Goal: Task Accomplishment & Management: Manage account settings

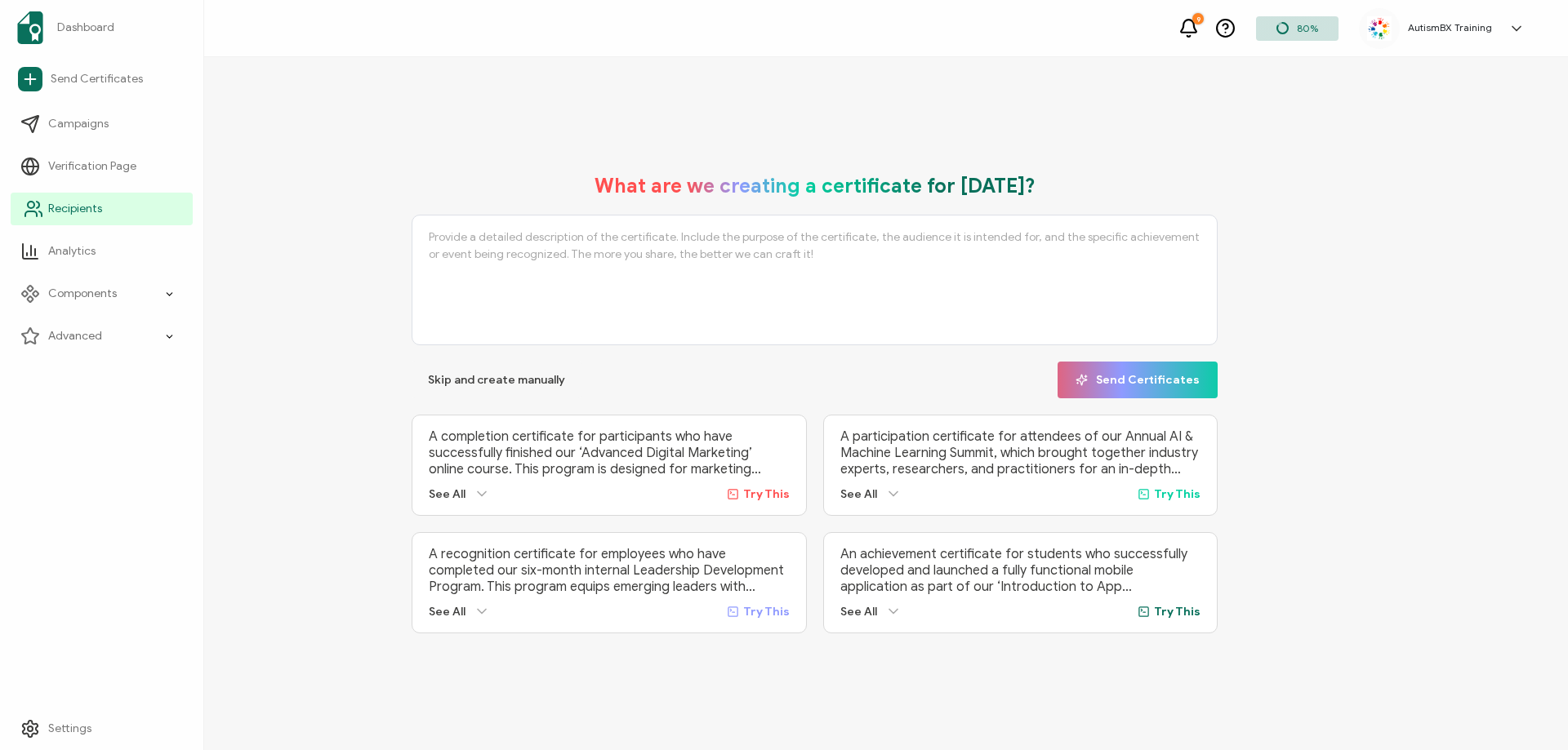
click at [86, 203] on span "Recipients" at bounding box center [75, 208] width 54 height 16
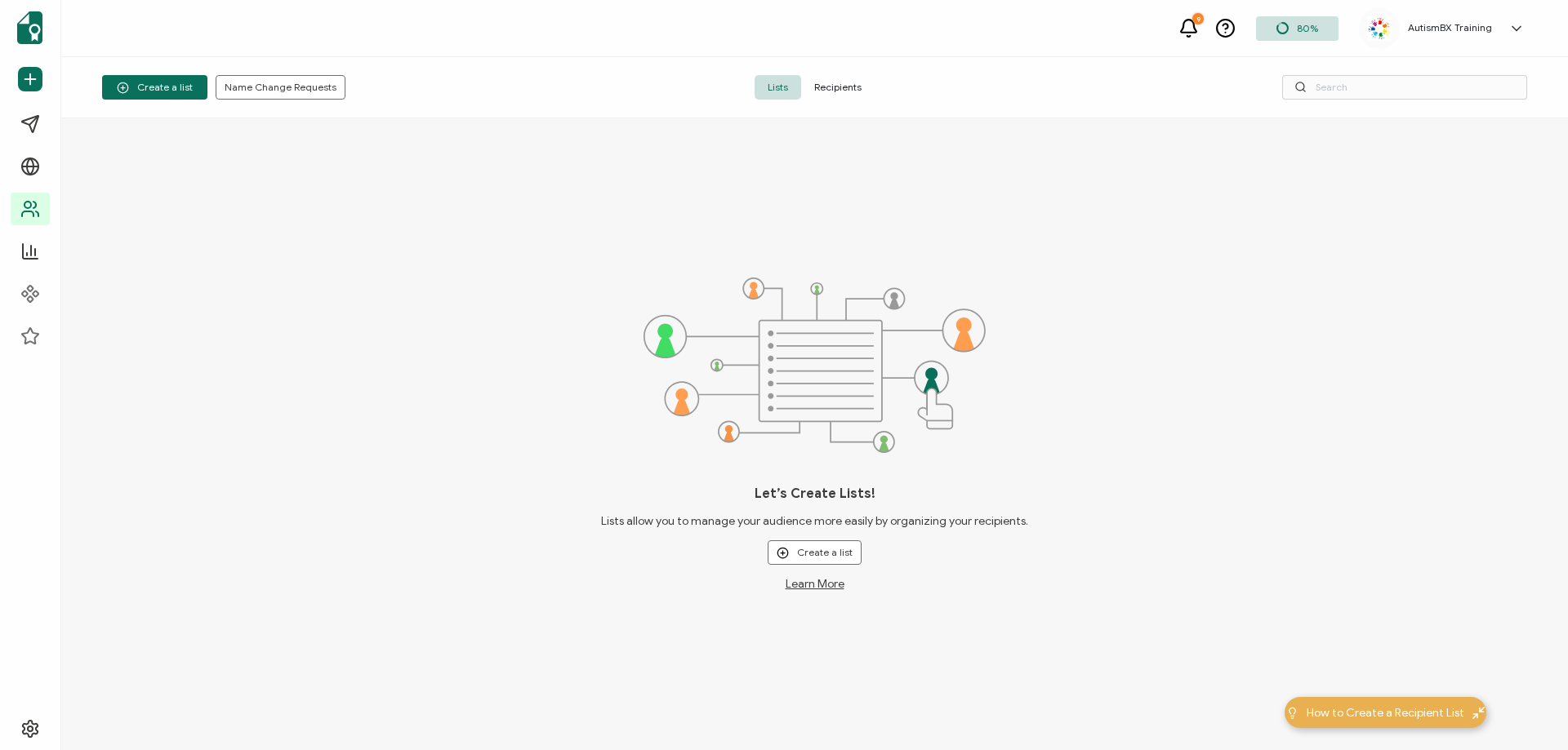
click at [836, 83] on span "Recipients" at bounding box center [838, 86] width 73 height 24
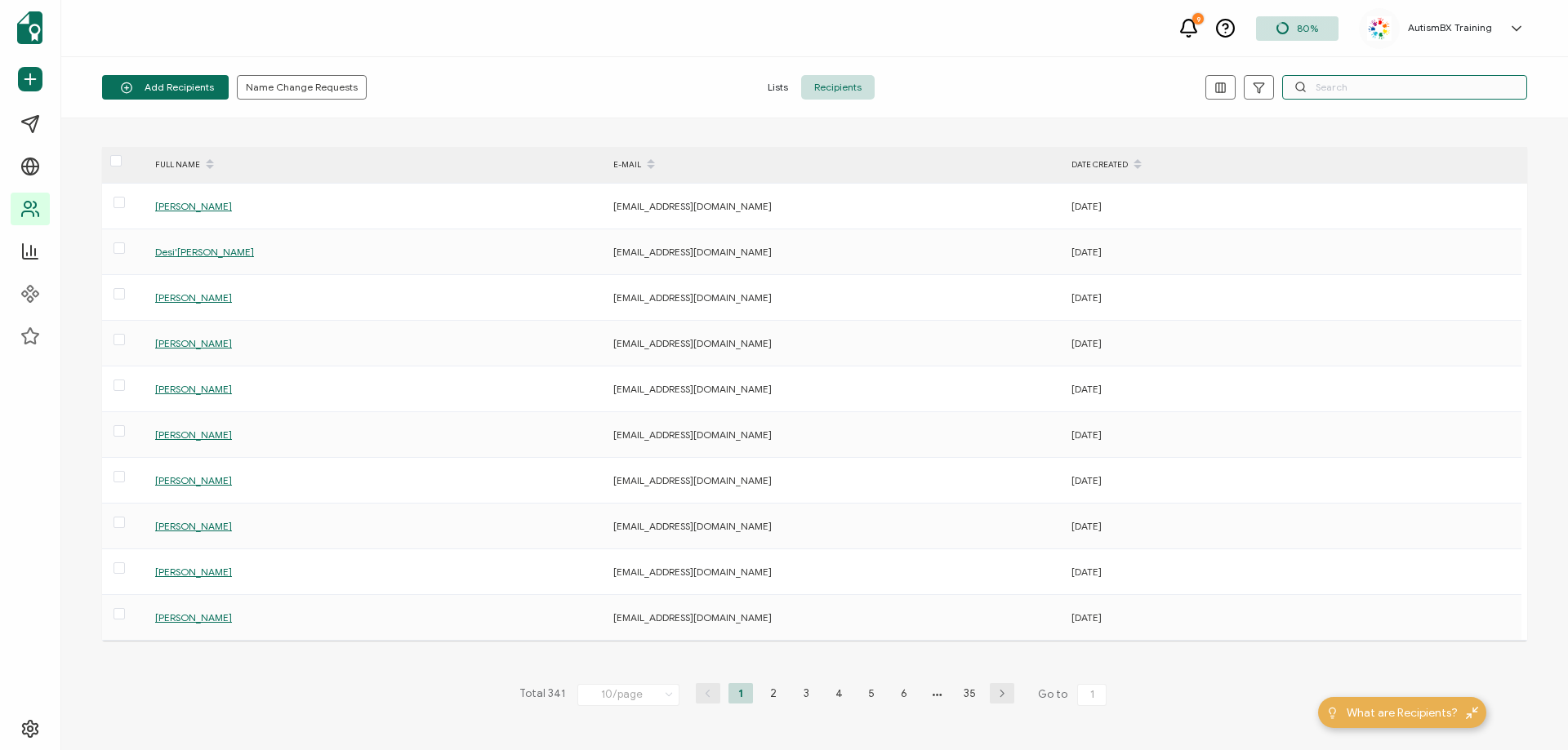
click at [1409, 87] on input "text" at bounding box center [1404, 86] width 245 height 24
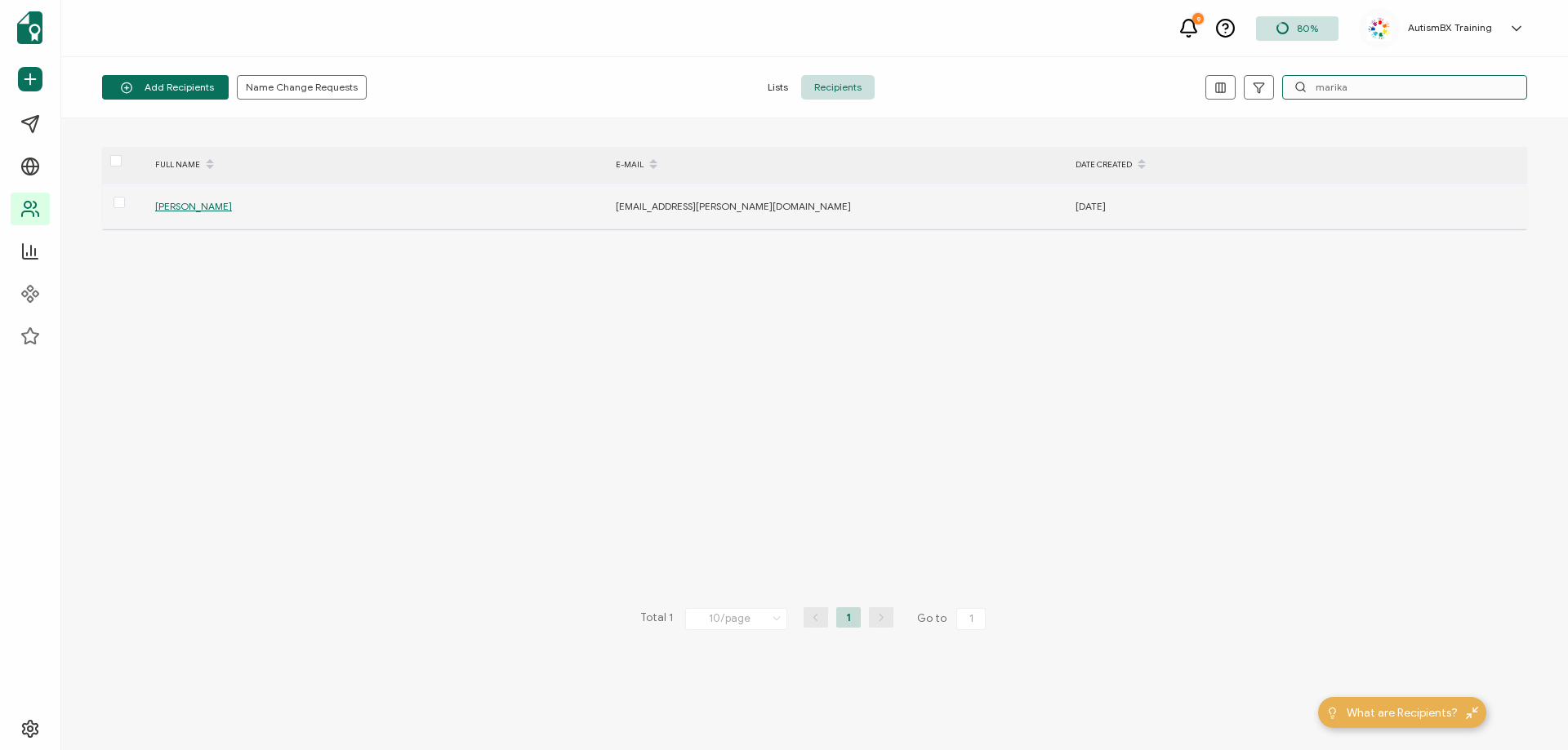
type input "marika"
click at [199, 210] on span "[PERSON_NAME]" at bounding box center [193, 206] width 77 height 12
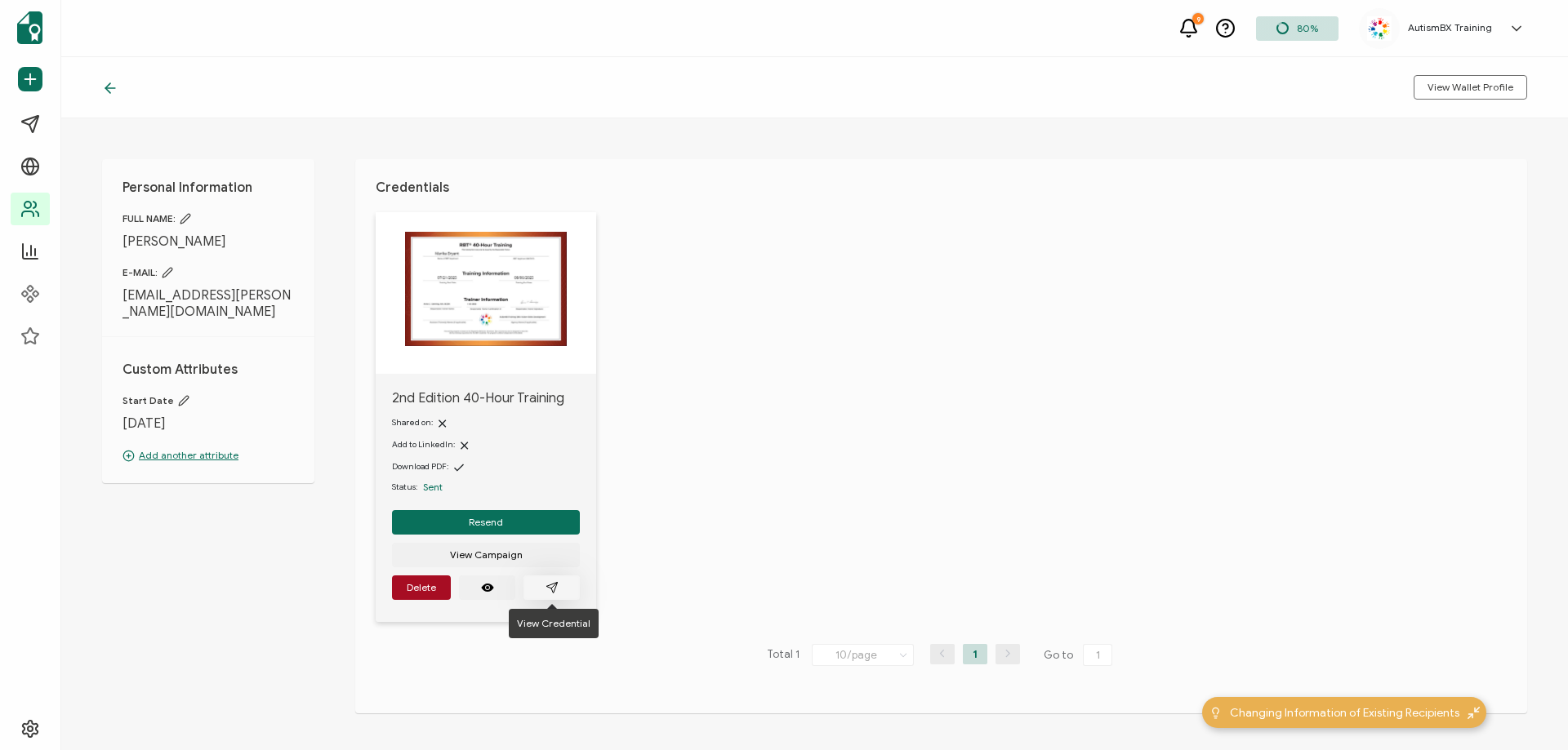
click at [555, 590] on icon "paper plane outline" at bounding box center [552, 588] width 13 height 13
click at [104, 93] on icon at bounding box center [110, 87] width 16 height 16
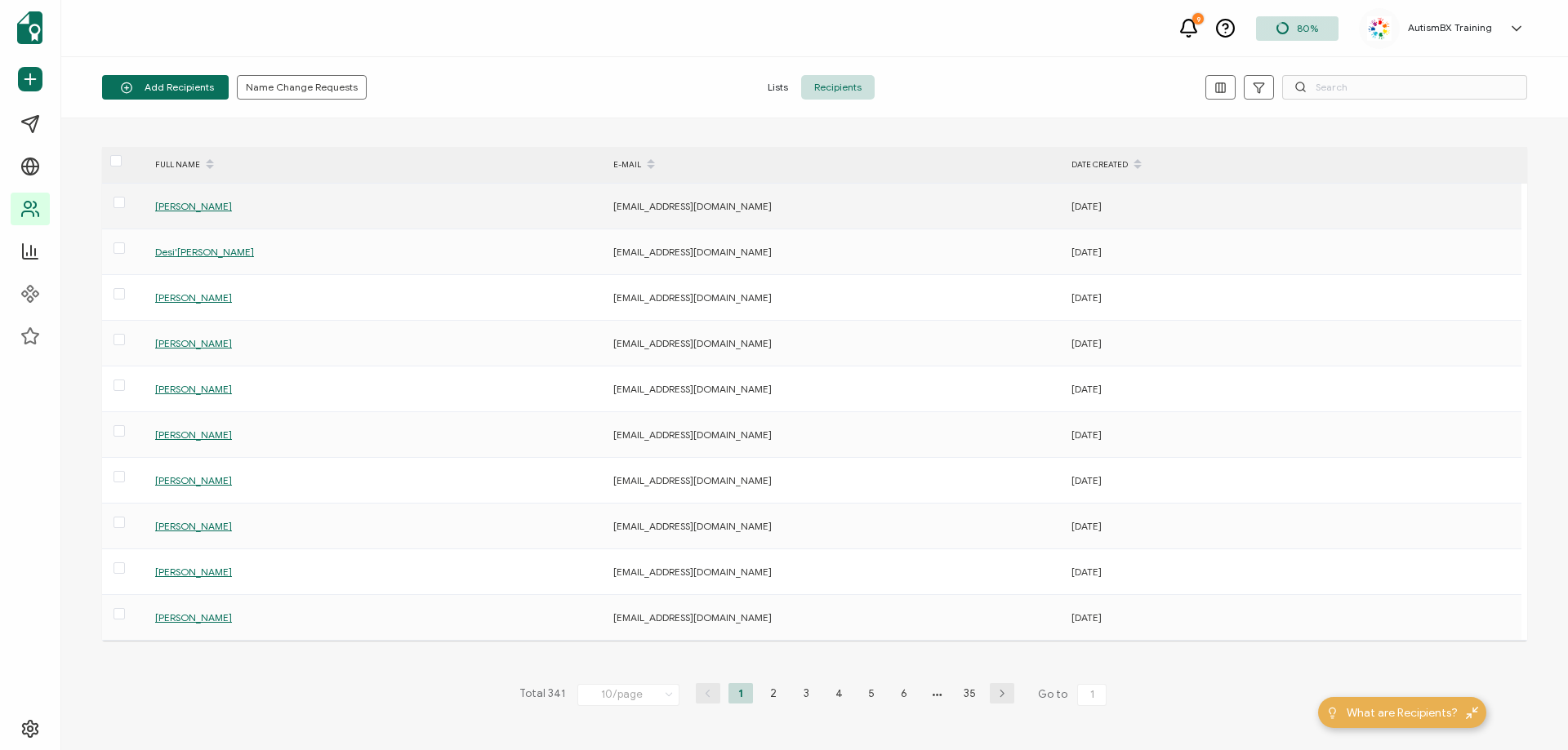
click at [205, 206] on span "[PERSON_NAME]" at bounding box center [193, 206] width 77 height 12
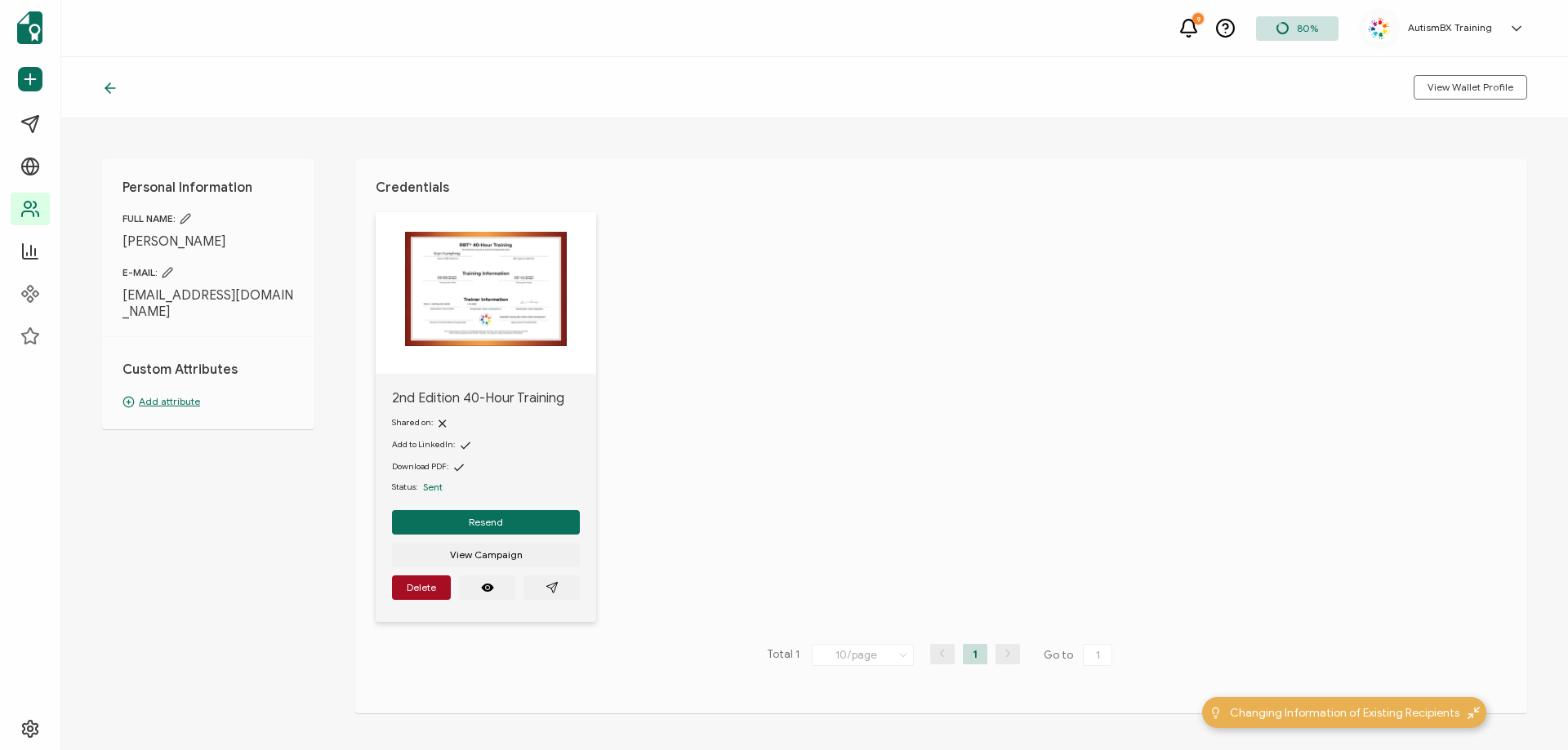
drag, startPoint x: 164, startPoint y: 384, endPoint x: 221, endPoint y: 356, distance: 63.5
click at [164, 395] on p "Add attribute" at bounding box center [208, 401] width 171 height 14
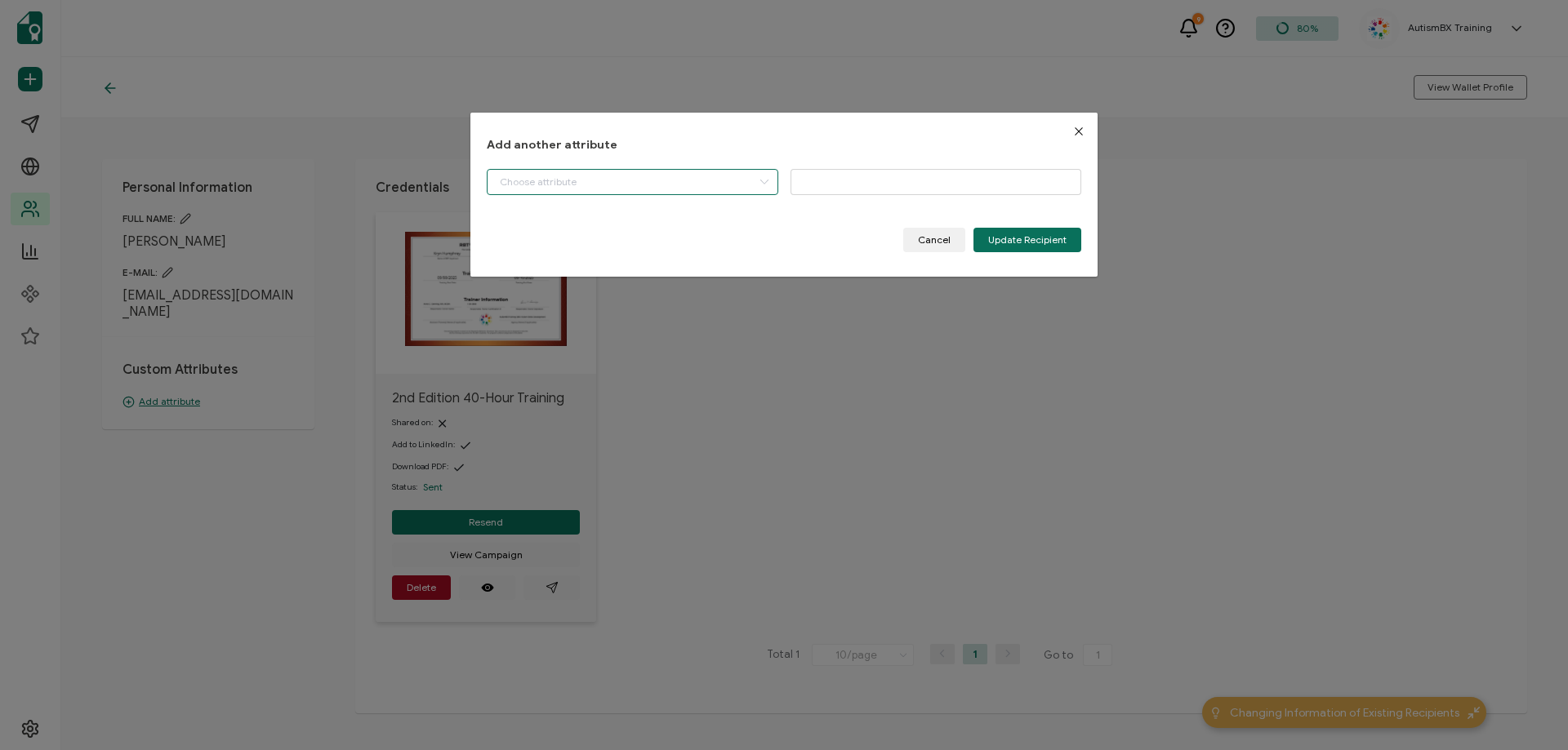
click at [661, 182] on input "dialog" at bounding box center [632, 181] width 291 height 26
click at [617, 226] on li "Start Date" at bounding box center [634, 223] width 302 height 28
type input "Start Date"
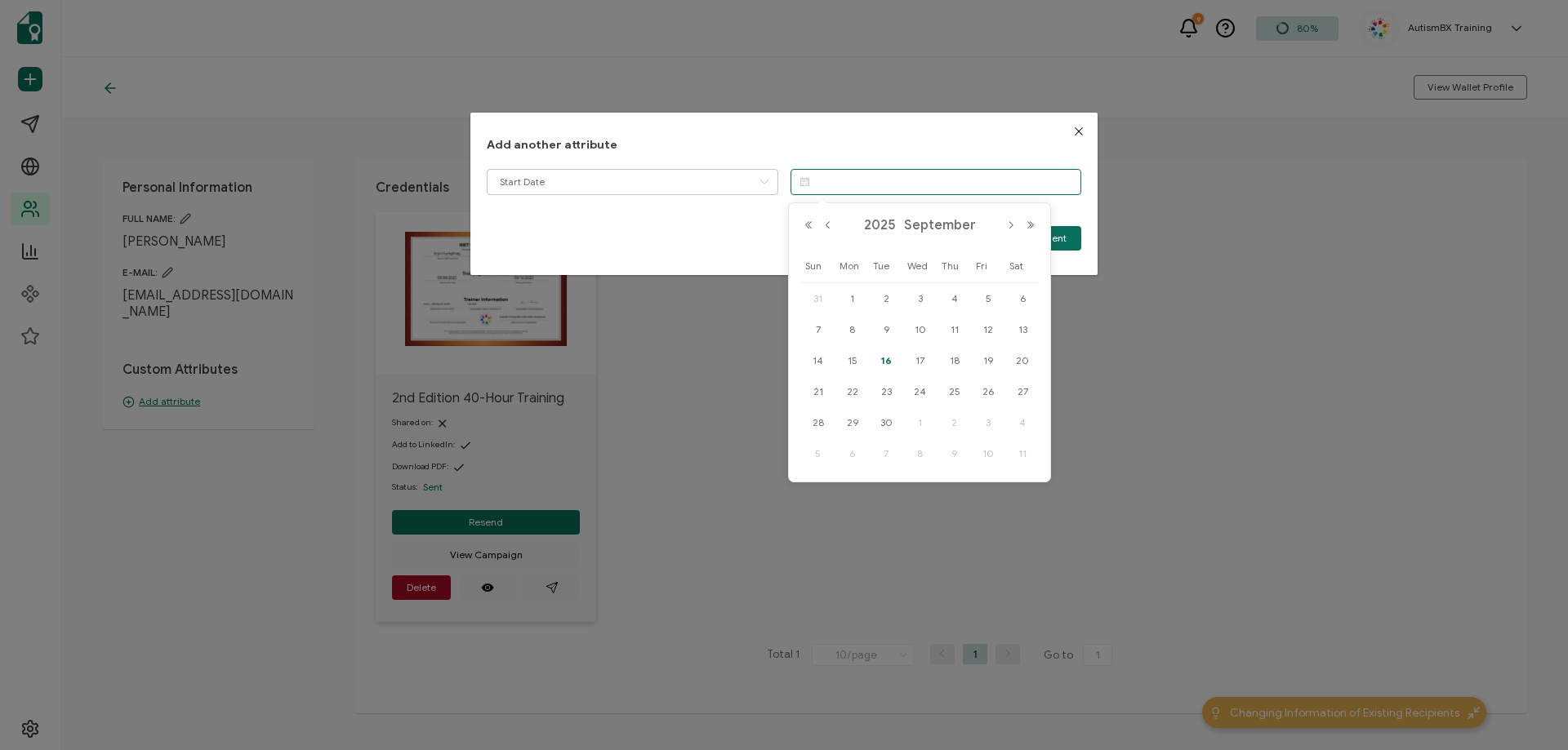
click at [846, 182] on input "dialog" at bounding box center [936, 181] width 291 height 26
click at [856, 324] on span "8" at bounding box center [852, 329] width 19 height 19
type input "[DATE]"
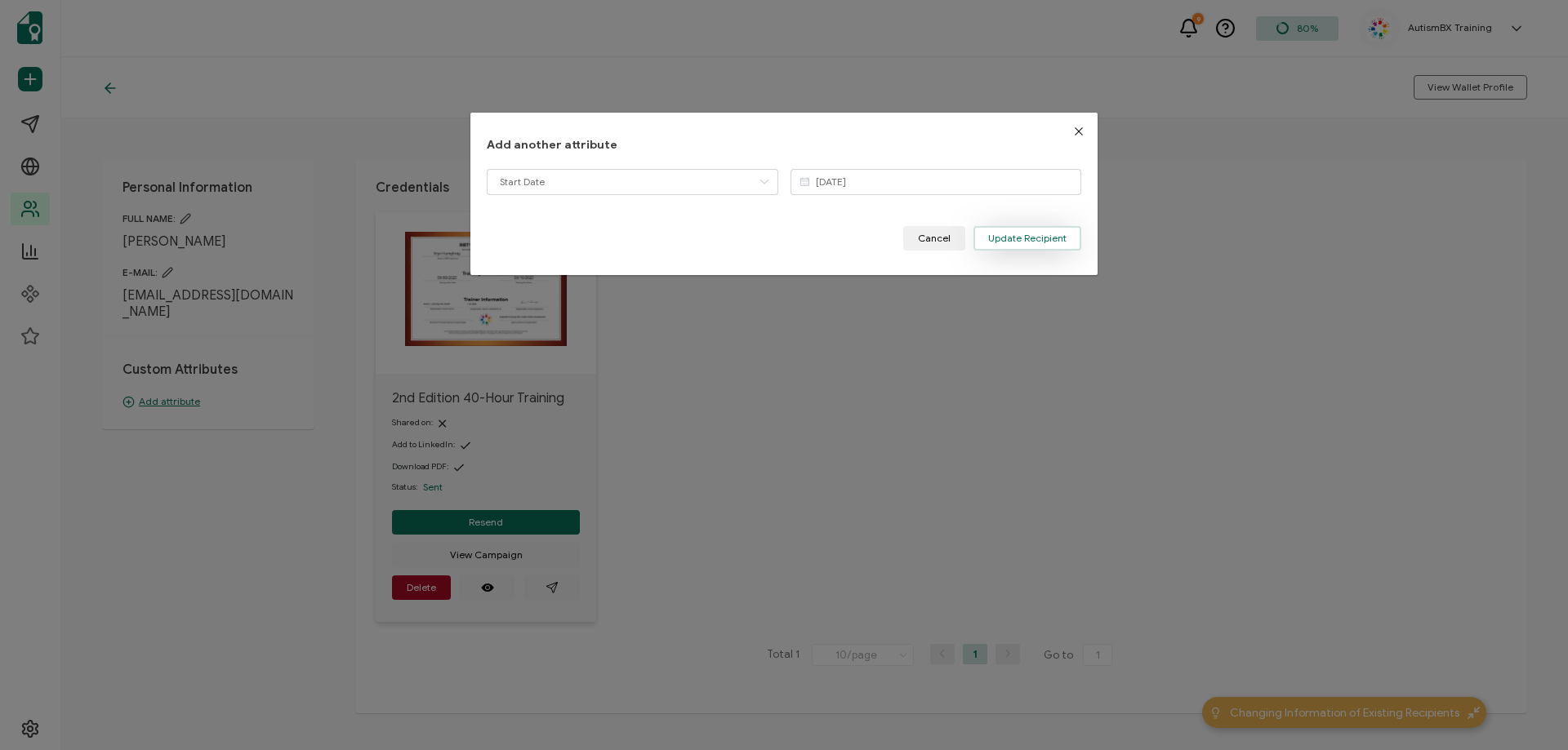
click at [1030, 242] on span "Update Recipient" at bounding box center [1027, 238] width 79 height 10
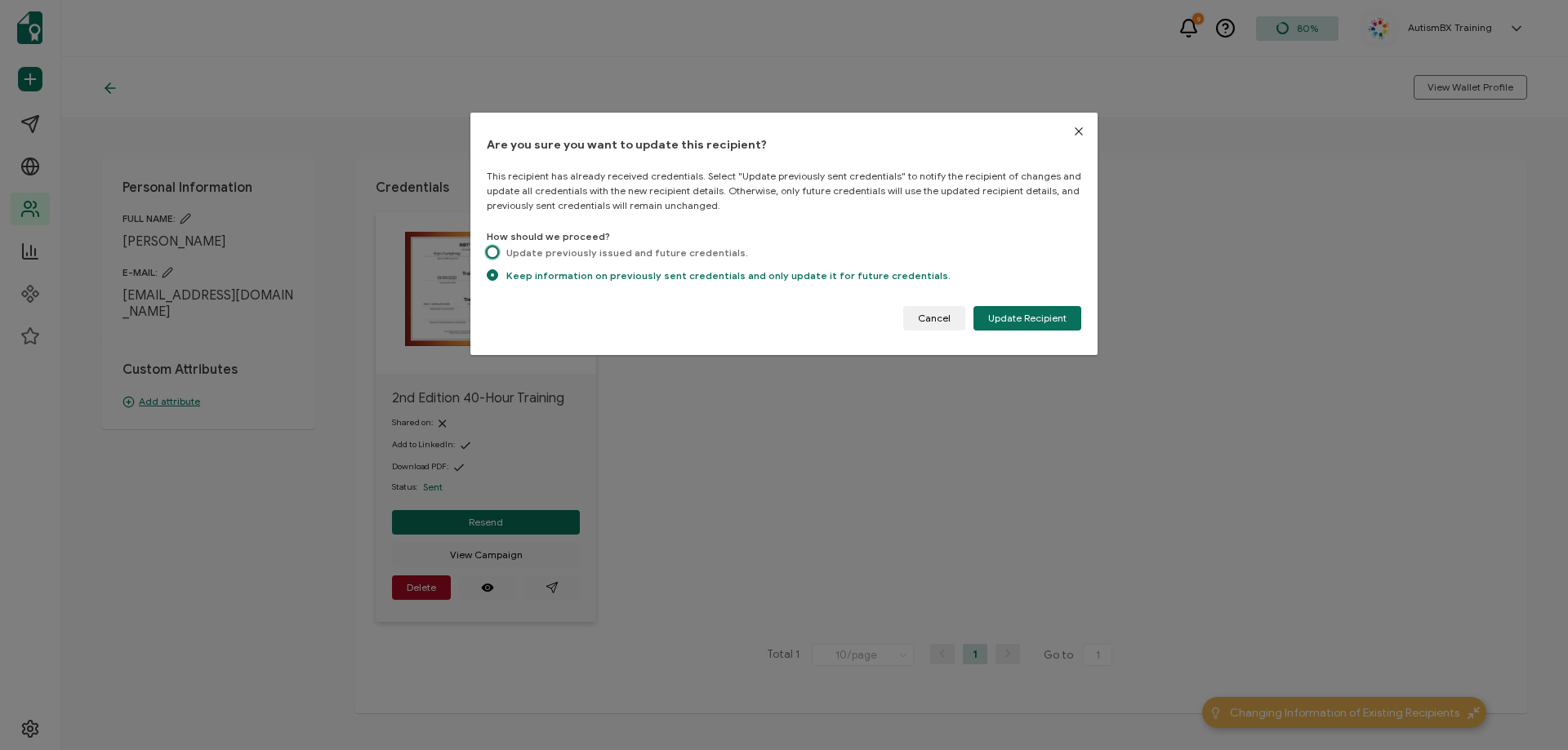
click at [493, 254] on span "dialog" at bounding box center [493, 253] width 12 height 12
click at [493, 254] on input "Update previously issued and future credentials." at bounding box center [493, 254] width 12 height 13
radio input "true"
radio input "false"
click at [1004, 309] on button "Update Recipient" at bounding box center [1027, 318] width 108 height 24
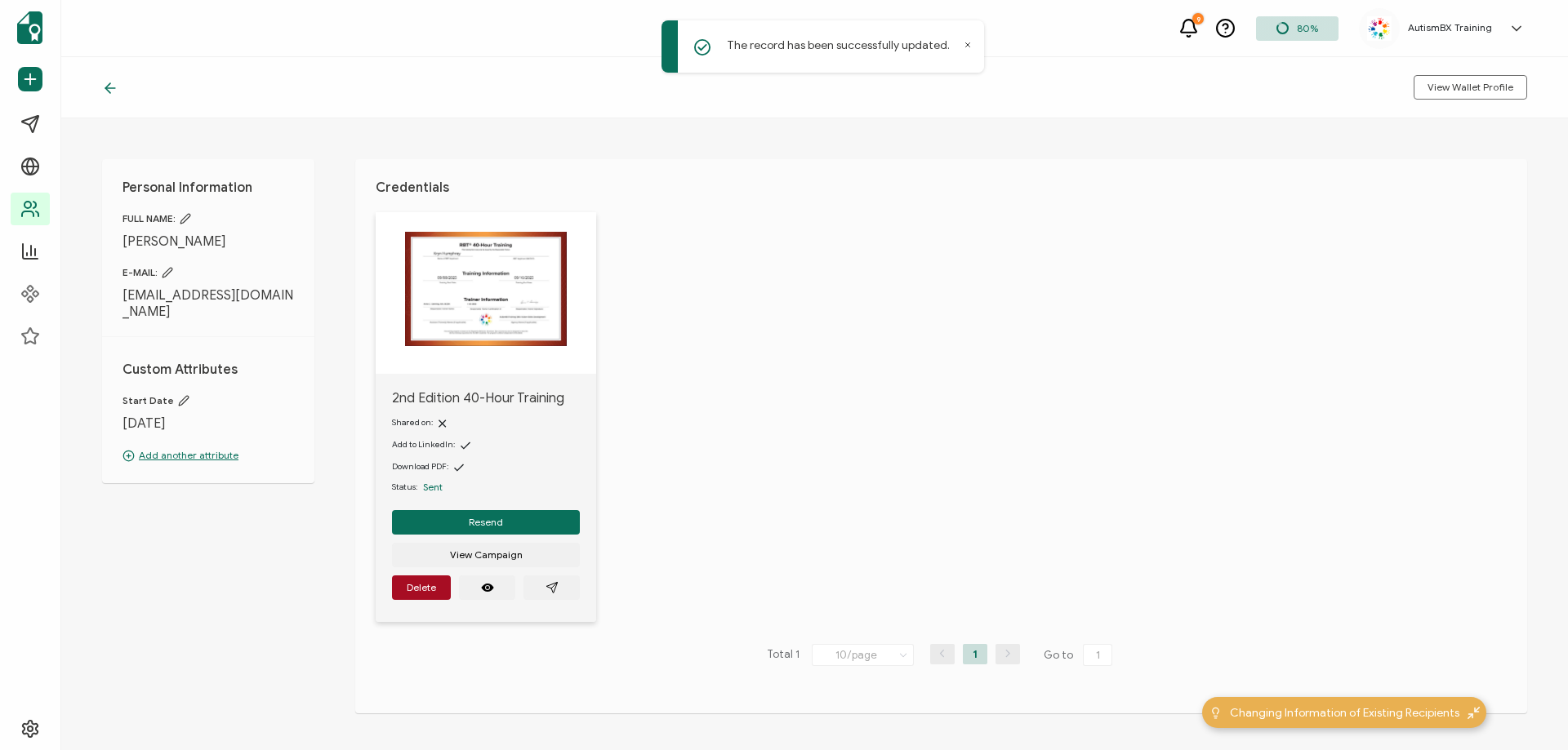
click at [117, 85] on icon at bounding box center [110, 87] width 16 height 16
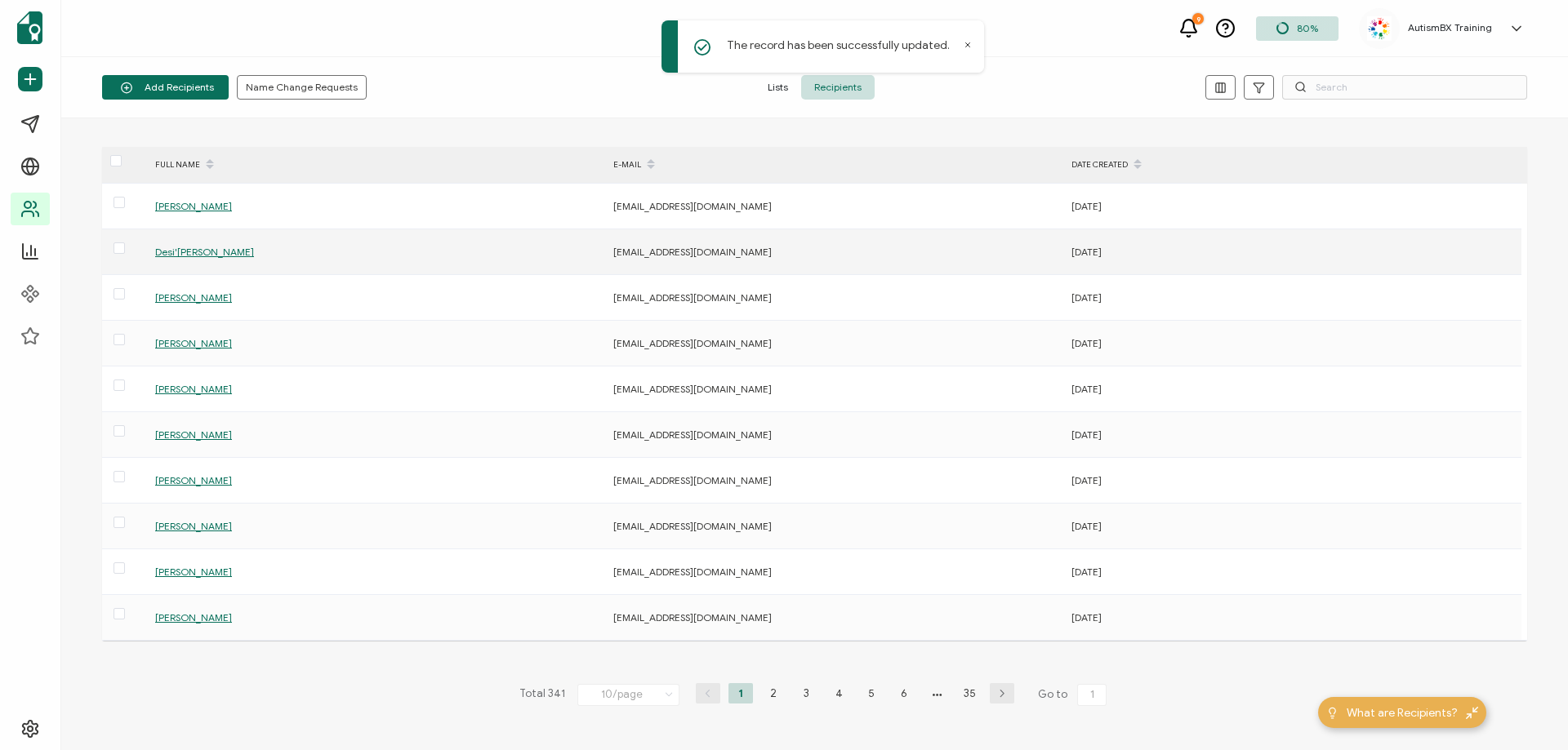
click at [200, 254] on span "Desi'[PERSON_NAME]" at bounding box center [204, 252] width 99 height 12
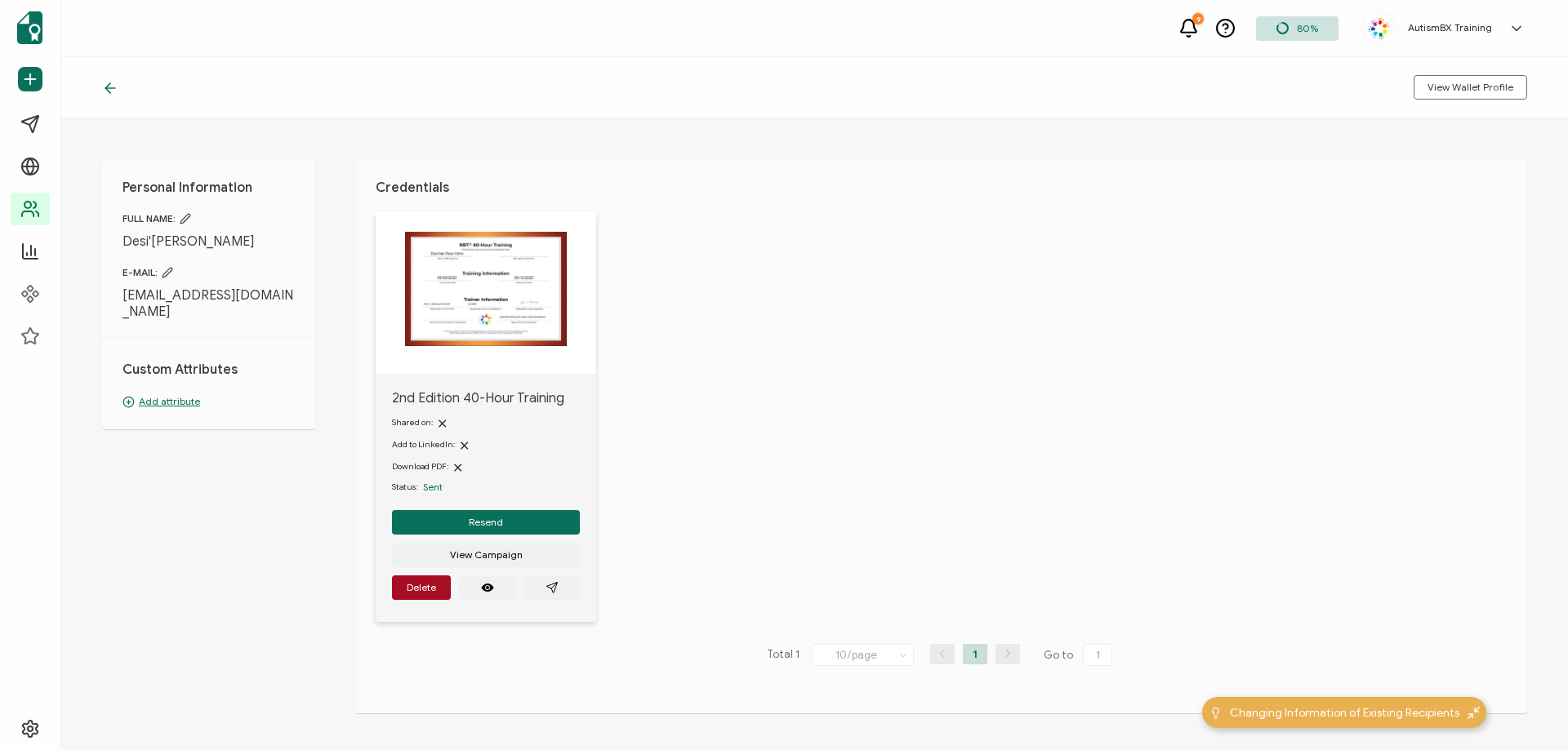
click at [150, 395] on p "Add attribute" at bounding box center [208, 401] width 171 height 14
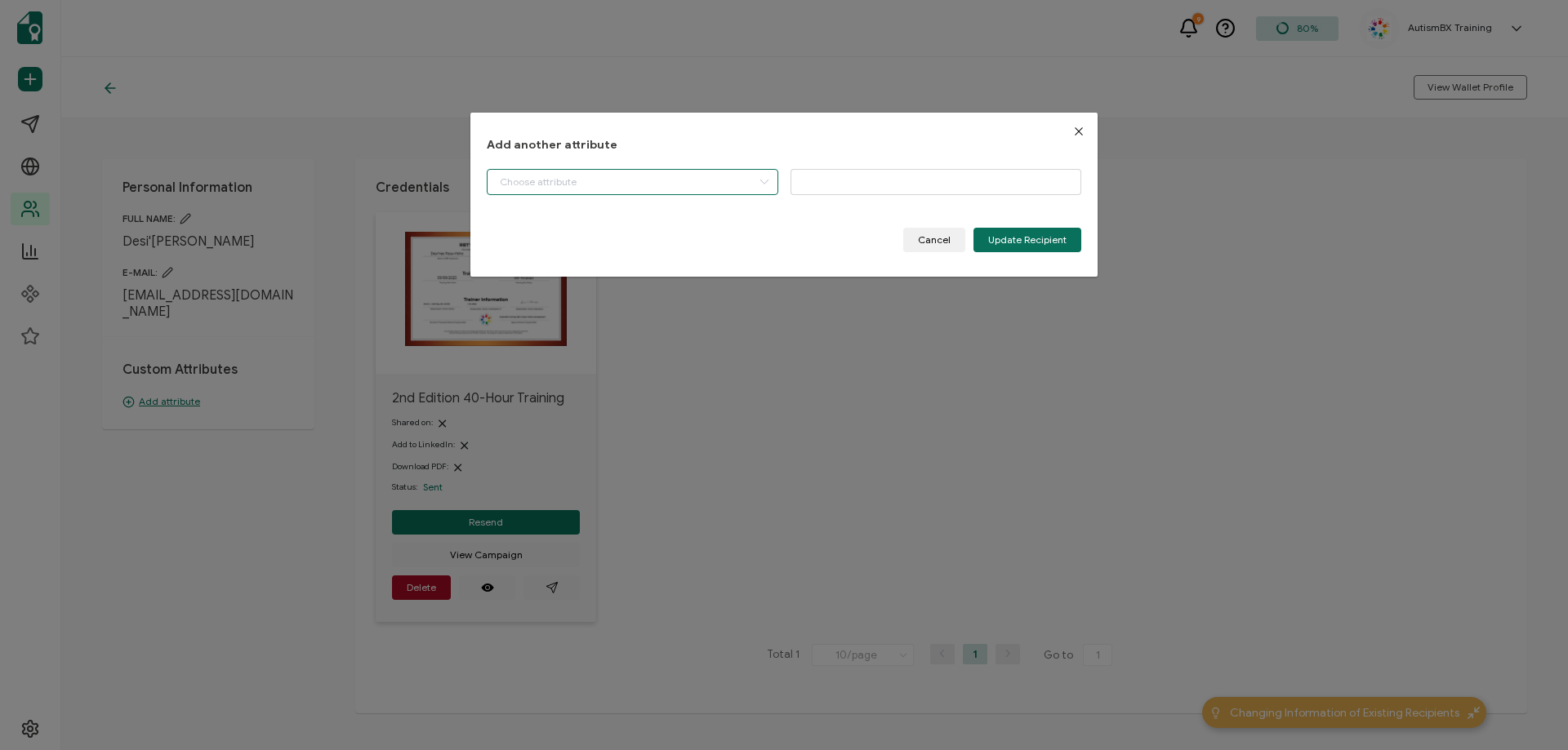
click at [675, 189] on input "dialog" at bounding box center [632, 181] width 291 height 26
click at [659, 214] on li "Start Date" at bounding box center [634, 223] width 302 height 28
type input "Start Date"
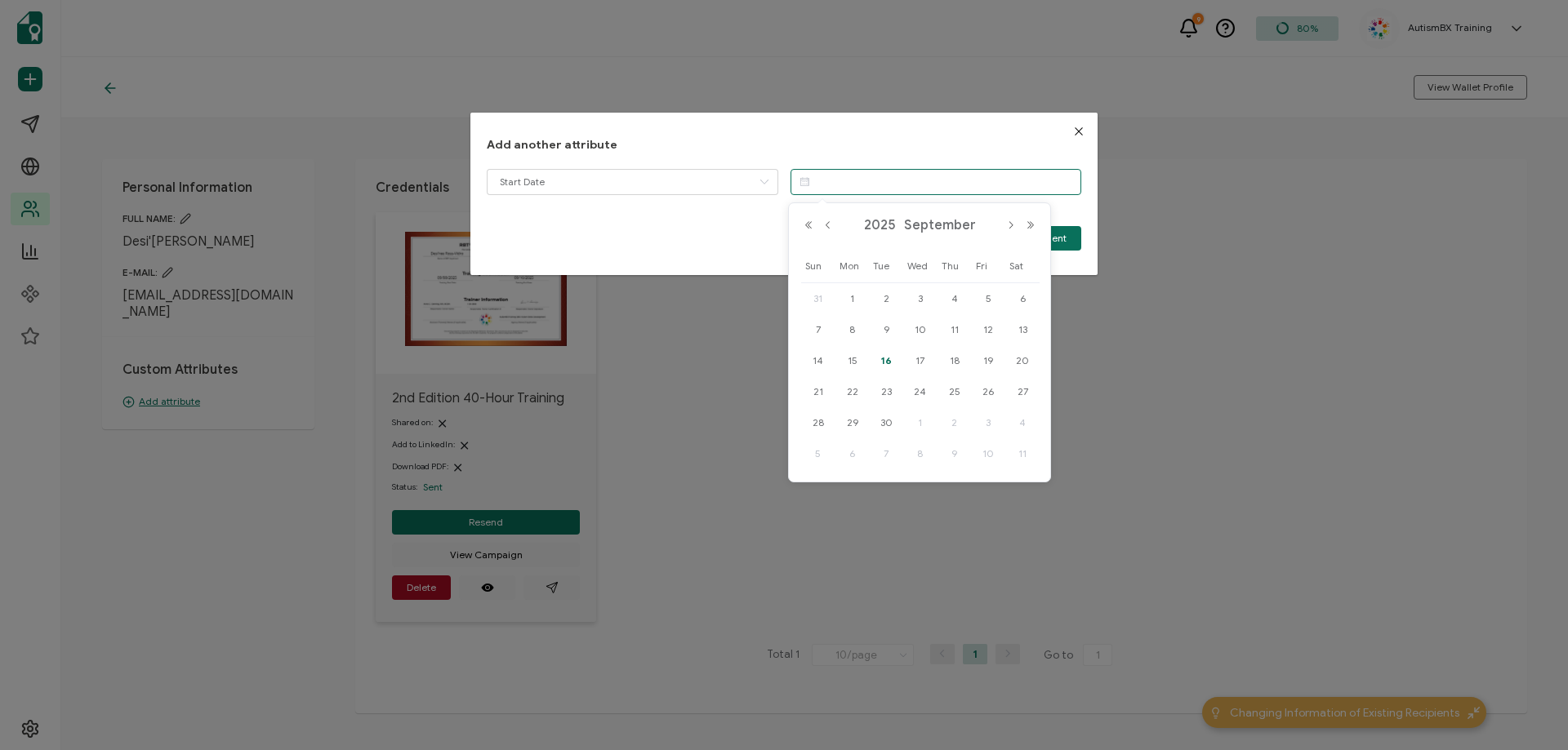
click at [836, 187] on input "dialog" at bounding box center [936, 181] width 291 height 26
click at [851, 330] on span "8" at bounding box center [852, 329] width 19 height 19
type input "[DATE]"
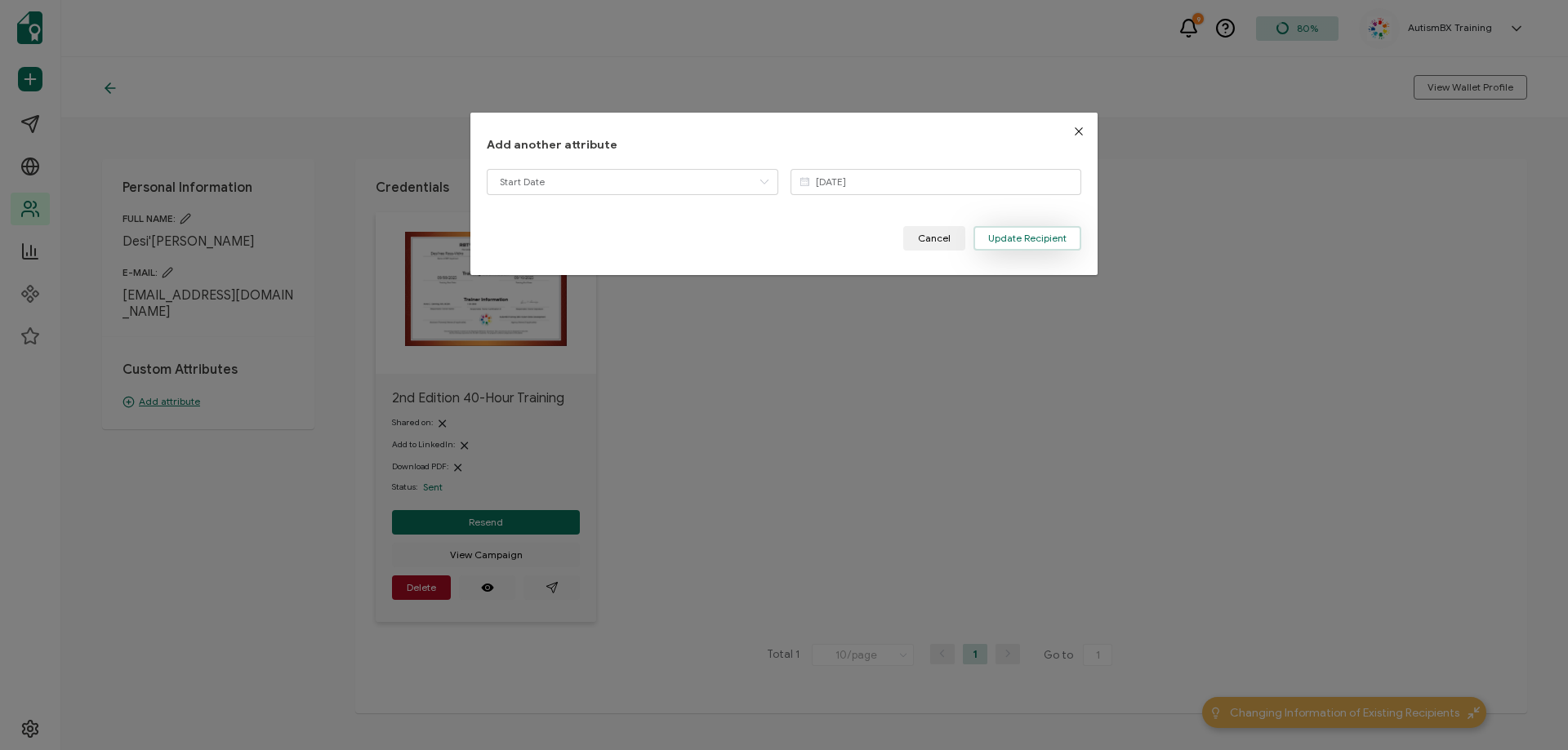
click at [1036, 237] on span "Update Recipient" at bounding box center [1027, 238] width 79 height 10
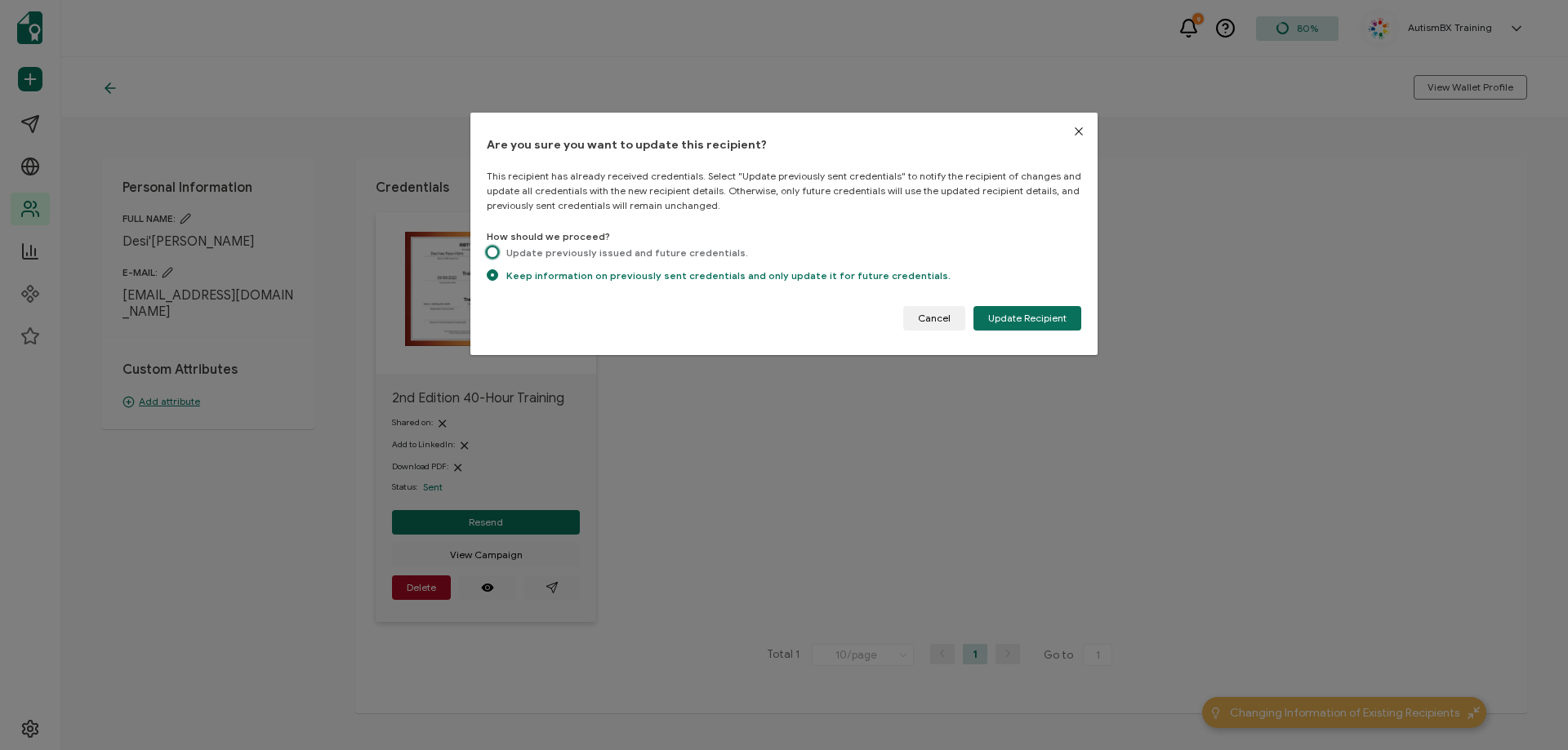
click at [489, 249] on span "dialog" at bounding box center [493, 253] width 12 height 12
click at [489, 249] on input "Update previously issued and future credentials." at bounding box center [493, 254] width 12 height 13
radio input "true"
radio input "false"
click at [1021, 318] on span "Update Recipient" at bounding box center [1027, 318] width 79 height 10
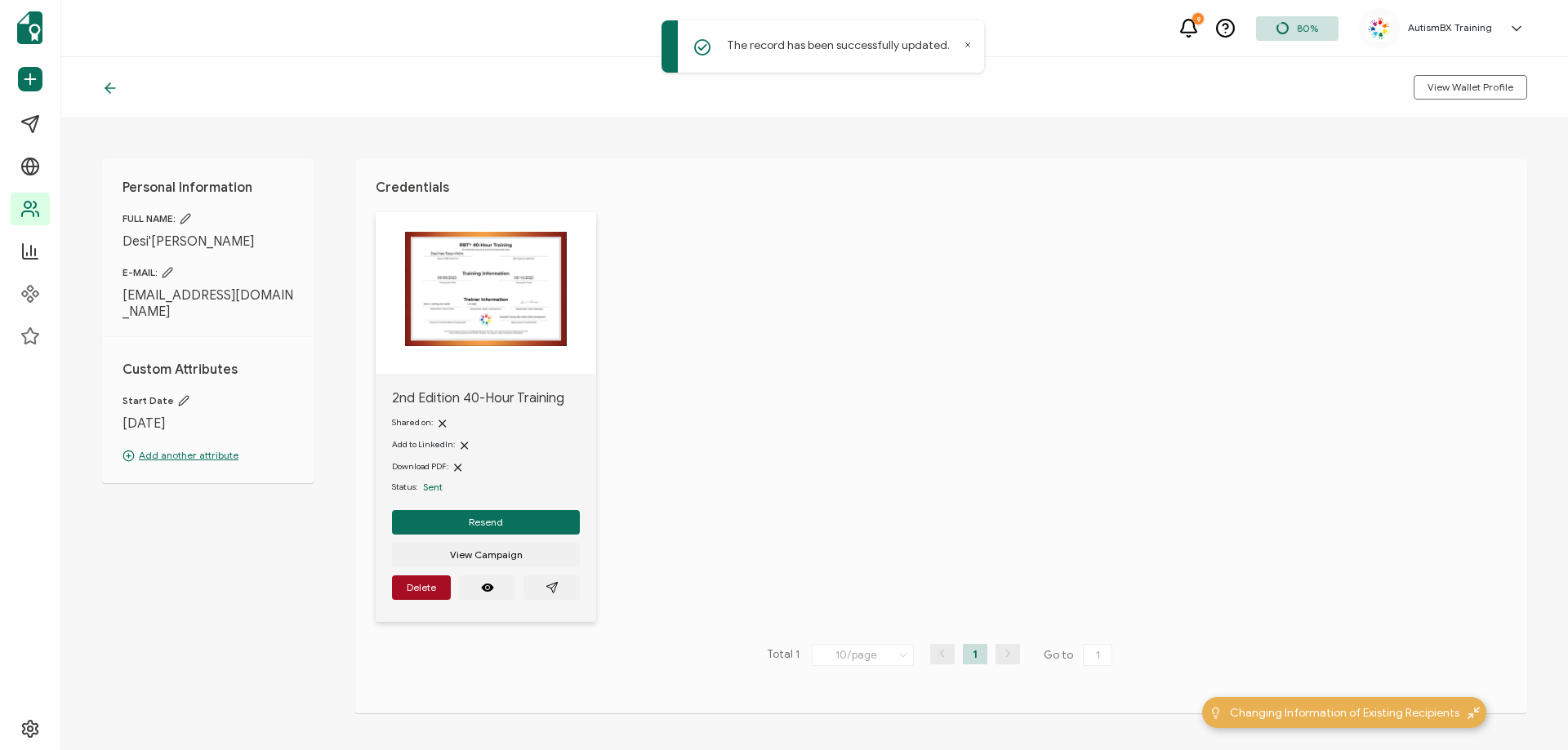
click at [107, 92] on icon at bounding box center [110, 87] width 16 height 16
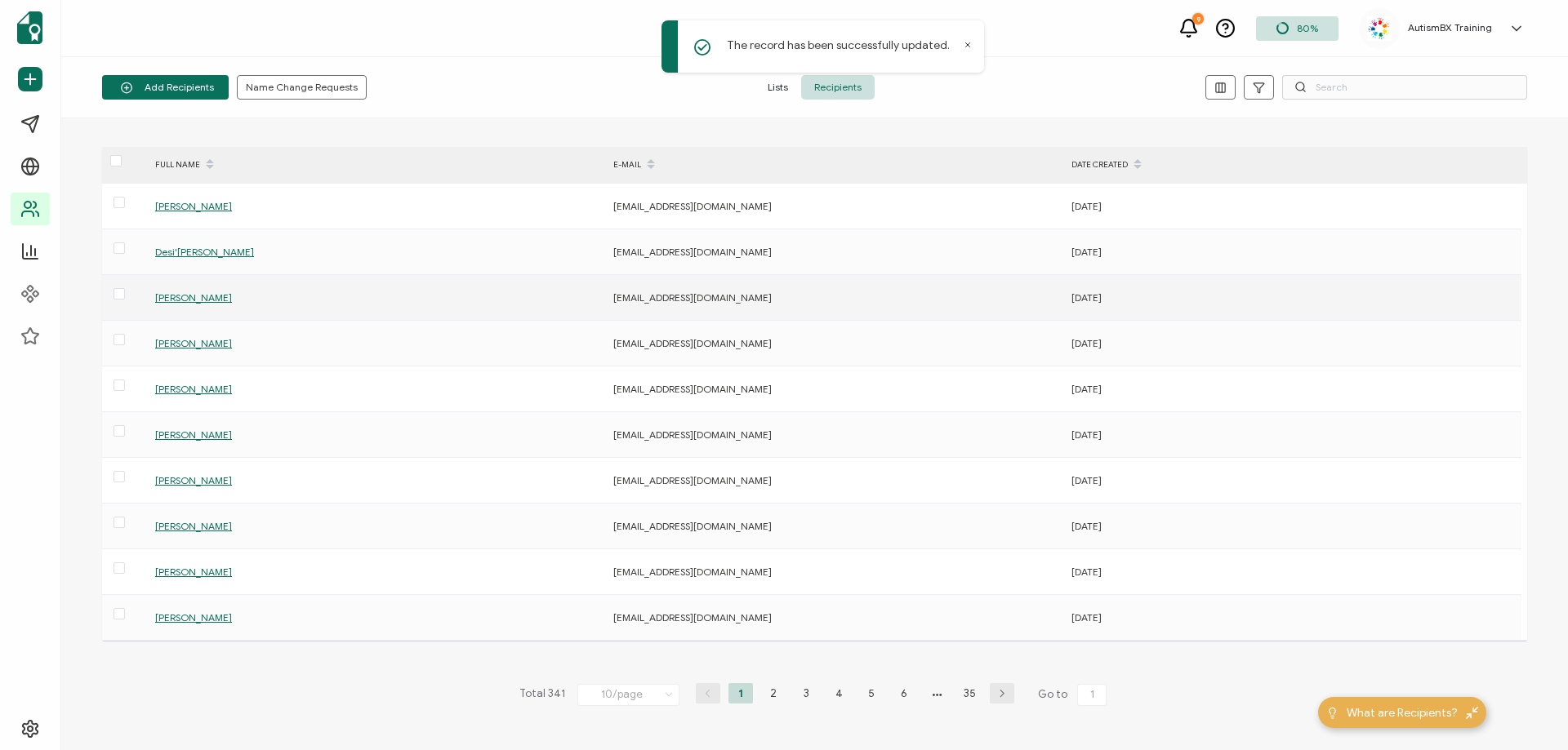
click at [210, 300] on span "[PERSON_NAME]" at bounding box center [193, 297] width 77 height 12
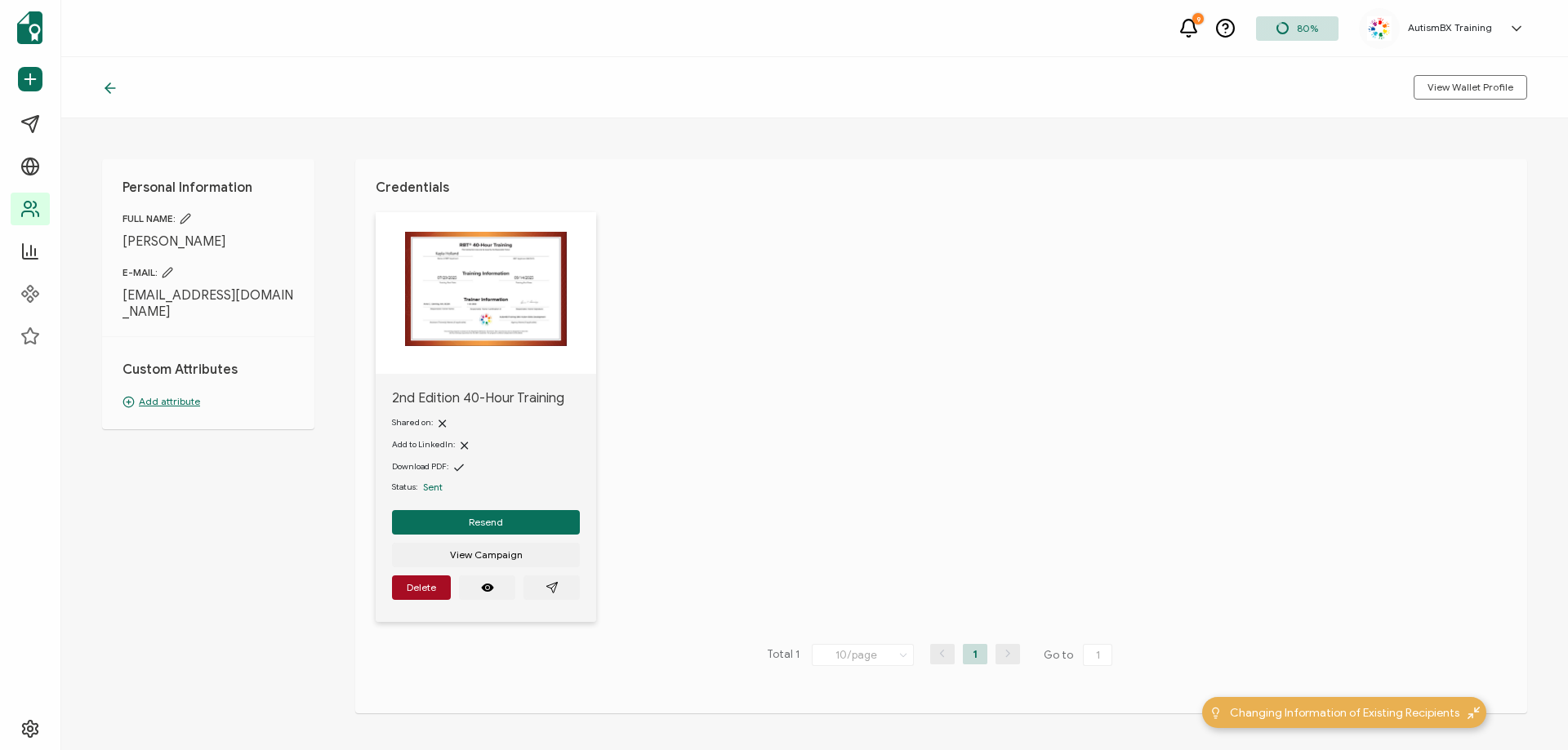
click at [166, 400] on p "Add attribute" at bounding box center [208, 401] width 171 height 14
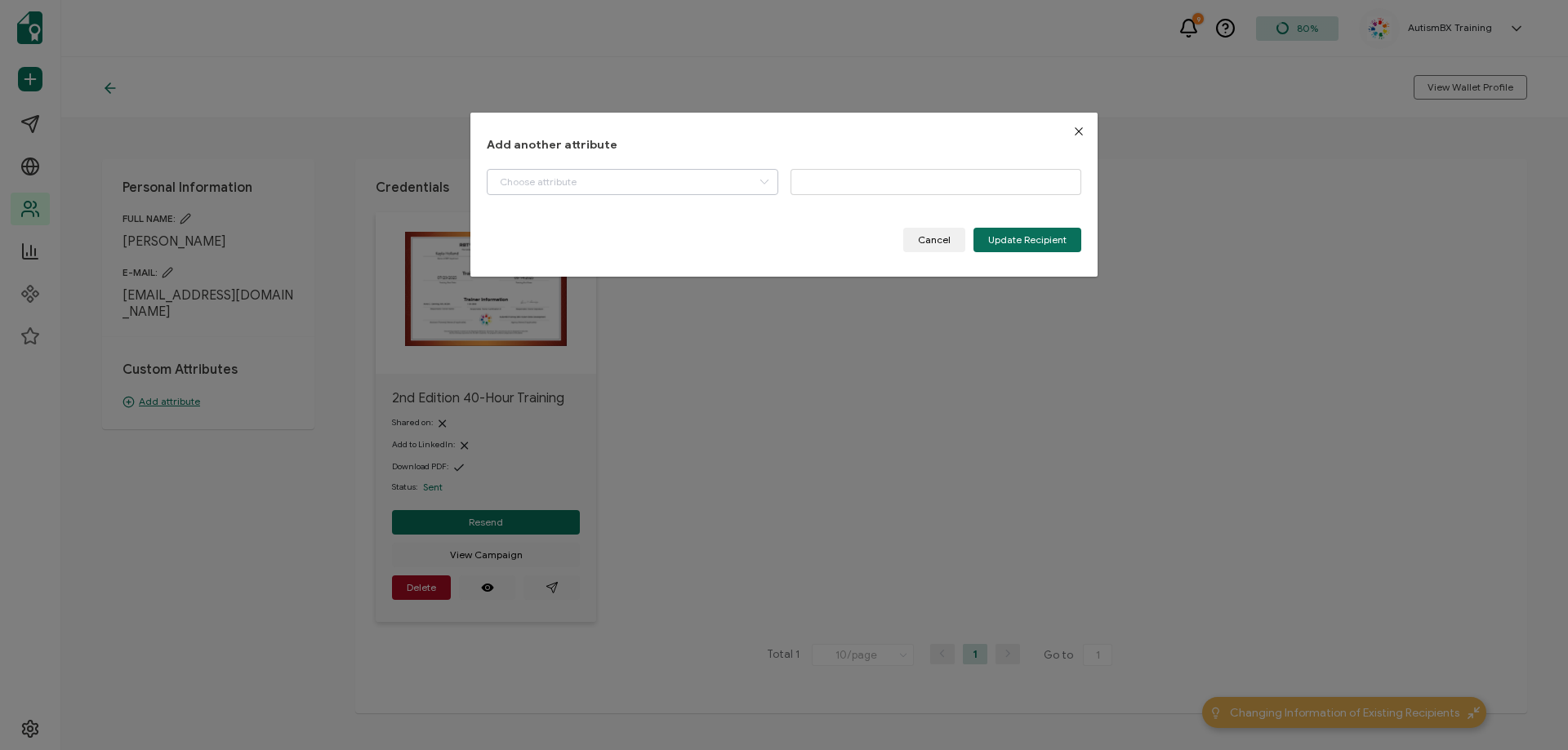
click at [761, 184] on icon "dialog" at bounding box center [764, 181] width 20 height 26
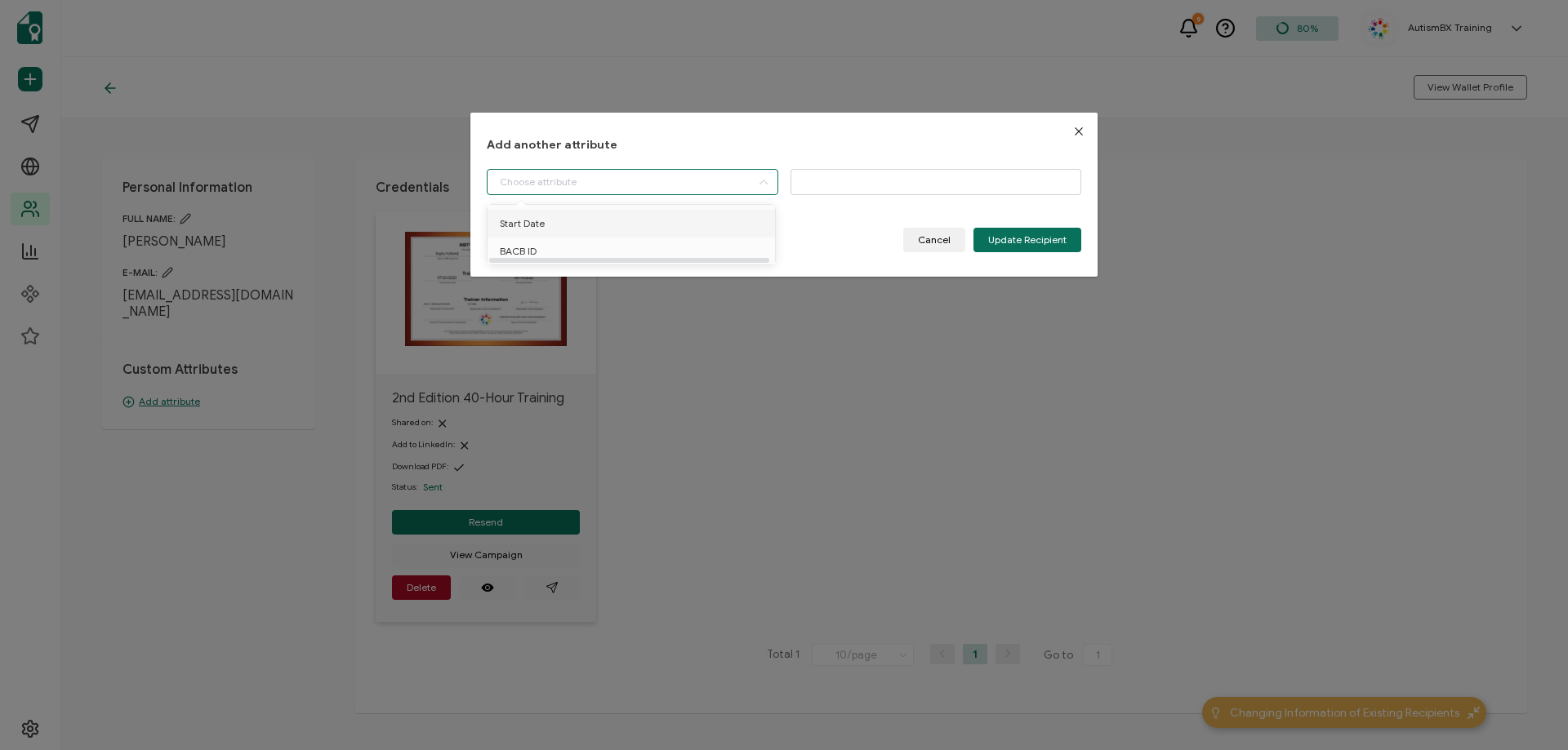
click at [614, 217] on li "Start Date" at bounding box center [634, 223] width 302 height 28
type input "Start Date"
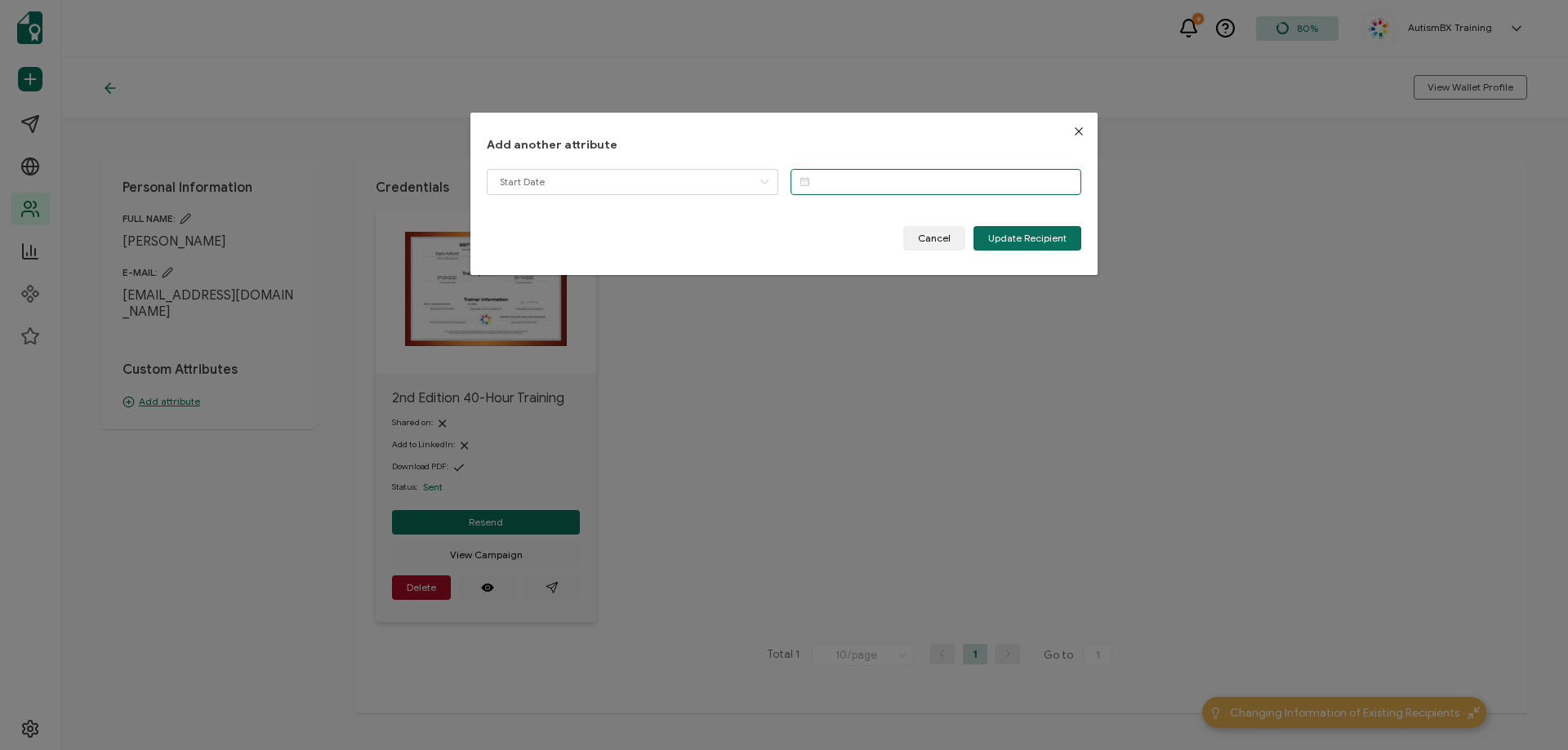
click at [1016, 182] on input "dialog" at bounding box center [936, 181] width 291 height 26
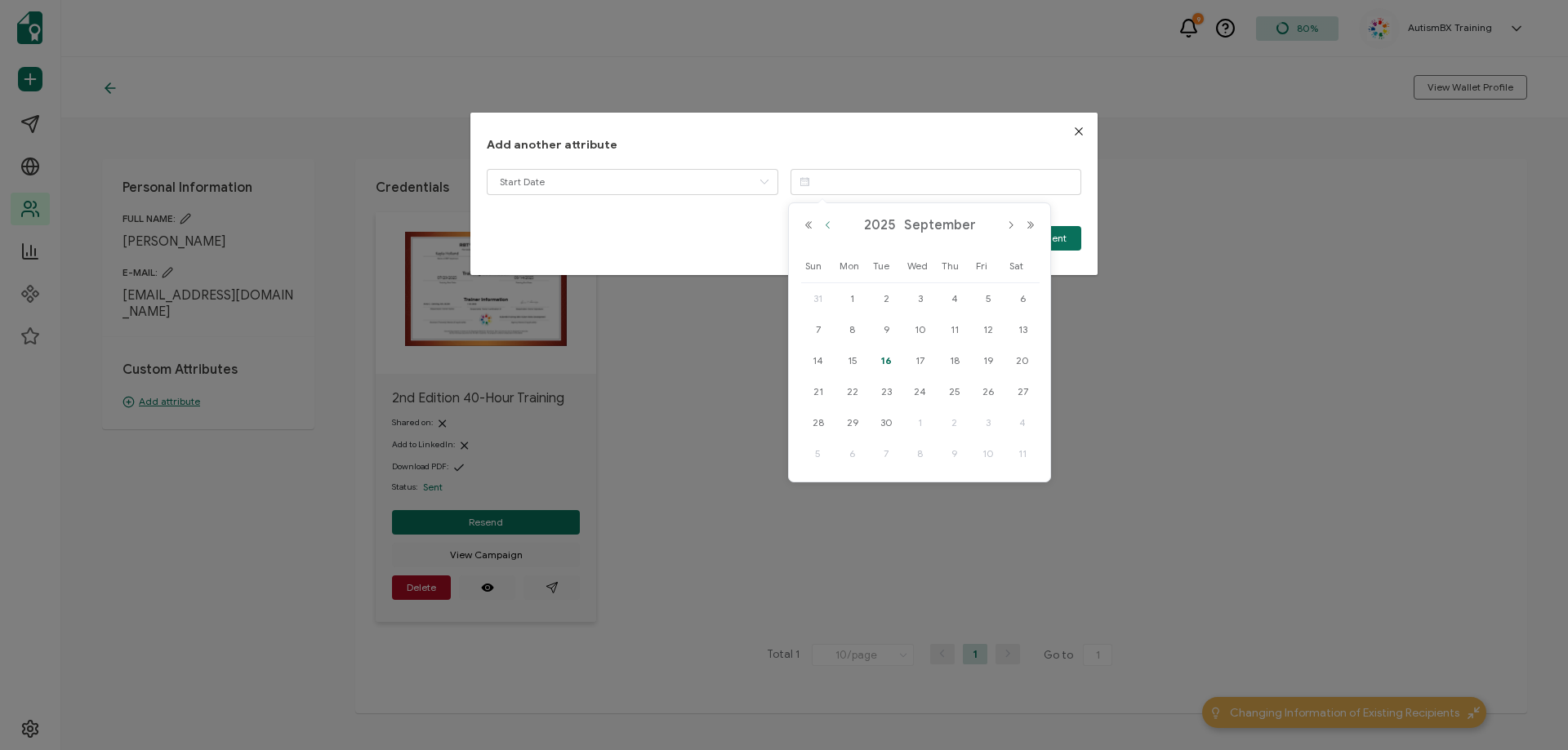
click at [823, 229] on button "Previous Month" at bounding box center [828, 226] width 19 height 12
click at [880, 422] on span "29" at bounding box center [886, 423] width 19 height 19
type input "[DATE]"
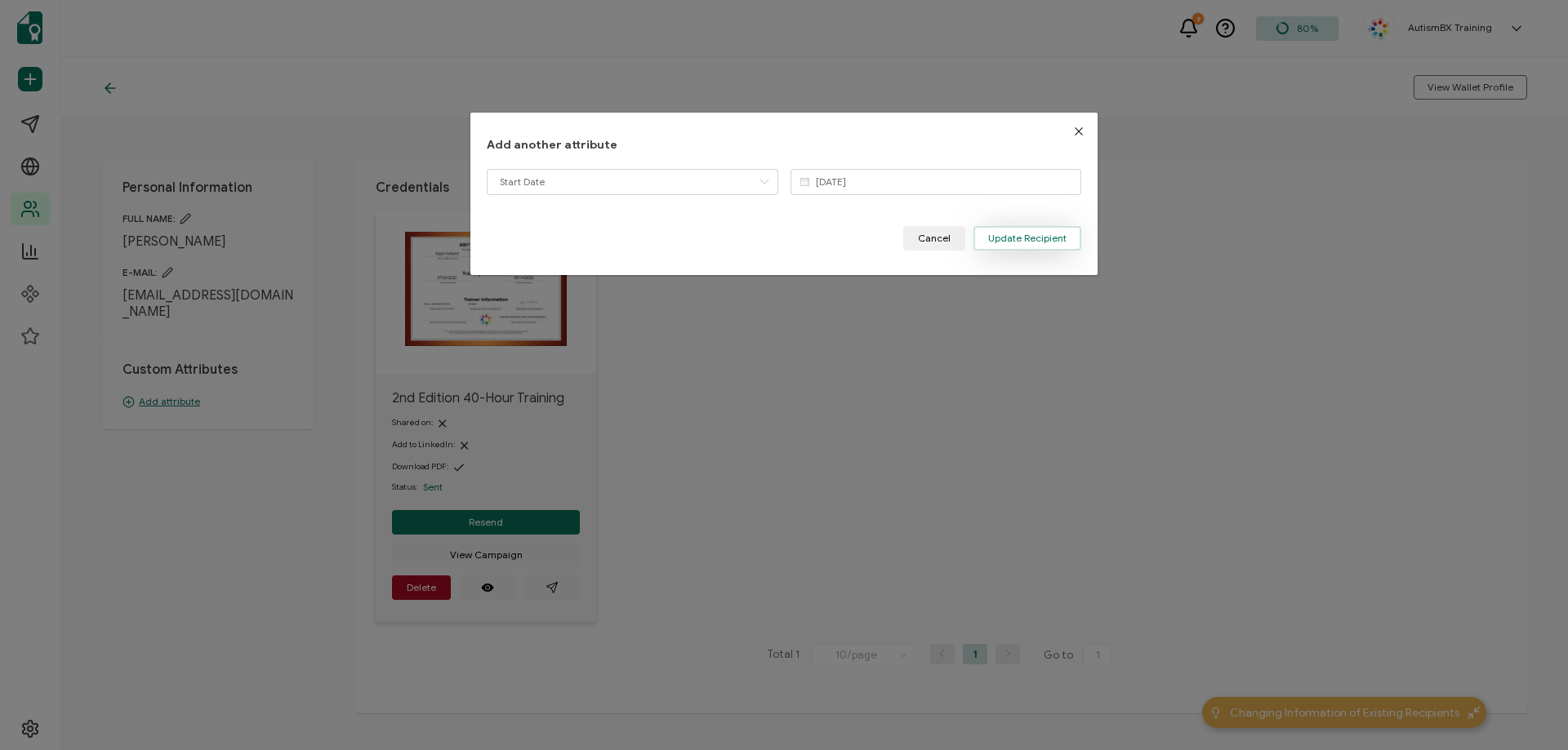
click at [1041, 230] on button "Update Recipient" at bounding box center [1027, 237] width 108 height 24
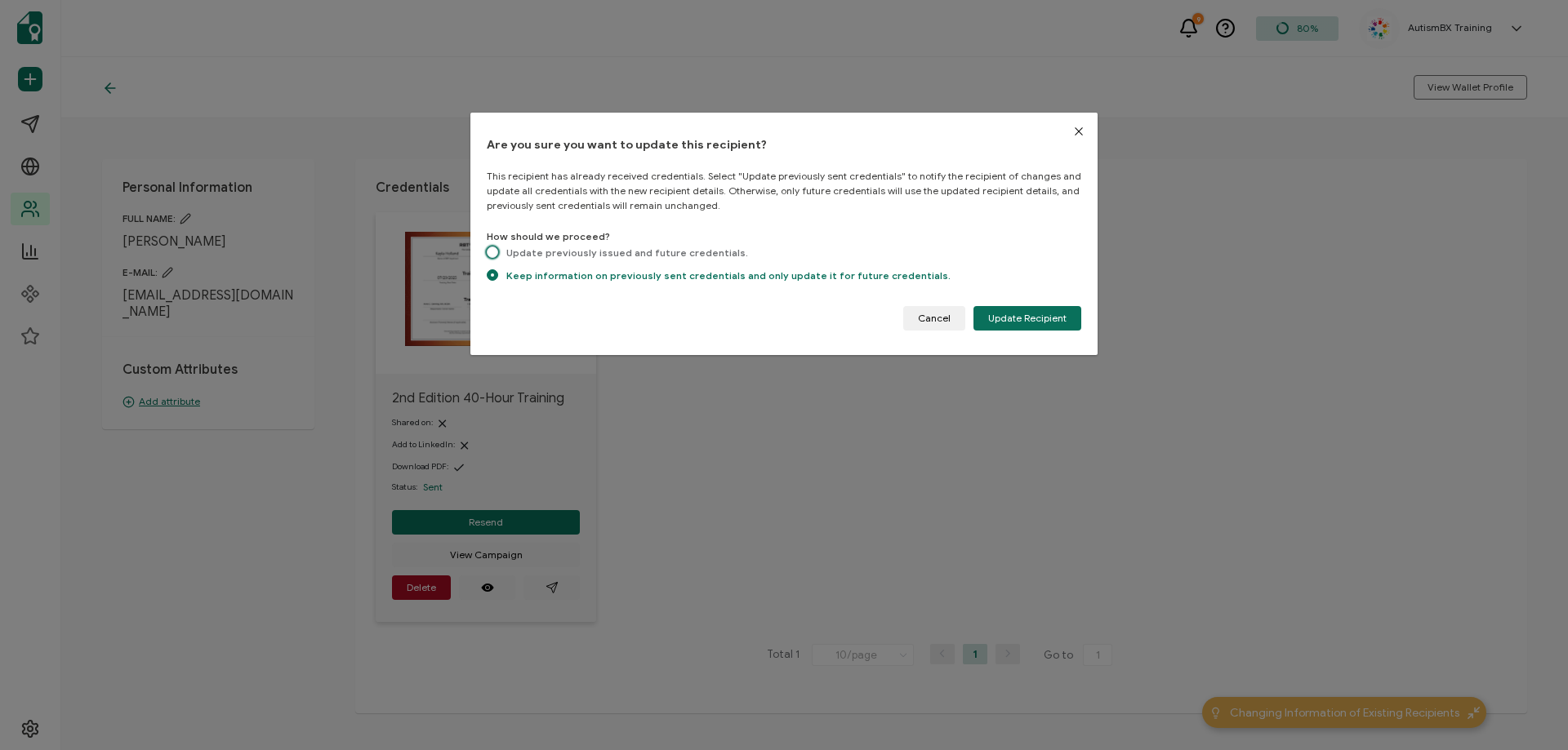
click at [493, 250] on span "dialog" at bounding box center [493, 253] width 12 height 12
click at [493, 250] on input "Update previously issued and future credentials." at bounding box center [493, 254] width 12 height 13
radio input "true"
radio input "false"
click at [1020, 307] on button "Update Recipient" at bounding box center [1027, 318] width 108 height 24
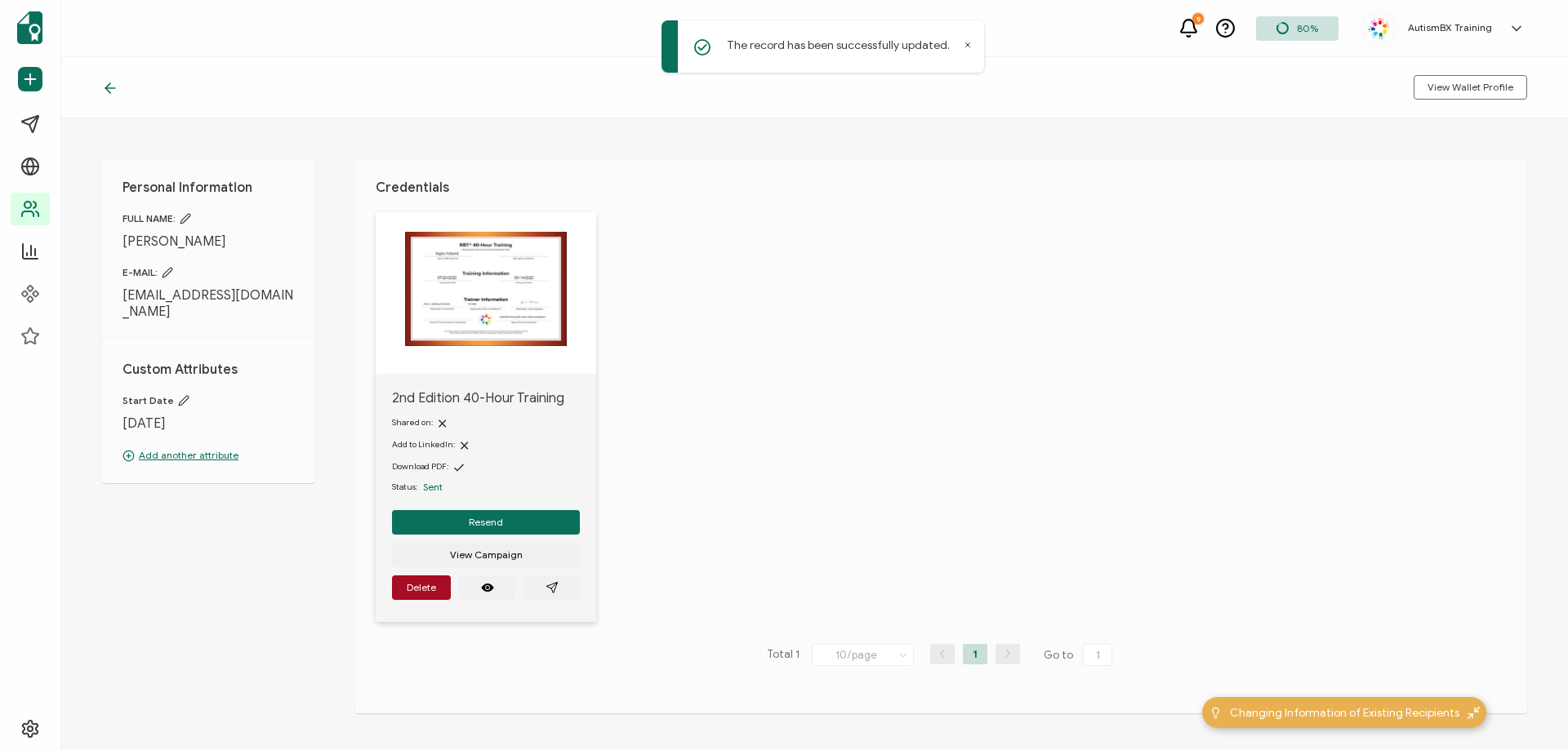
click at [106, 88] on icon at bounding box center [110, 88] width 10 height 0
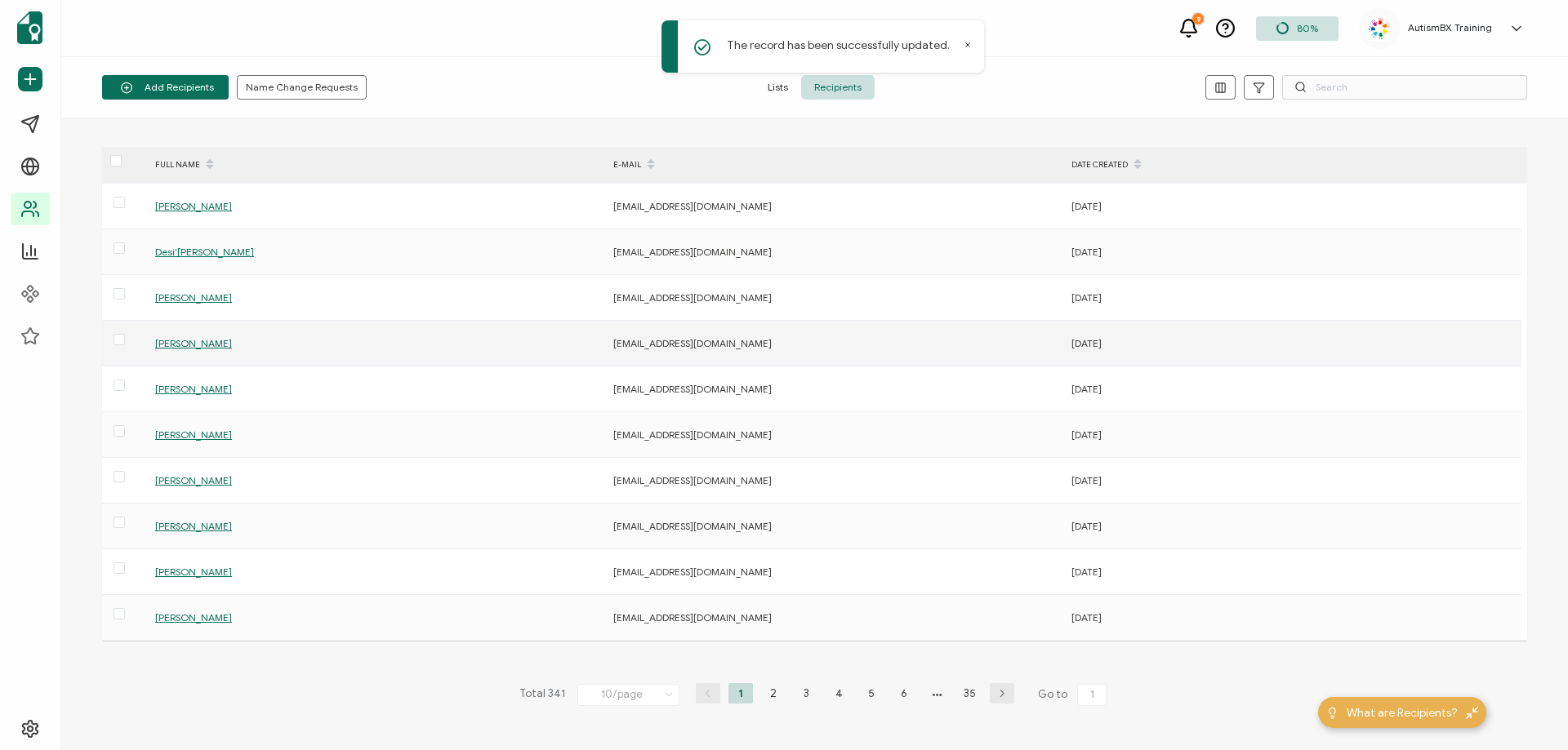
click at [194, 344] on span "[PERSON_NAME]" at bounding box center [193, 343] width 77 height 12
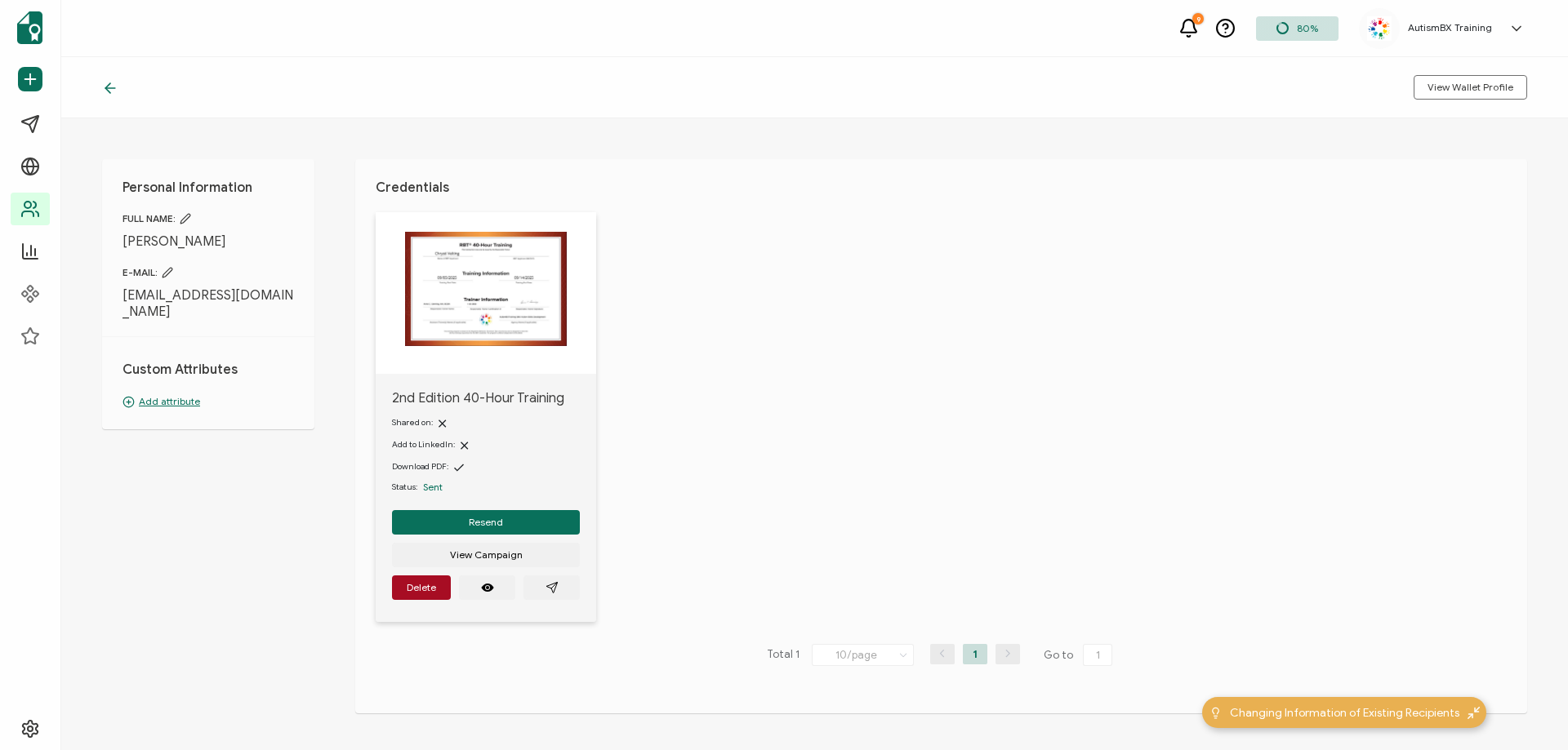
click at [155, 395] on p "Add attribute" at bounding box center [208, 401] width 171 height 14
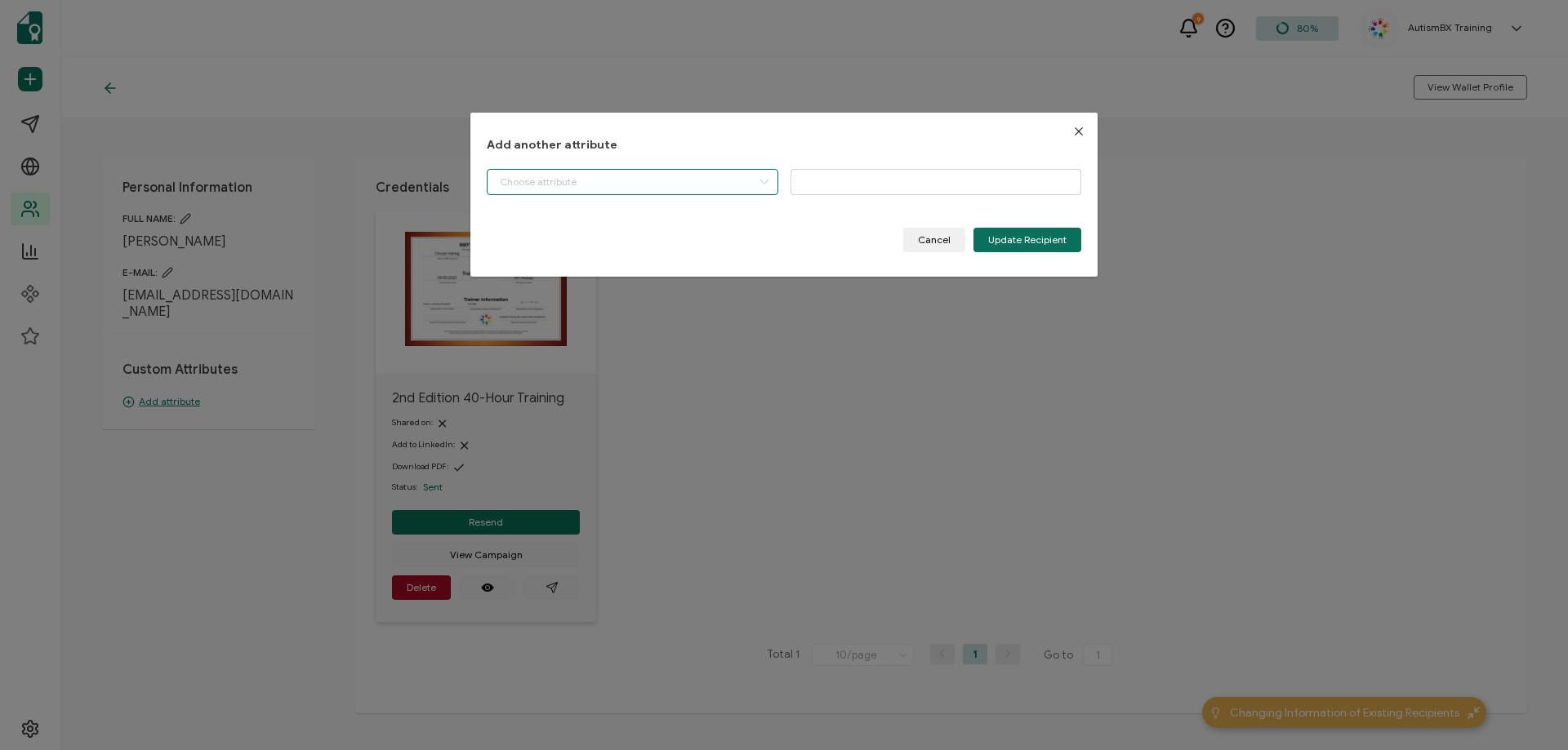
click at [622, 176] on input "dialog" at bounding box center [632, 181] width 291 height 26
click at [607, 224] on li "Start Date" at bounding box center [634, 223] width 302 height 28
type input "Start Date"
click at [829, 182] on input "dialog" at bounding box center [936, 181] width 291 height 26
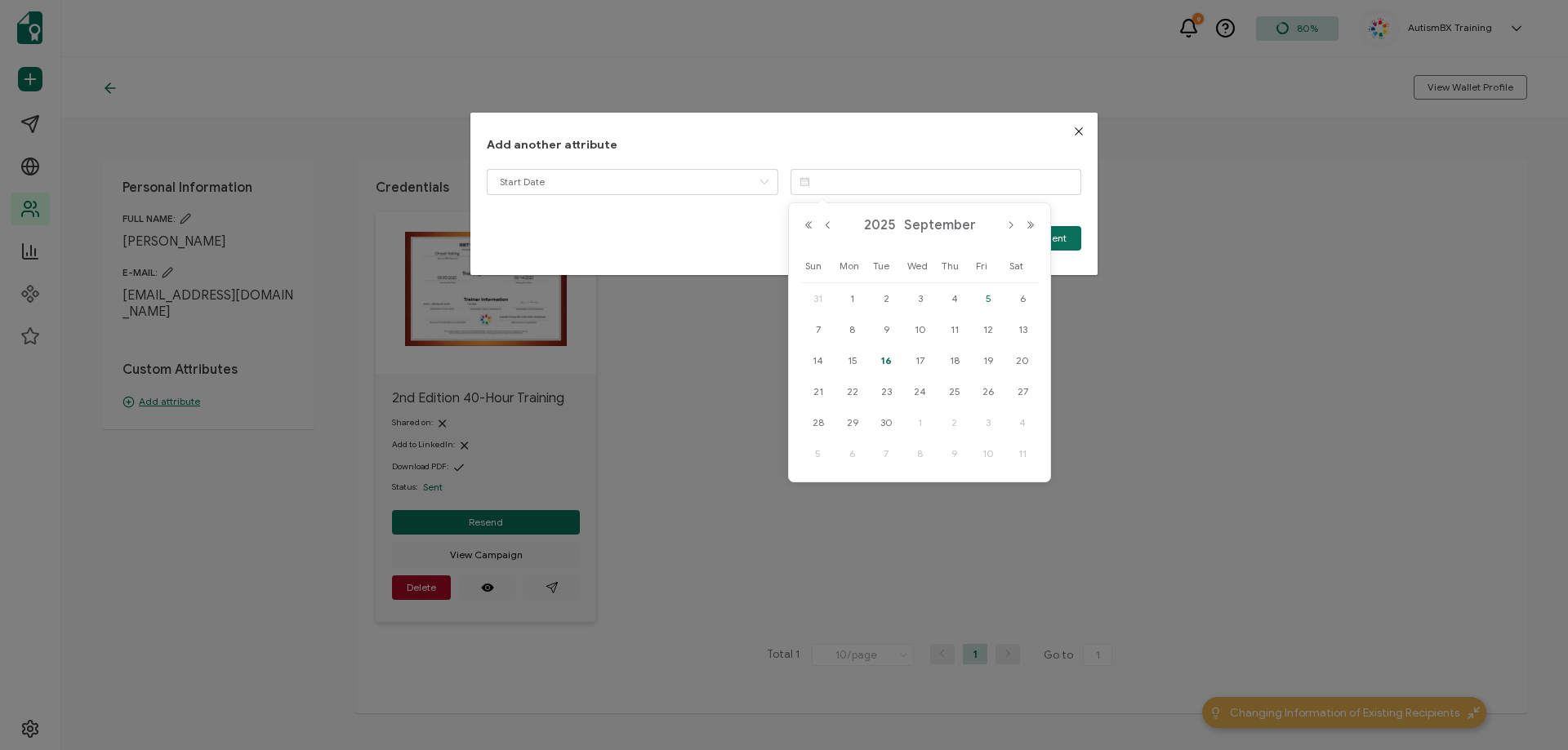
click at [992, 301] on span "5" at bounding box center [988, 299] width 19 height 19
type input "[DATE]"
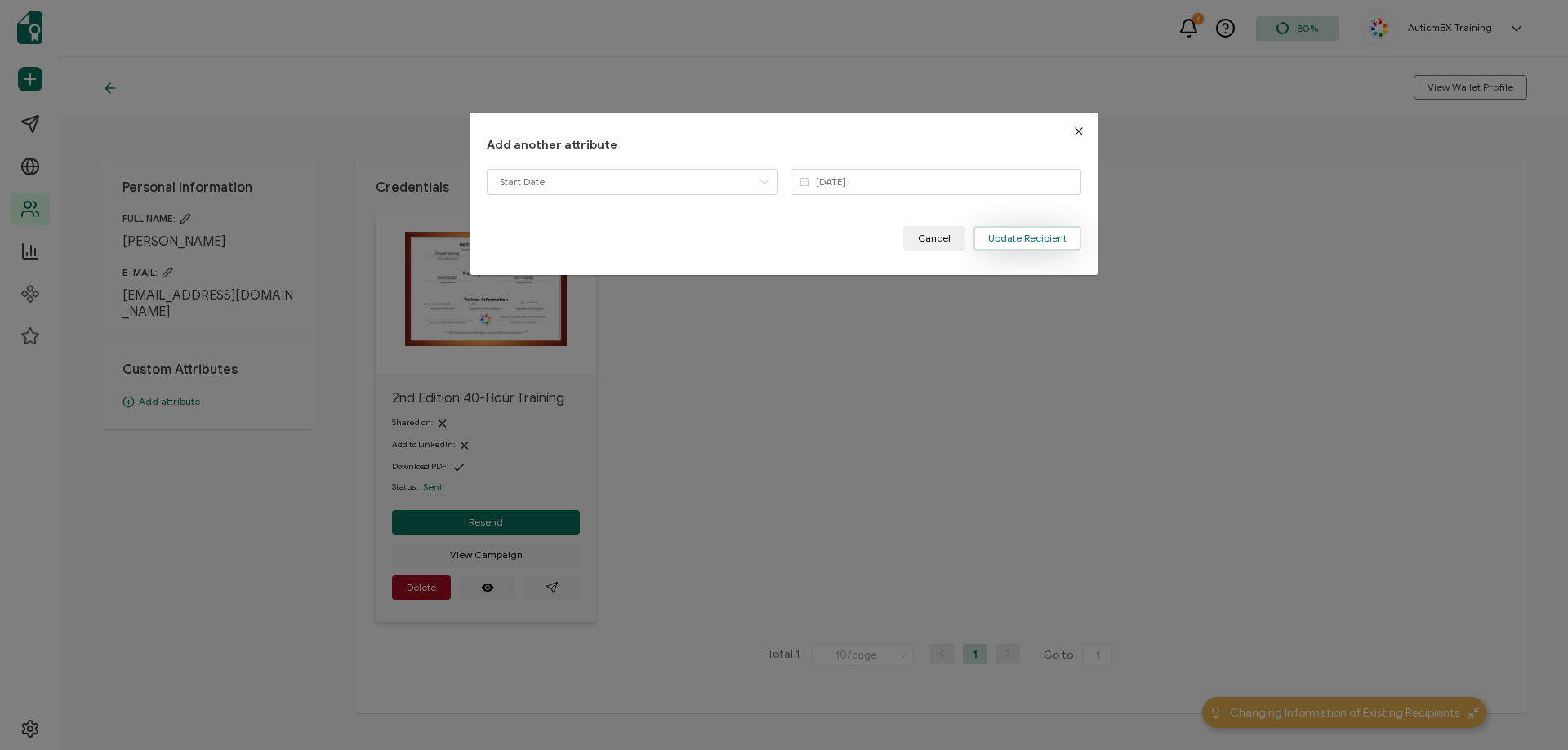
click at [1016, 236] on span "Update Recipient" at bounding box center [1027, 238] width 79 height 10
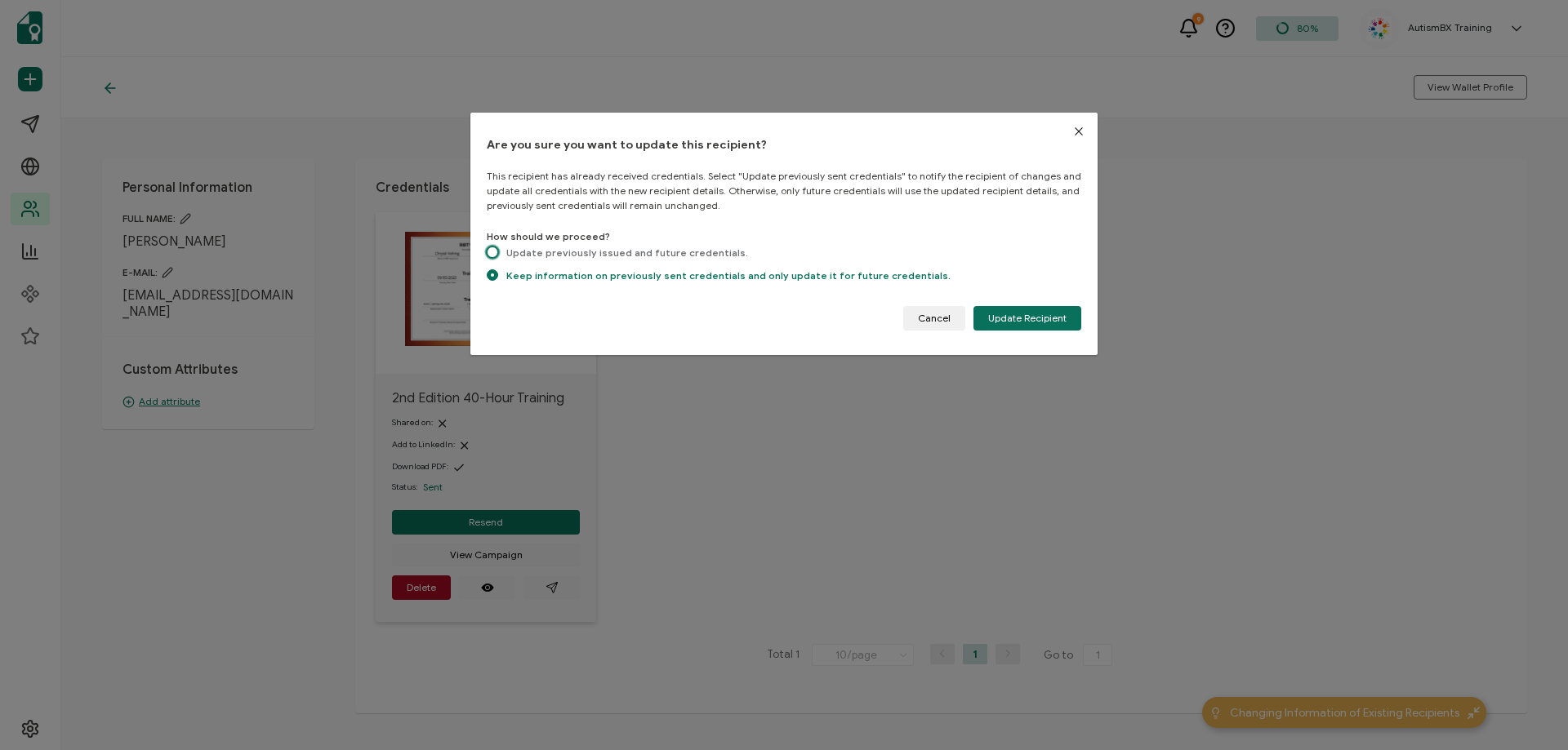
click at [488, 256] on span "dialog" at bounding box center [493, 253] width 12 height 12
click at [488, 256] on input "Update previously issued and future credentials." at bounding box center [493, 254] width 12 height 13
radio input "true"
radio input "false"
click at [1049, 307] on button "Update Recipient" at bounding box center [1027, 318] width 108 height 24
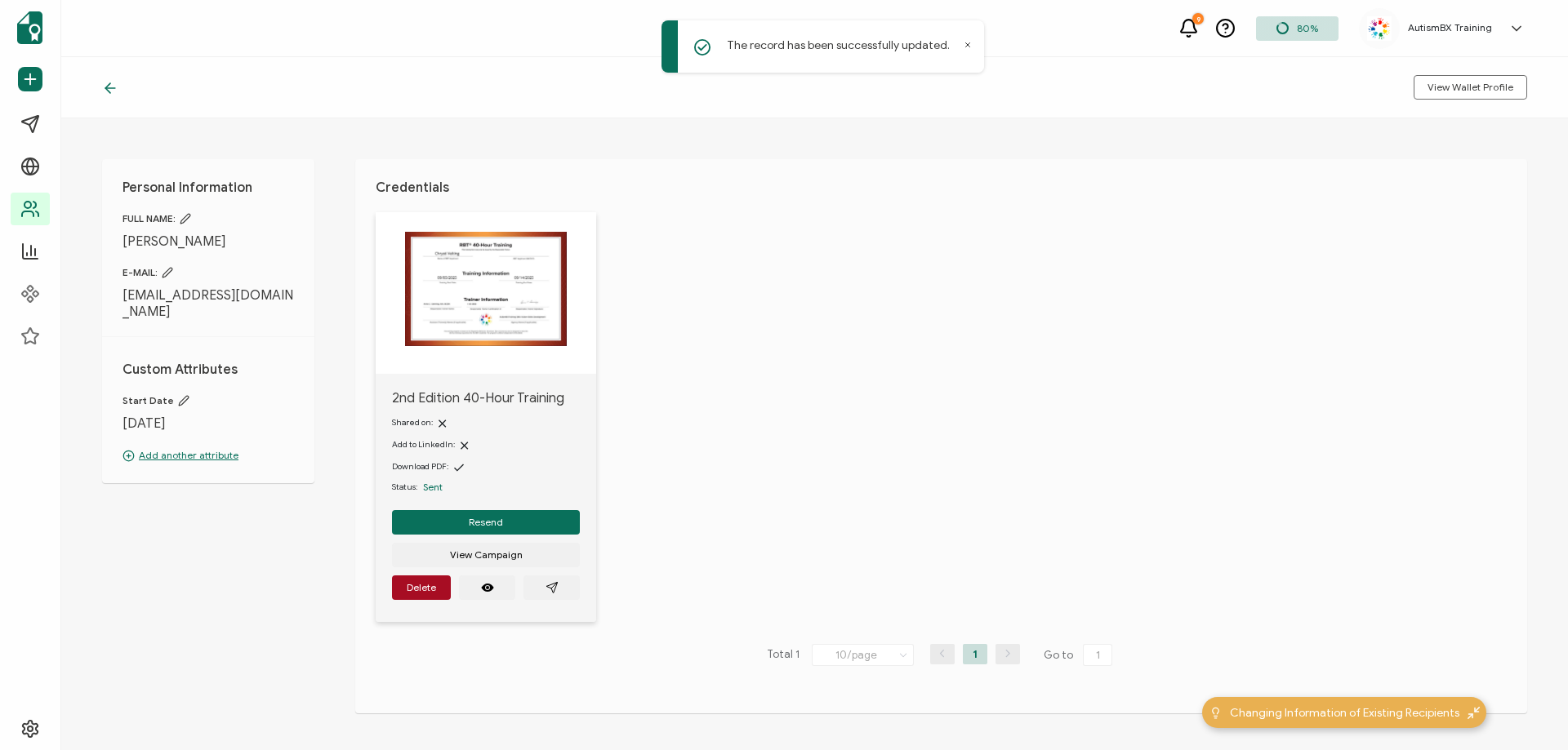
click at [106, 90] on icon at bounding box center [110, 87] width 16 height 16
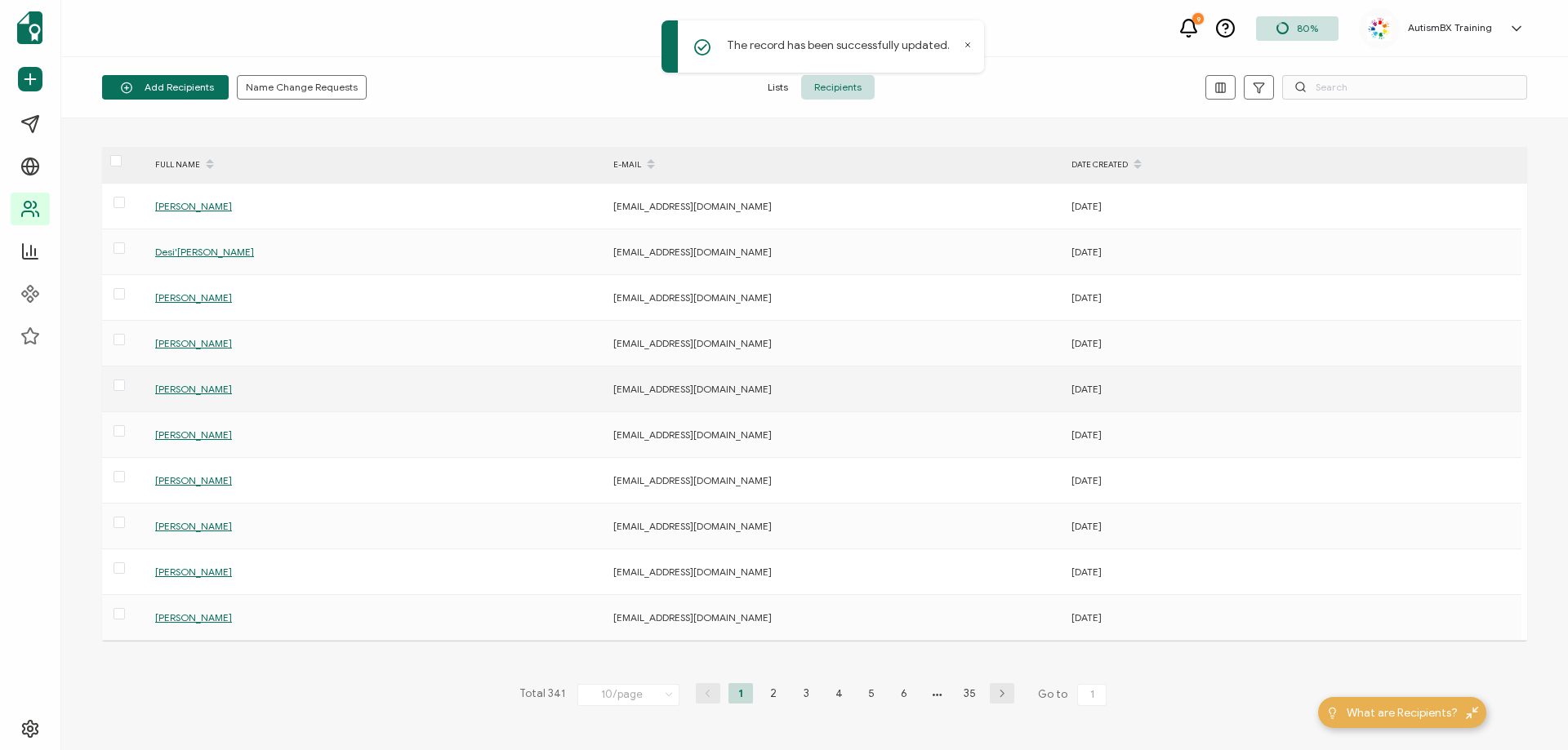
click at [202, 395] on span "[PERSON_NAME]" at bounding box center [193, 389] width 77 height 12
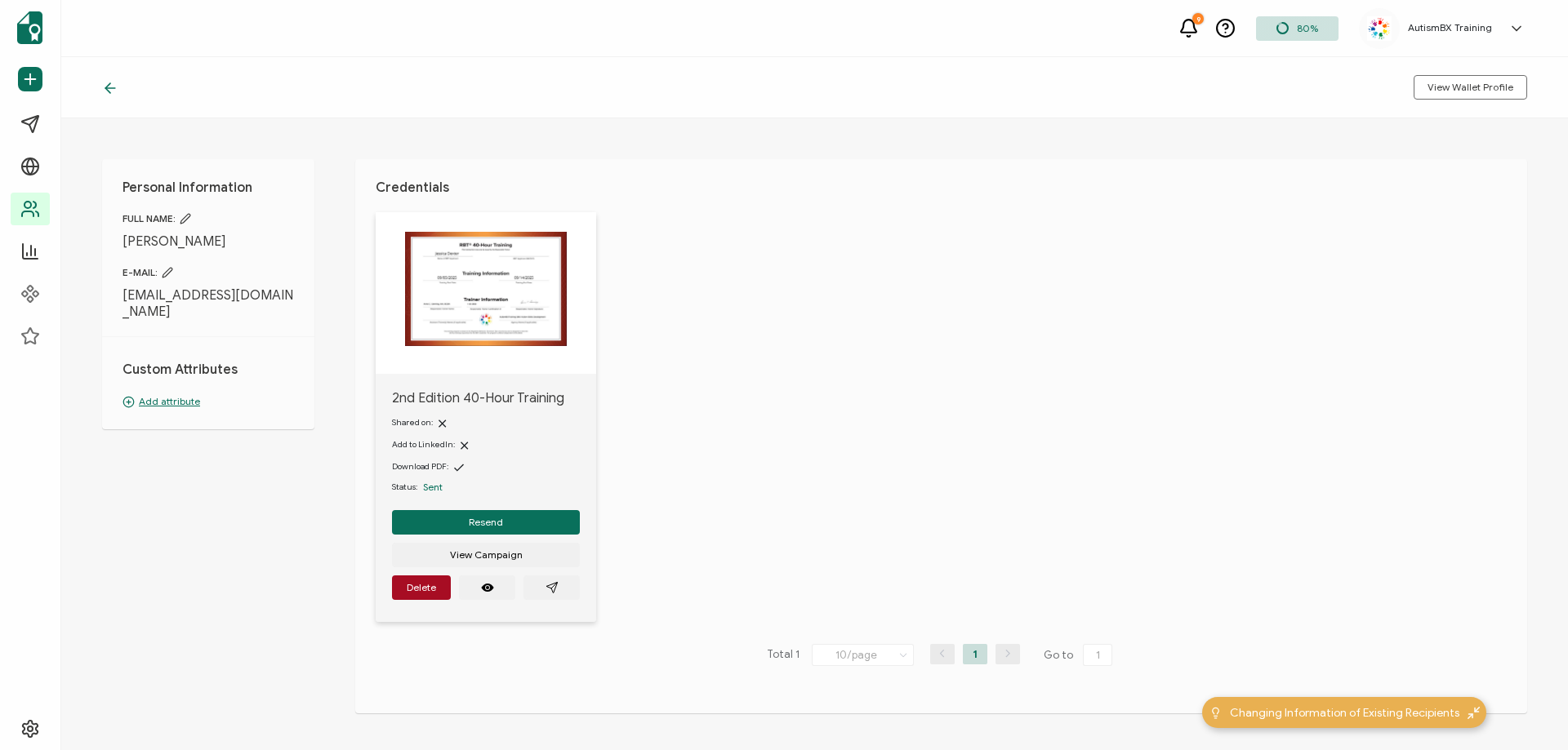
click at [187, 395] on p "Add attribute" at bounding box center [208, 401] width 171 height 14
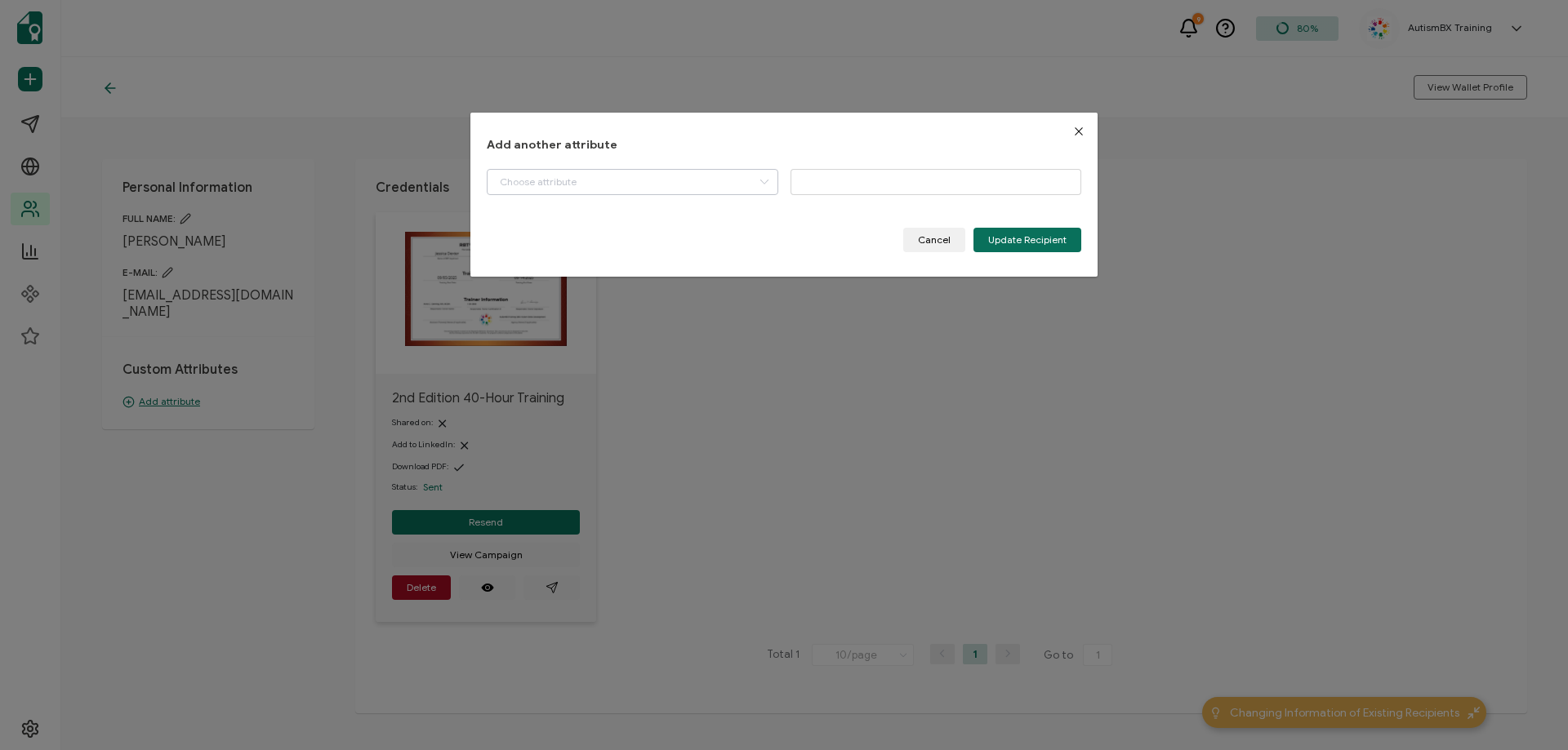
click at [755, 177] on icon "dialog" at bounding box center [764, 181] width 20 height 26
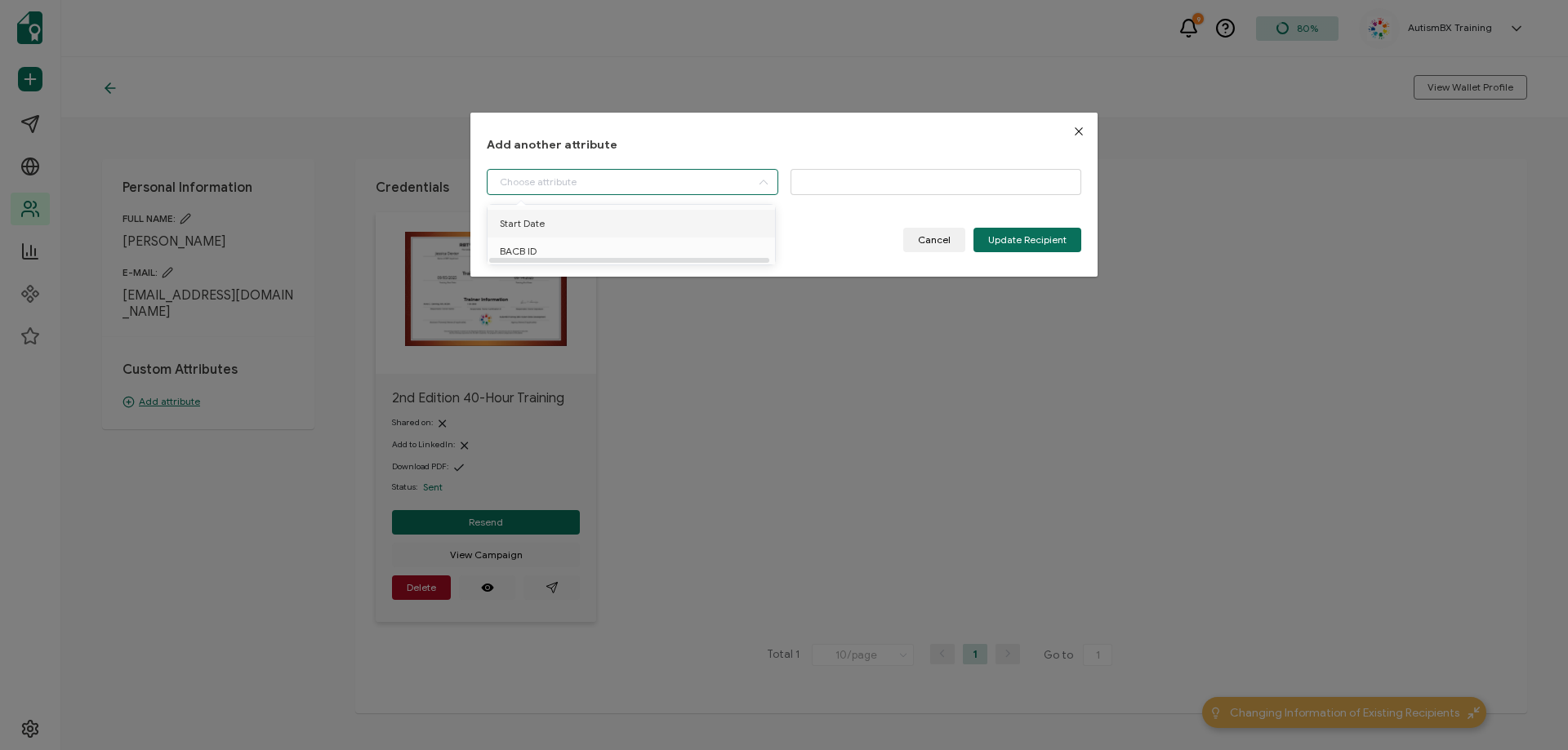
click at [700, 218] on li "Start Date" at bounding box center [634, 223] width 302 height 28
type input "Start Date"
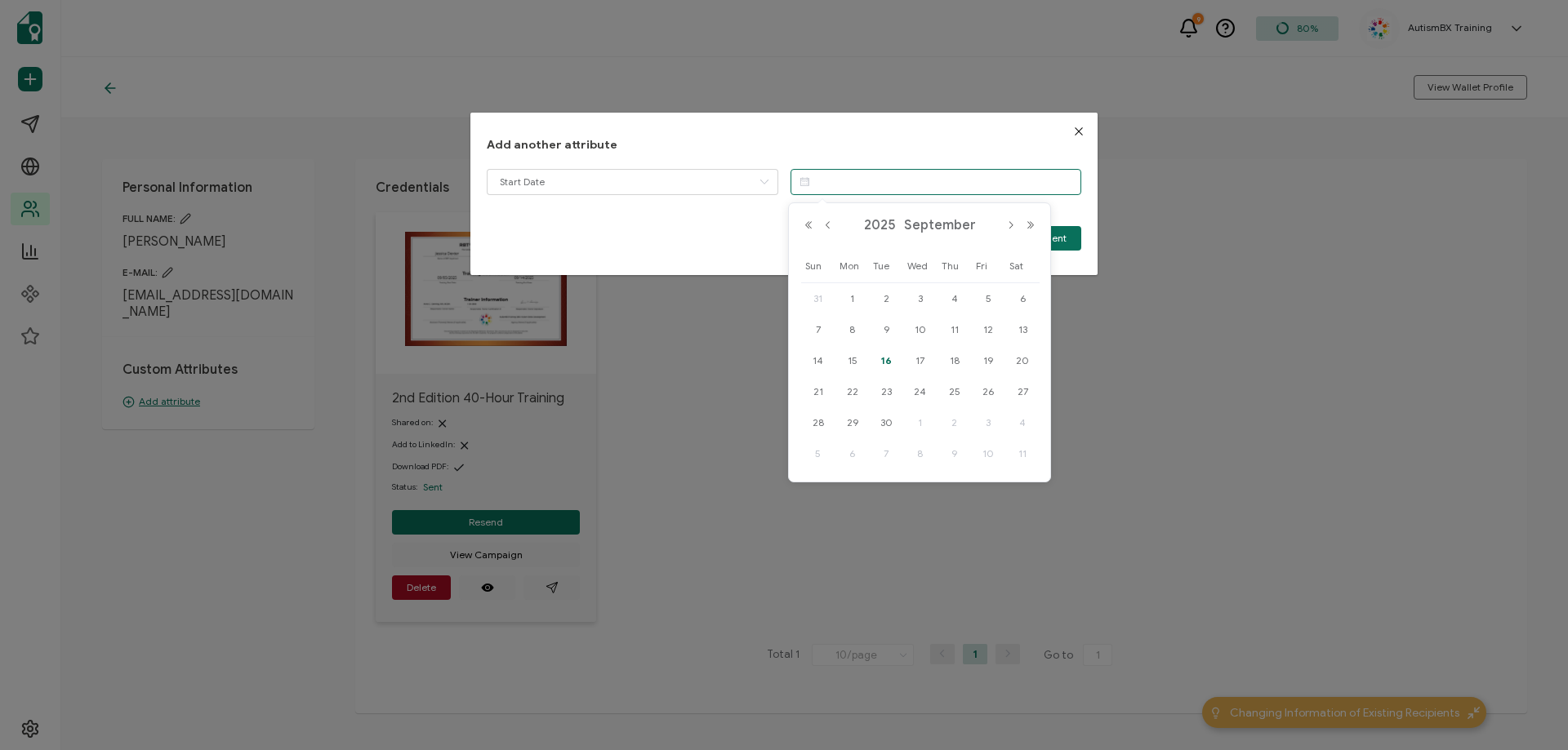
click at [911, 188] on input "dialog" at bounding box center [936, 181] width 291 height 26
click at [991, 297] on span "5" at bounding box center [988, 299] width 19 height 19
type input "[DATE]"
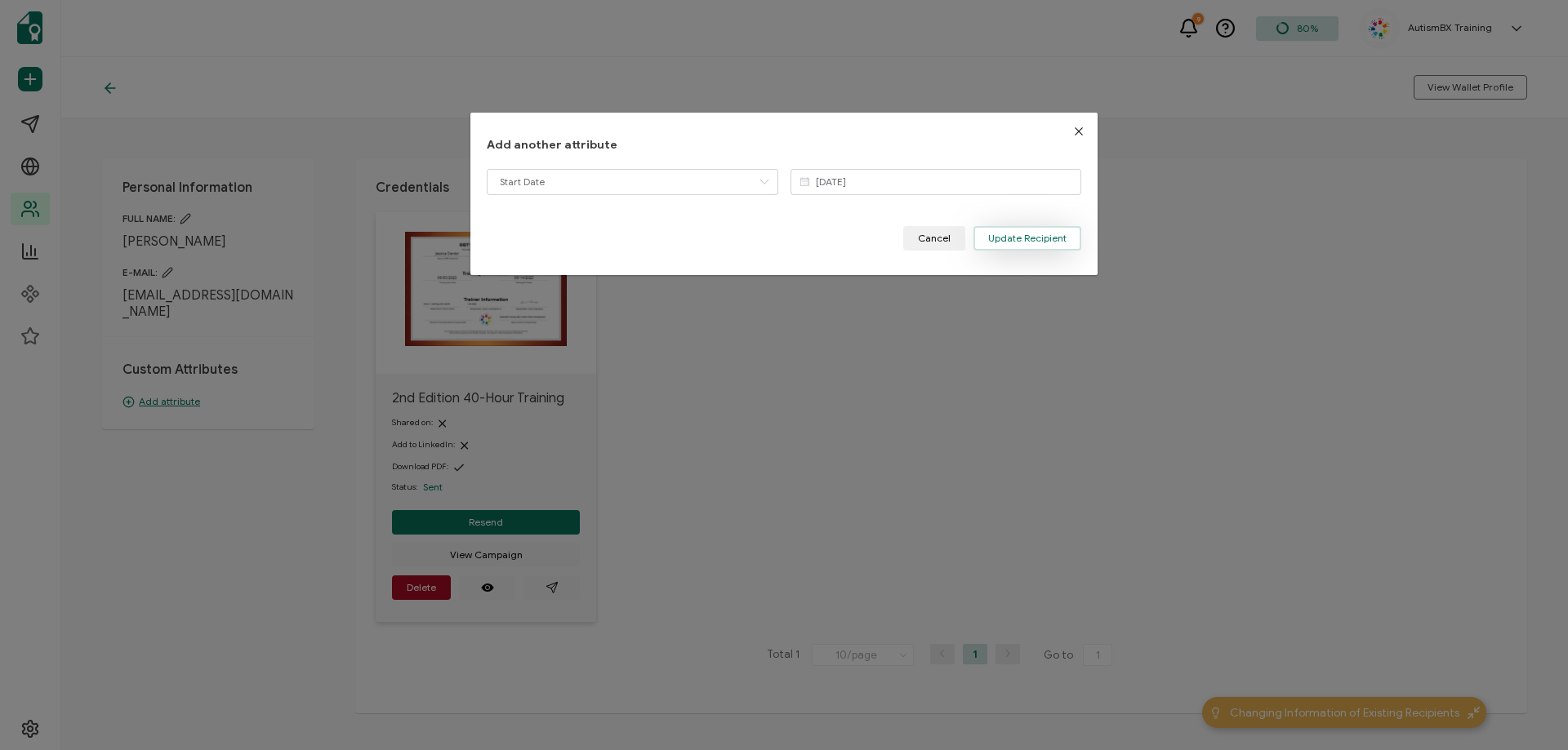
click at [1037, 238] on span "Update Recipient" at bounding box center [1027, 238] width 79 height 10
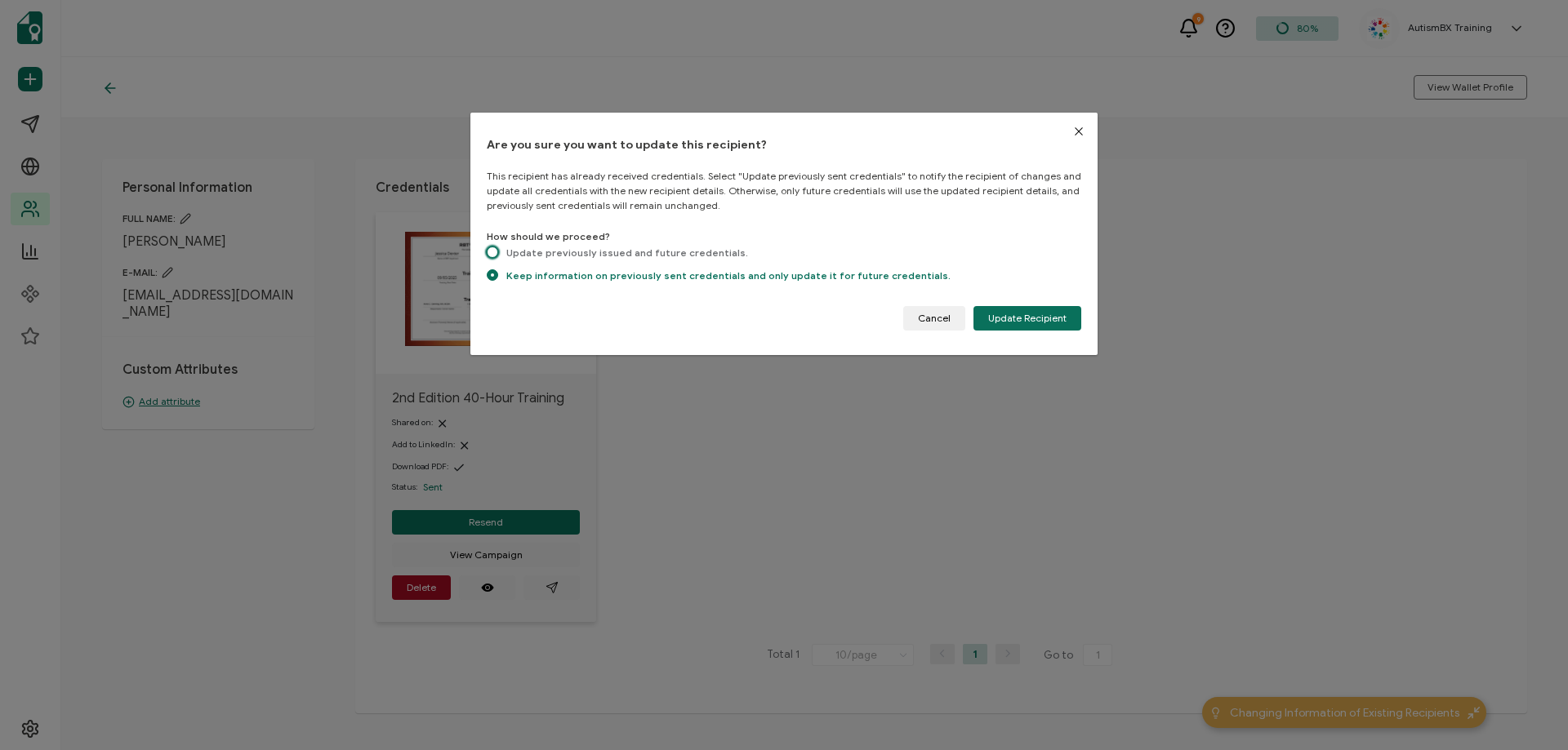
click at [488, 251] on span "dialog" at bounding box center [493, 253] width 12 height 12
click at [488, 251] on input "Update previously issued and future credentials." at bounding box center [493, 254] width 12 height 13
radio input "true"
radio input "false"
click at [1035, 322] on span "Update Recipient" at bounding box center [1027, 318] width 79 height 10
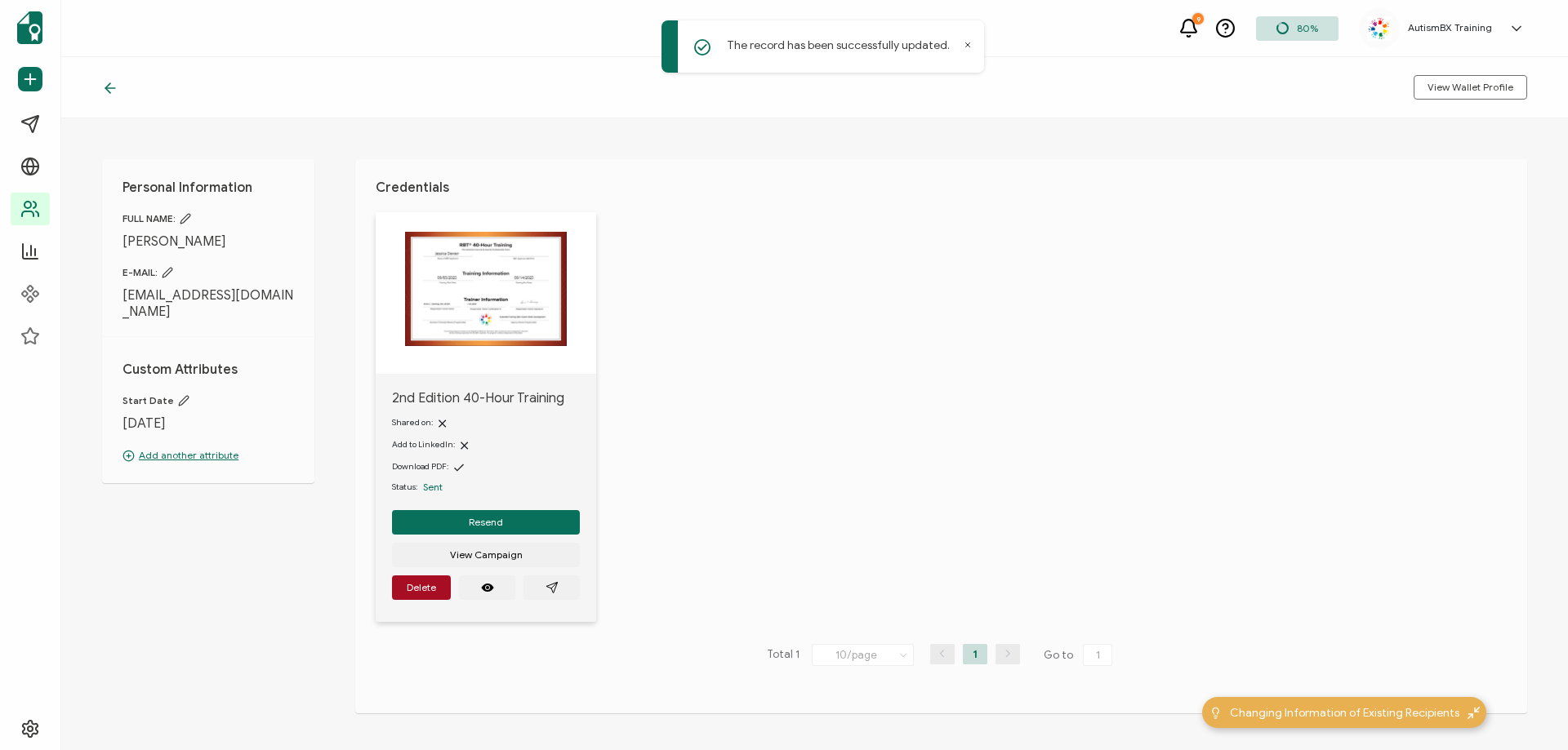
click at [102, 90] on icon at bounding box center [110, 87] width 16 height 16
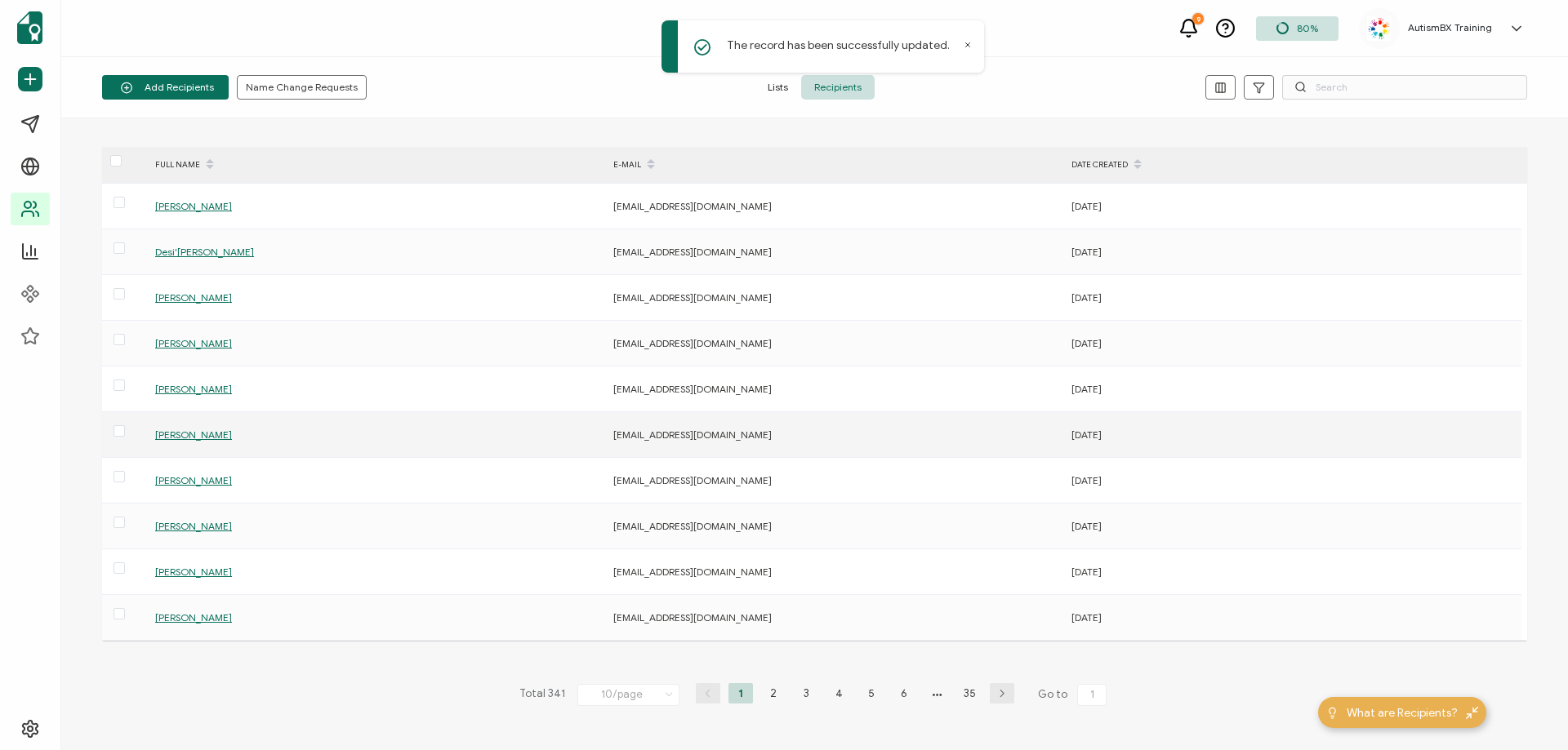
click at [167, 428] on div "[PERSON_NAME]" at bounding box center [375, 435] width 456 height 19
click at [173, 435] on span "[PERSON_NAME]" at bounding box center [193, 434] width 77 height 12
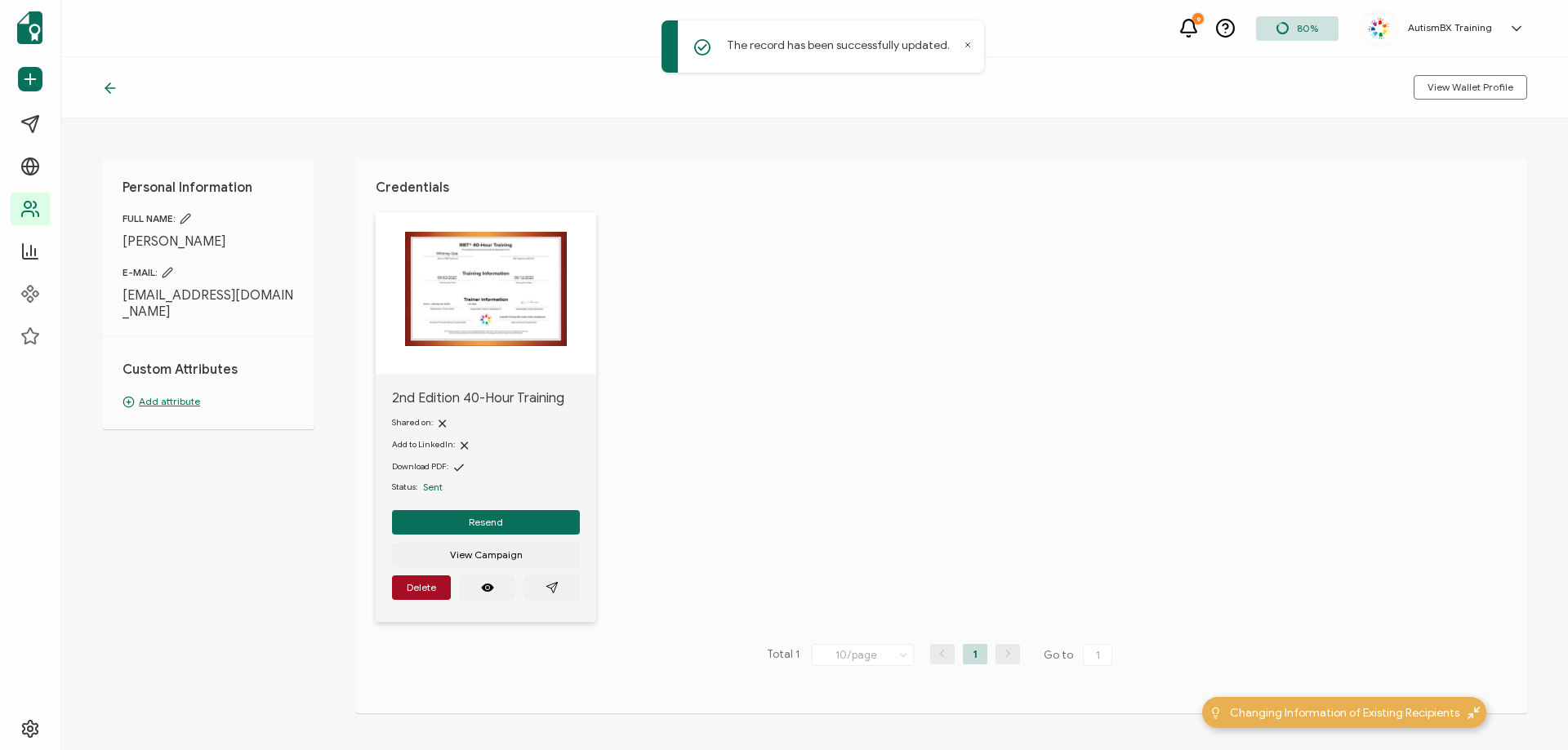
click at [188, 395] on p "Add attribute" at bounding box center [208, 401] width 171 height 14
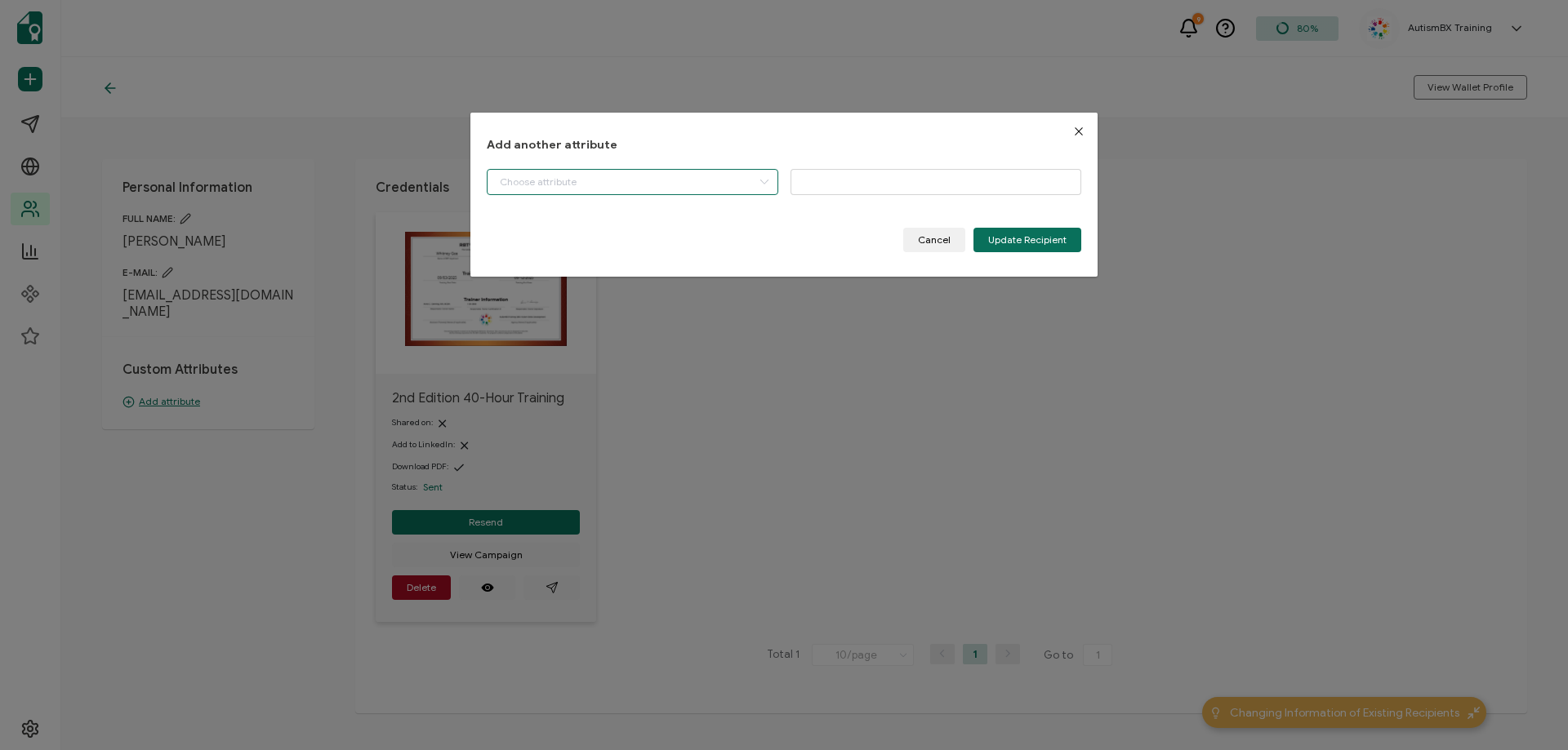
click at [596, 177] on input "dialog" at bounding box center [632, 181] width 291 height 26
click at [600, 213] on li "Start Date" at bounding box center [634, 223] width 302 height 28
type input "Start Date"
click at [944, 186] on input "dialog" at bounding box center [936, 181] width 291 height 26
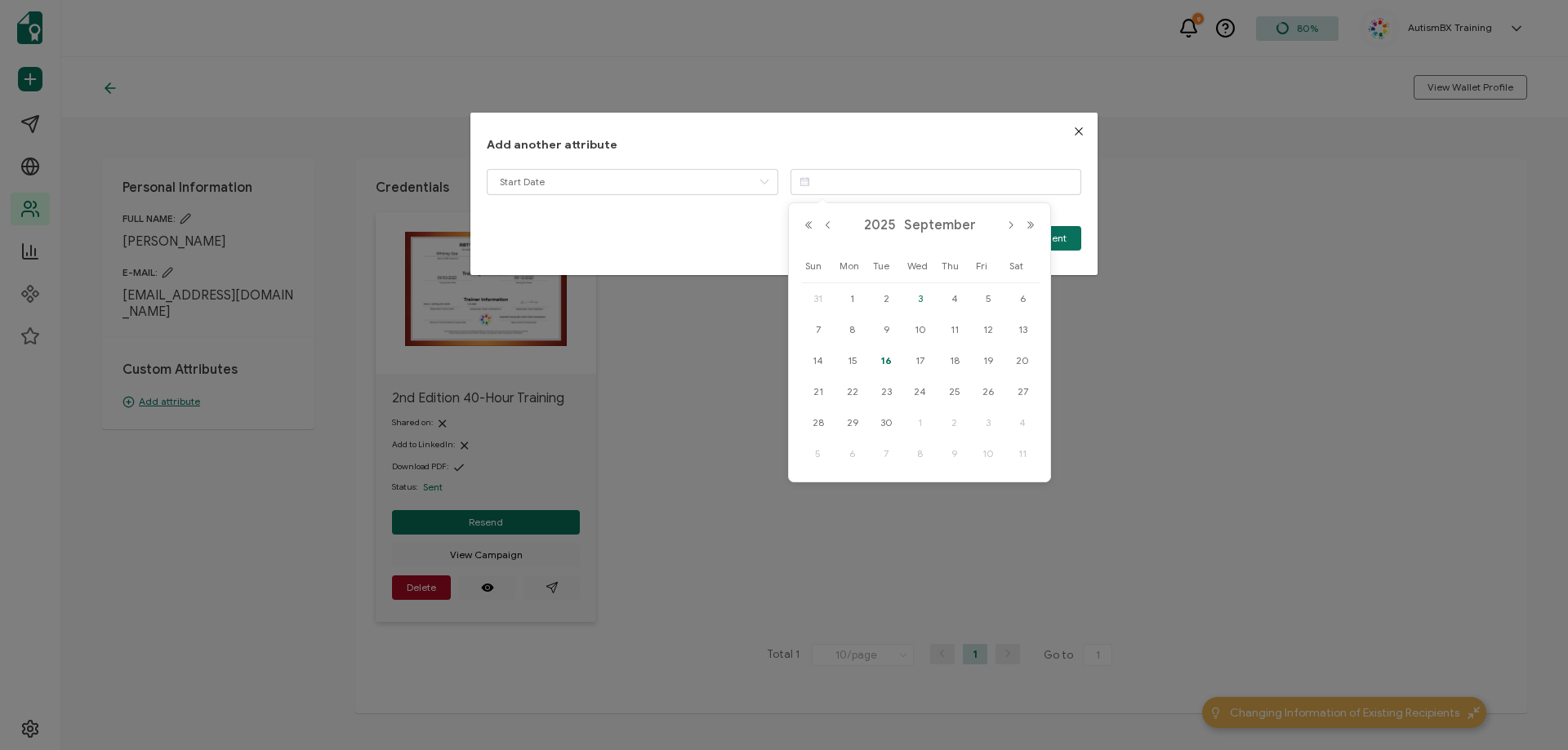
click at [919, 302] on span "3" at bounding box center [920, 299] width 19 height 19
type input "[DATE]"
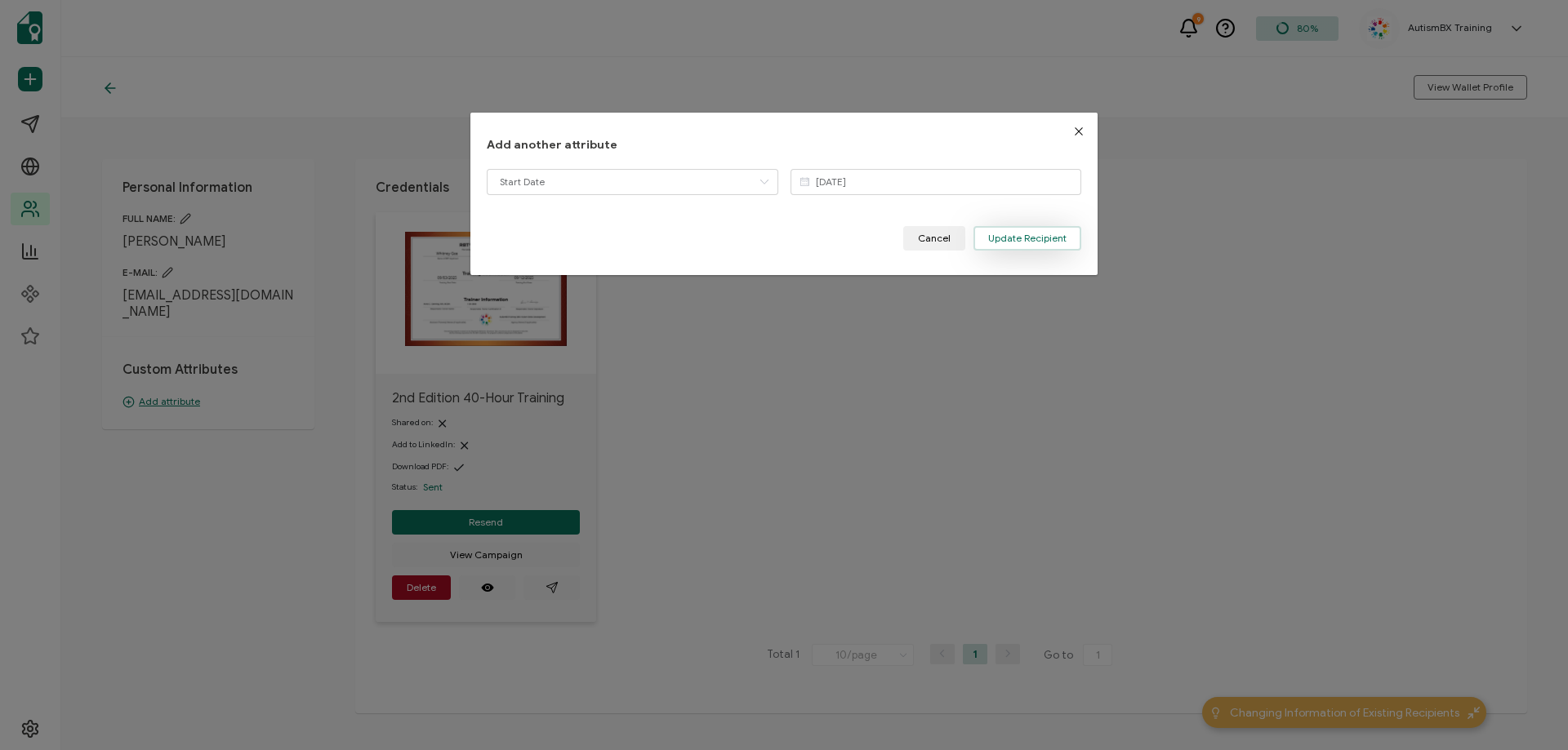
click at [1025, 234] on span "Update Recipient" at bounding box center [1027, 238] width 79 height 10
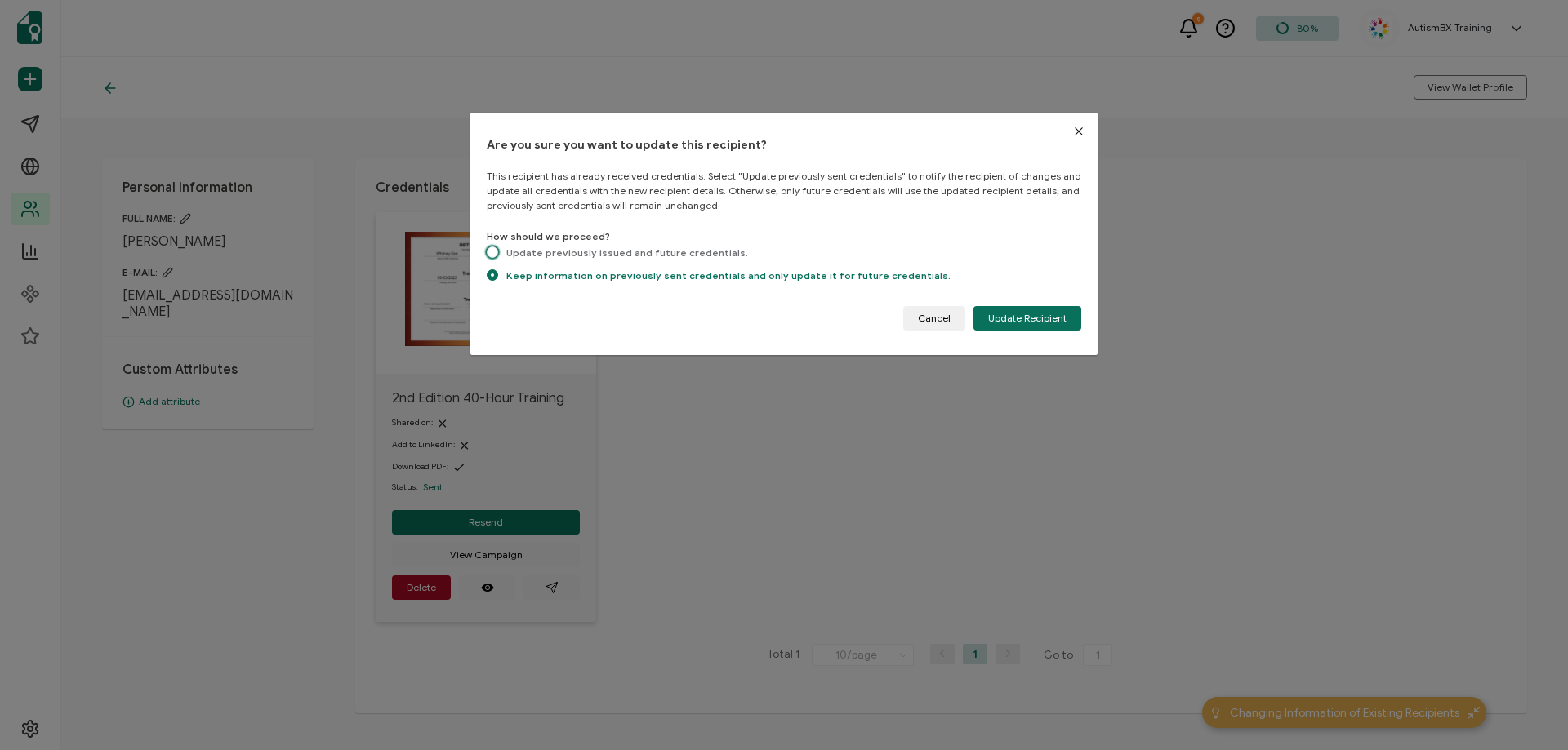
click at [497, 247] on span "dialog" at bounding box center [493, 254] width 12 height 13
click at [497, 247] on input "Update previously issued and future credentials." at bounding box center [493, 254] width 12 height 13
radio input "true"
radio input "false"
click at [998, 327] on button "Update Recipient" at bounding box center [1027, 318] width 108 height 24
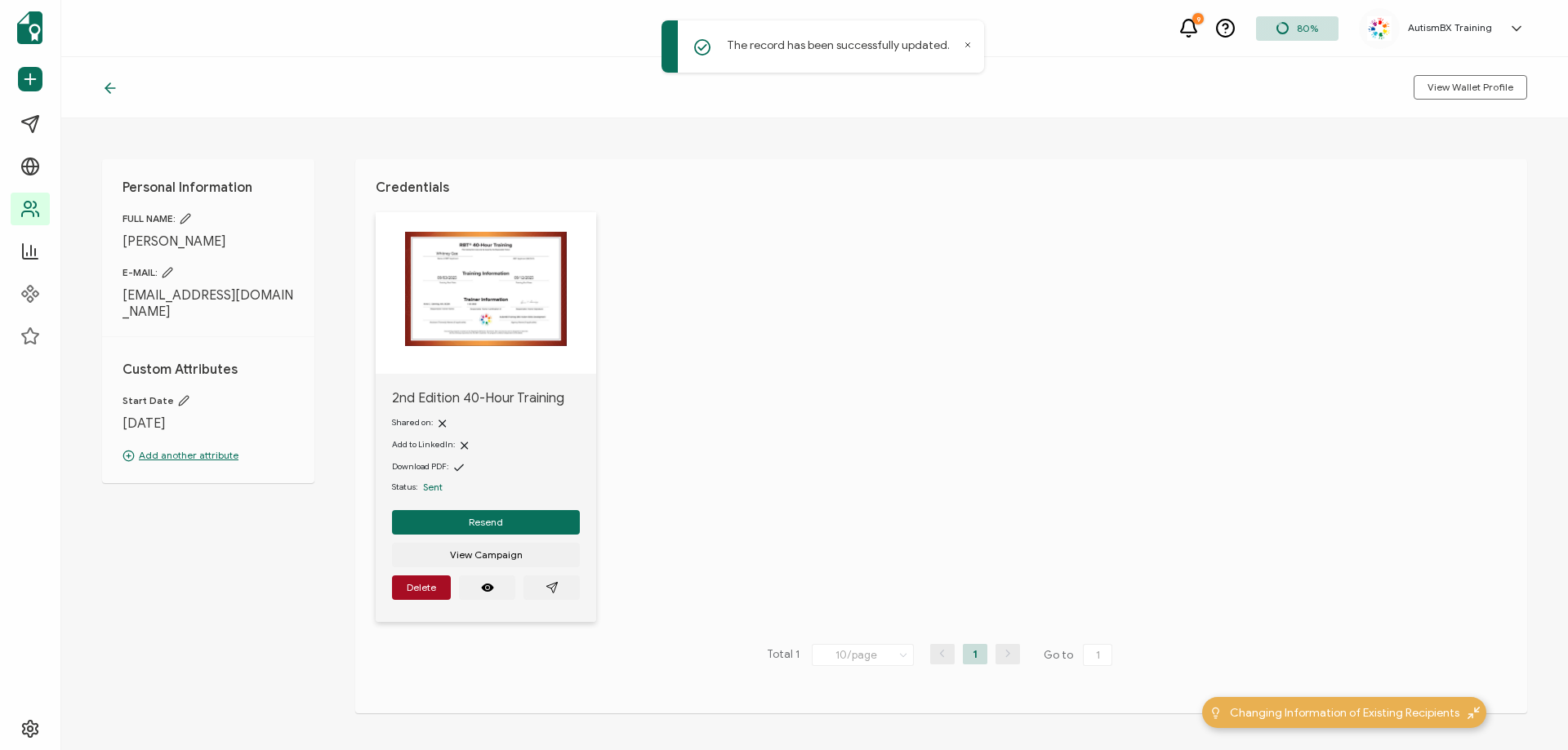
click at [110, 91] on icon at bounding box center [108, 88] width 5 height 10
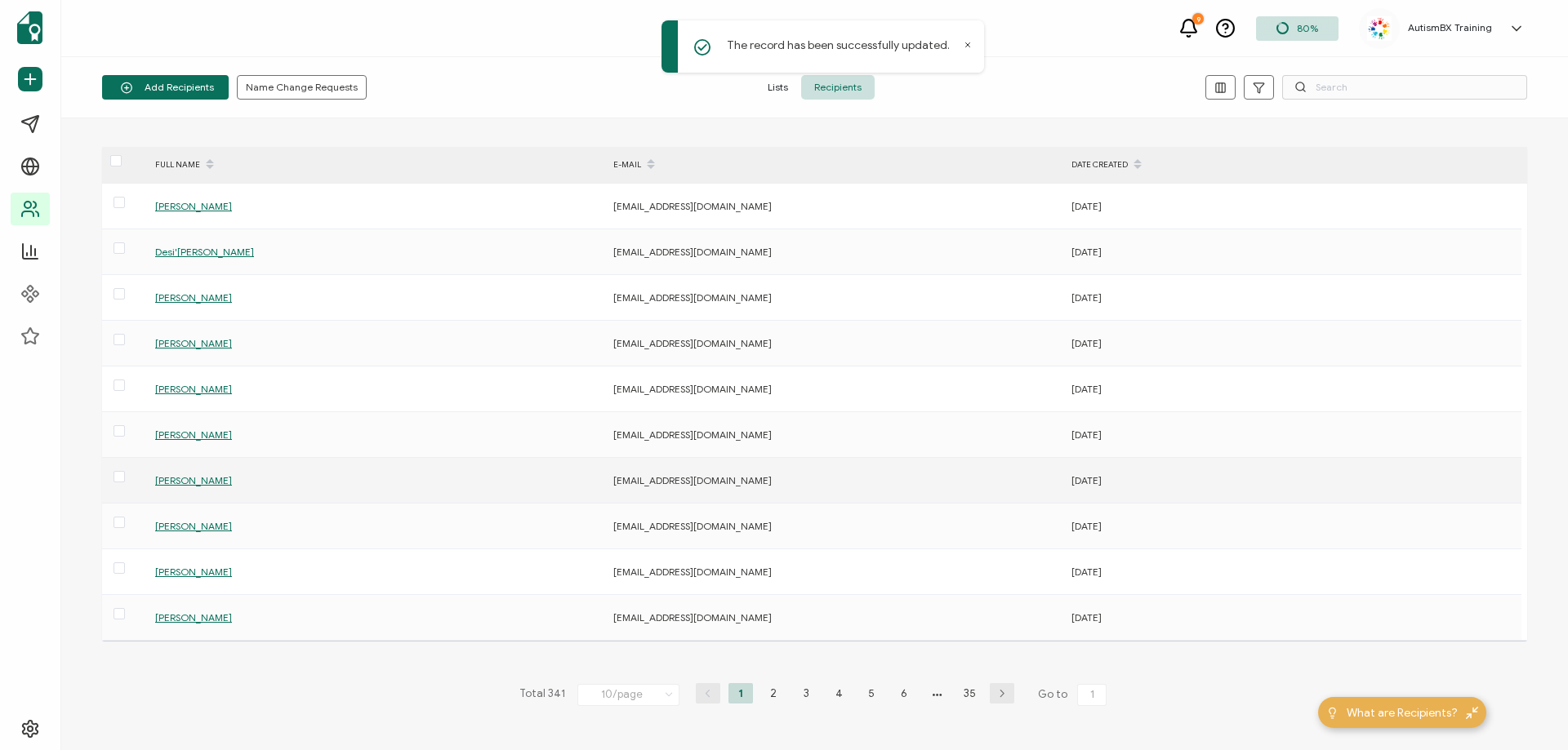
click at [171, 481] on span "[PERSON_NAME]" at bounding box center [193, 480] width 77 height 12
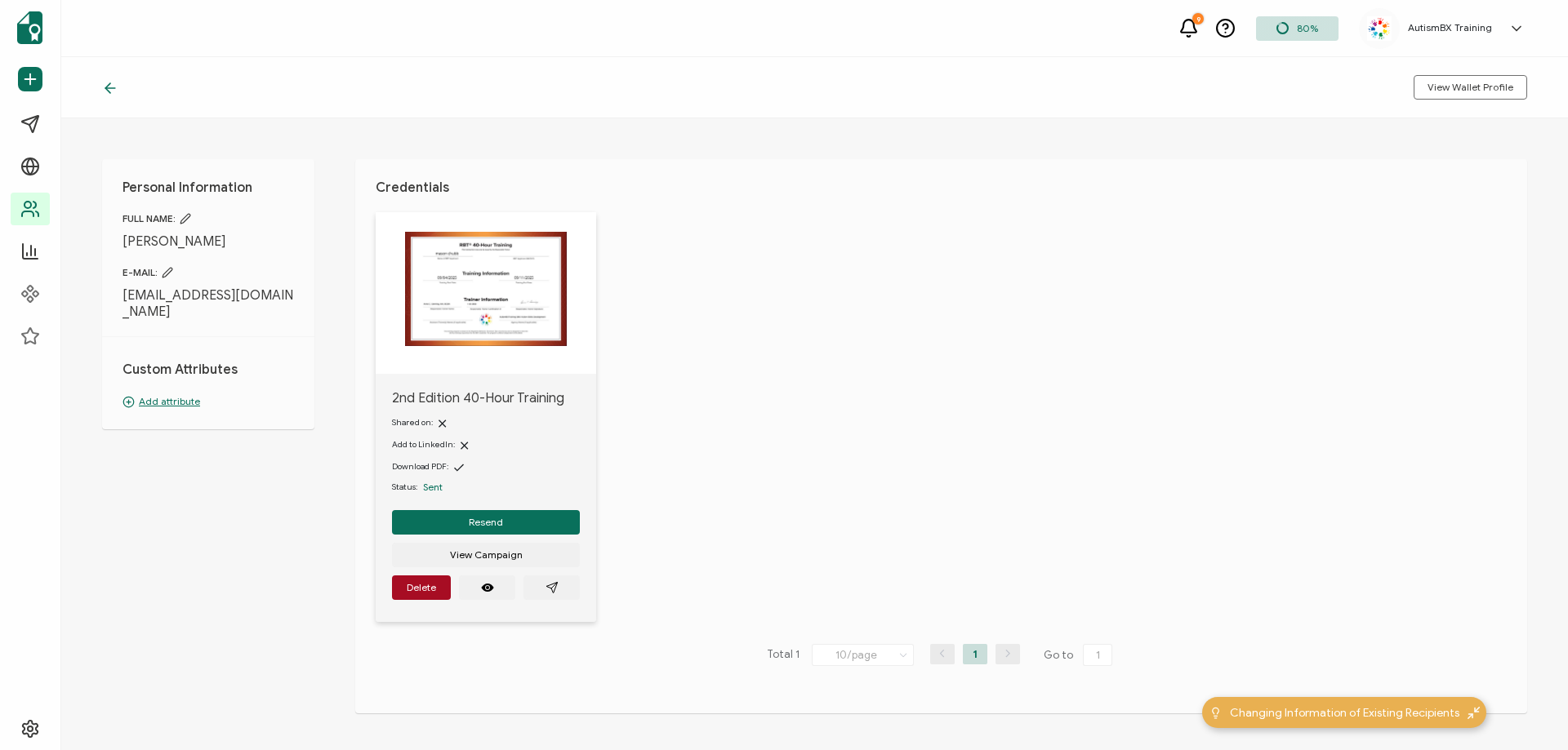
drag, startPoint x: 187, startPoint y: 383, endPoint x: 200, endPoint y: 381, distance: 13.2
click at [187, 395] on p "Add attribute" at bounding box center [208, 401] width 171 height 14
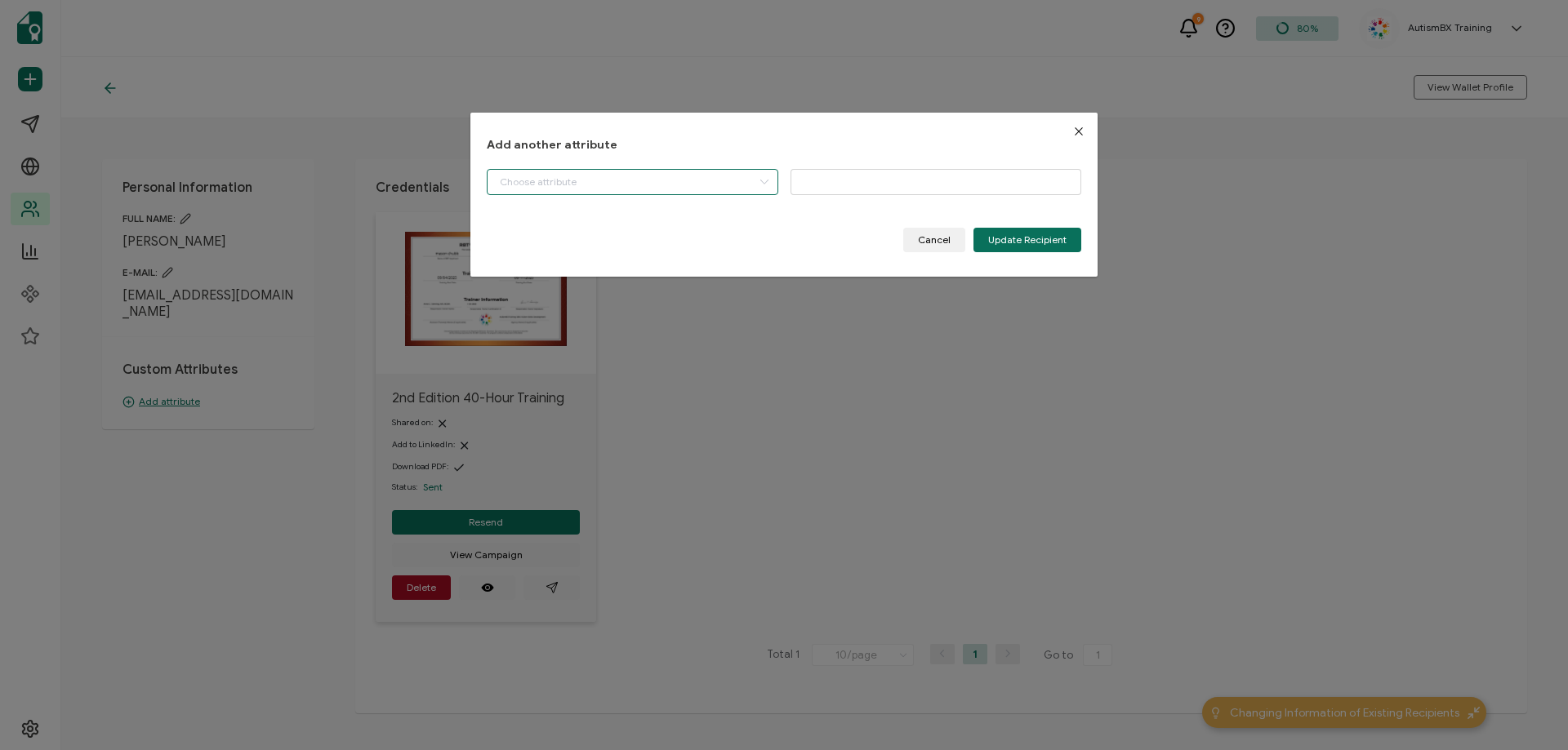
click at [618, 189] on input "dialog" at bounding box center [632, 181] width 291 height 26
click at [572, 215] on li "Start Date" at bounding box center [634, 223] width 302 height 28
type input "Start Date"
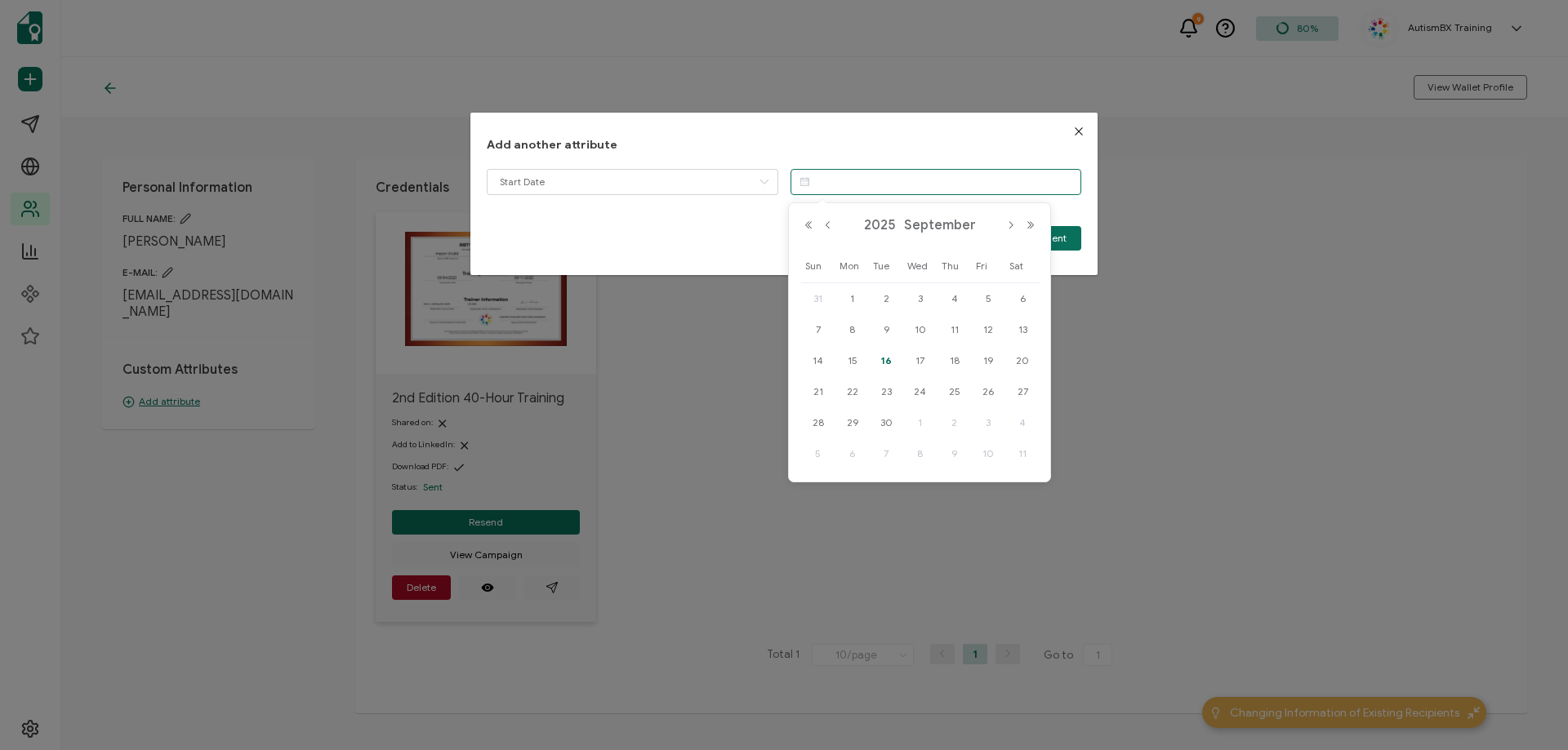
click at [906, 177] on input "dialog" at bounding box center [936, 181] width 291 height 26
click at [953, 297] on span "4" at bounding box center [954, 299] width 19 height 19
type input "[DATE]"
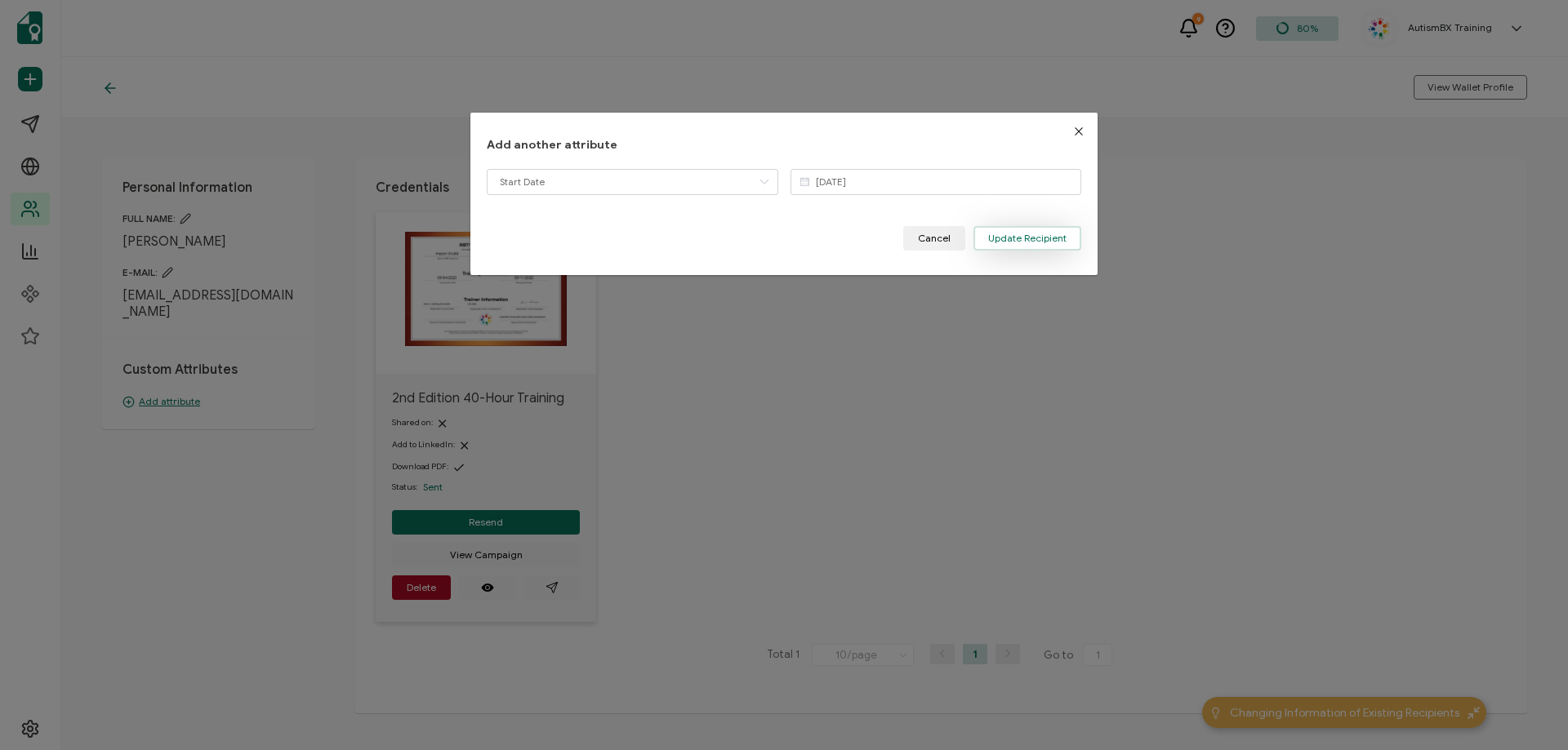
click at [1007, 233] on span "Update Recipient" at bounding box center [1027, 238] width 79 height 10
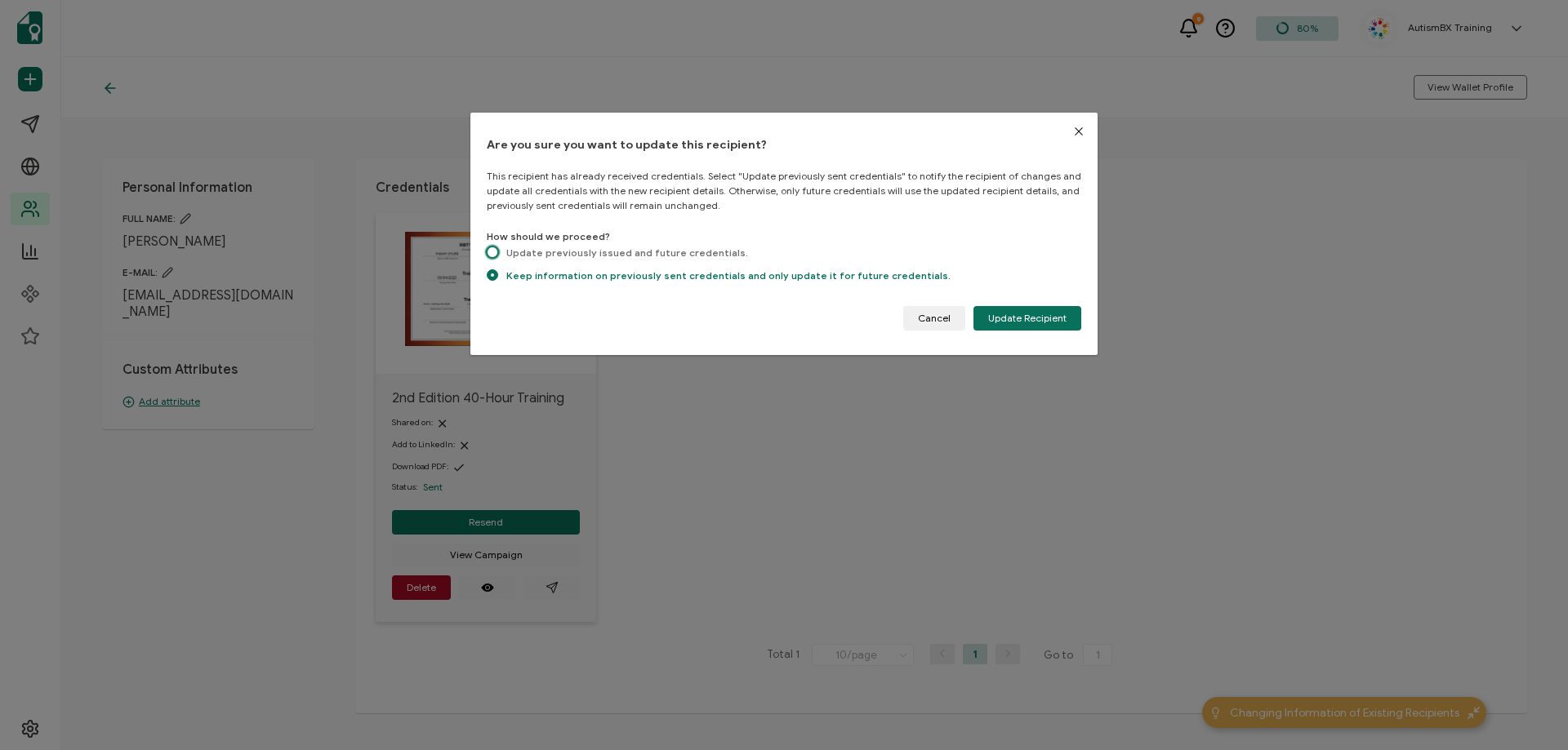
click at [493, 255] on span "dialog" at bounding box center [493, 253] width 12 height 12
click at [493, 255] on input "Update previously issued and future credentials." at bounding box center [493, 254] width 12 height 13
radio input "true"
radio input "false"
click at [1046, 307] on button "Update Recipient" at bounding box center [1027, 318] width 108 height 24
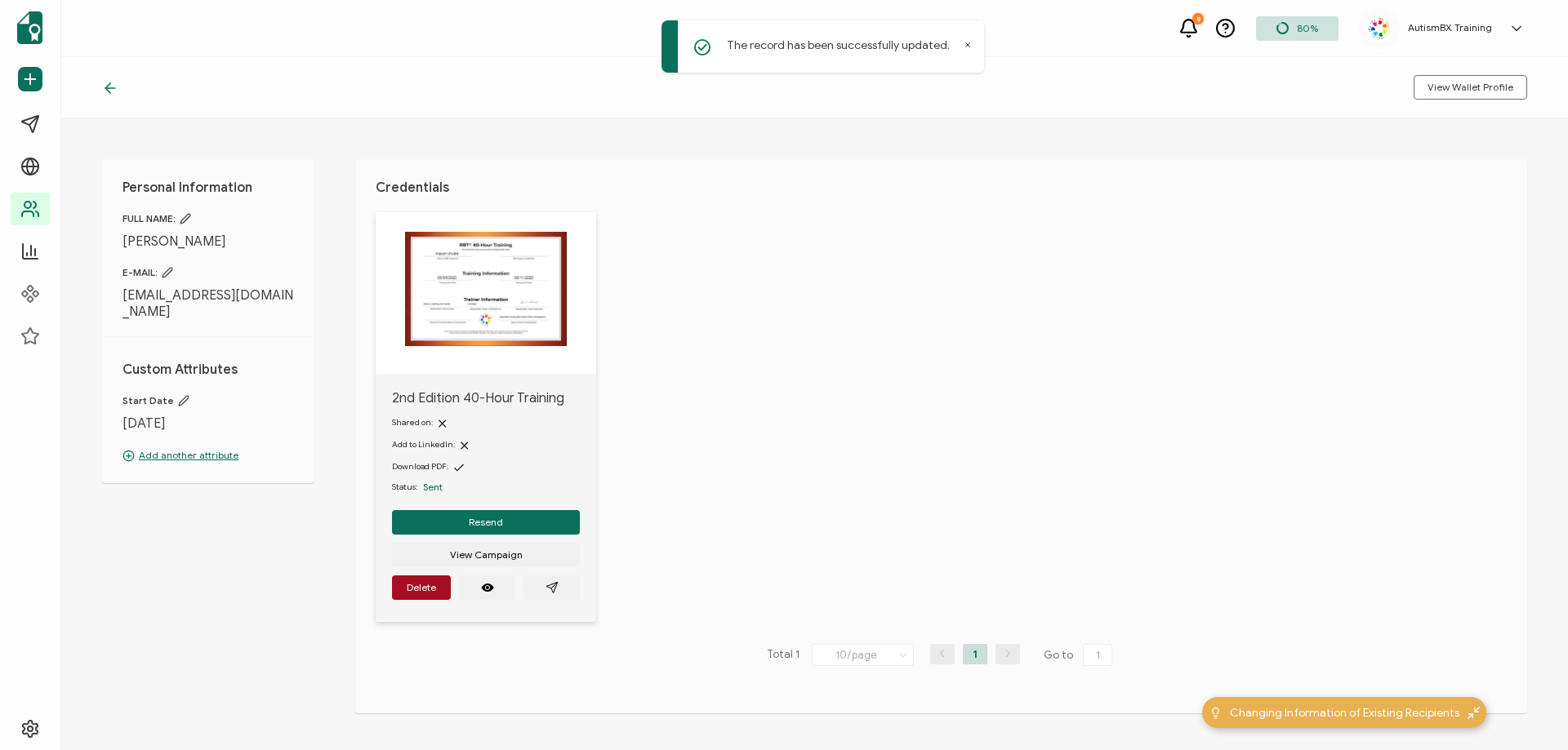
click at [110, 88] on icon at bounding box center [110, 88] width 10 height 0
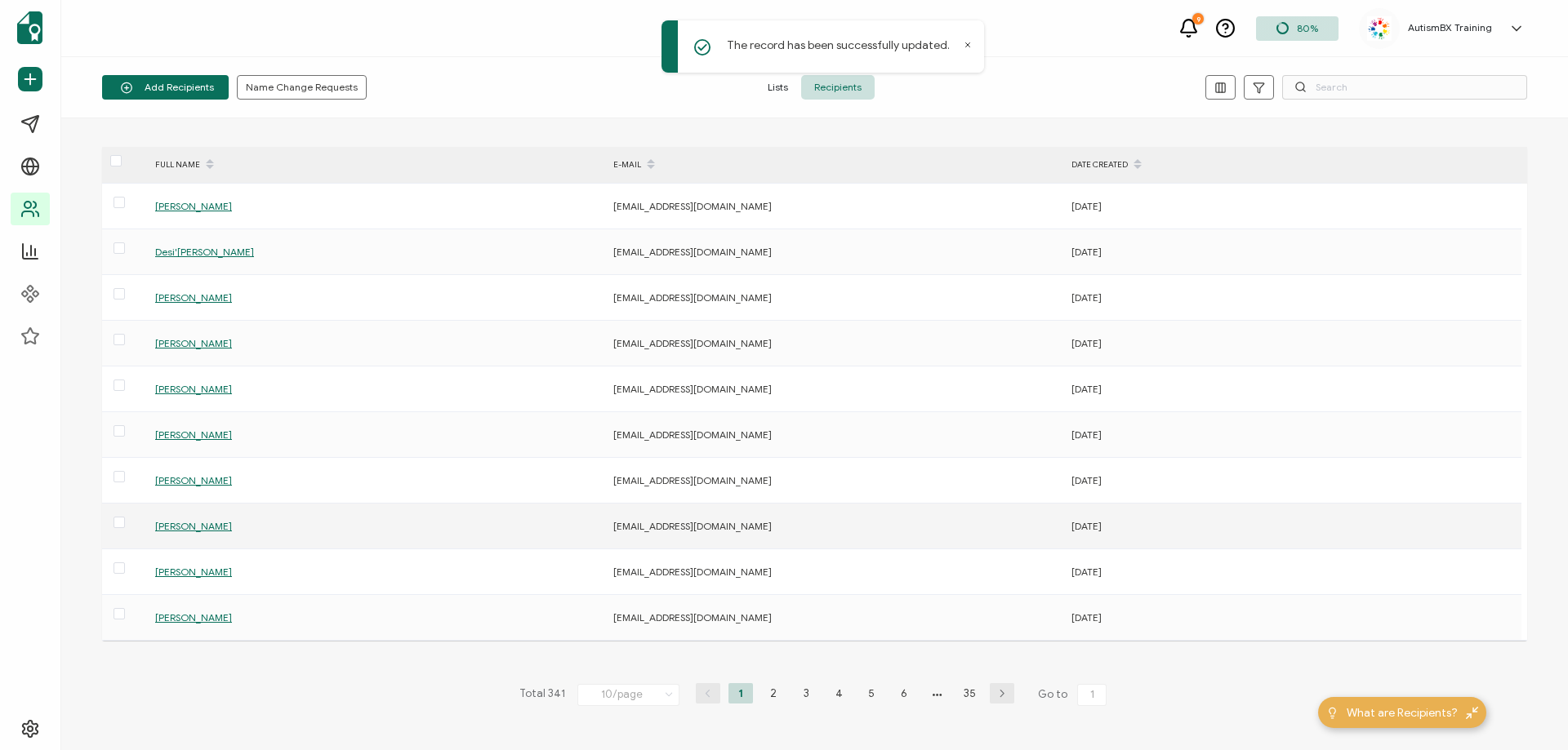
click at [210, 530] on span "[PERSON_NAME]" at bounding box center [193, 525] width 77 height 12
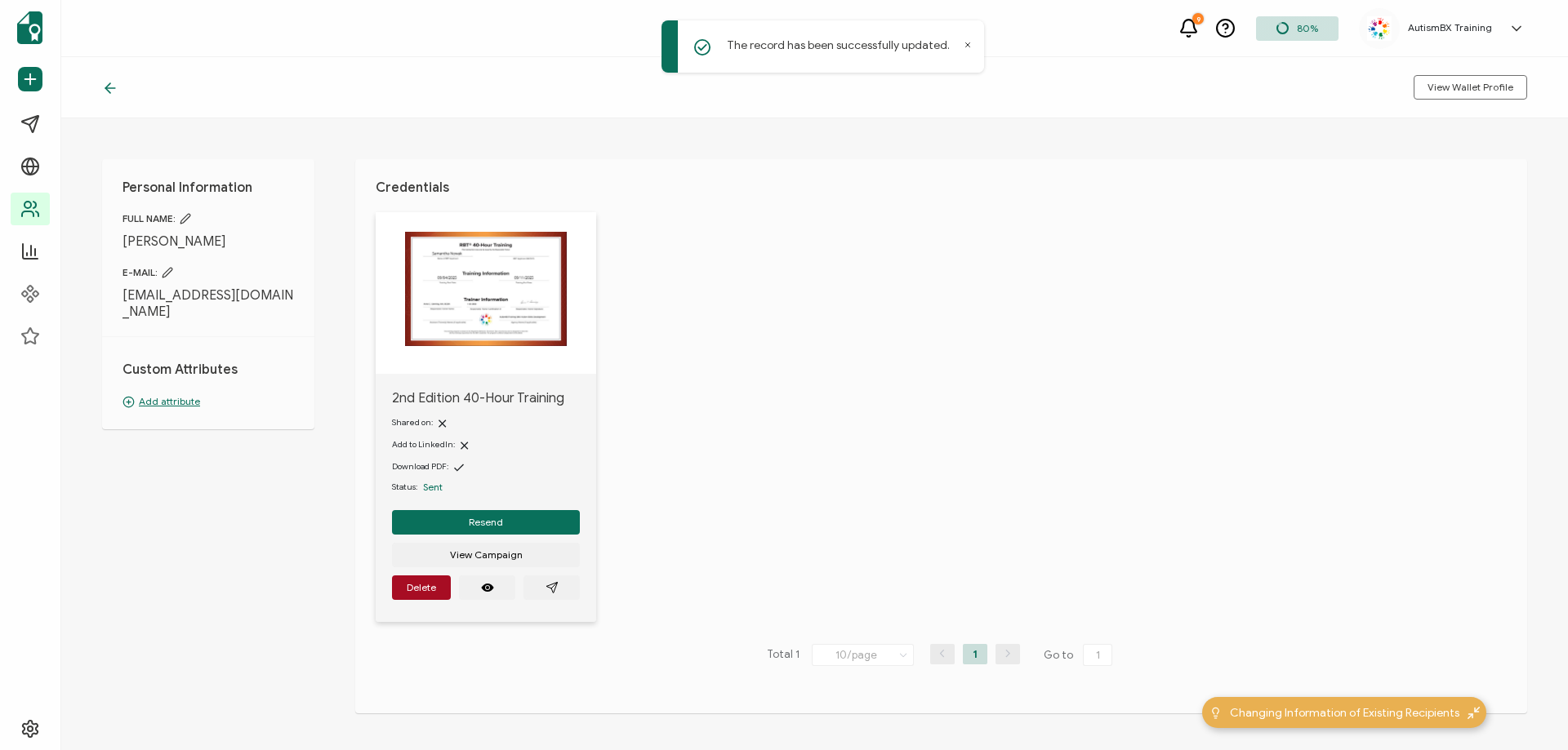
click at [154, 403] on p "Add attribute" at bounding box center [208, 401] width 171 height 14
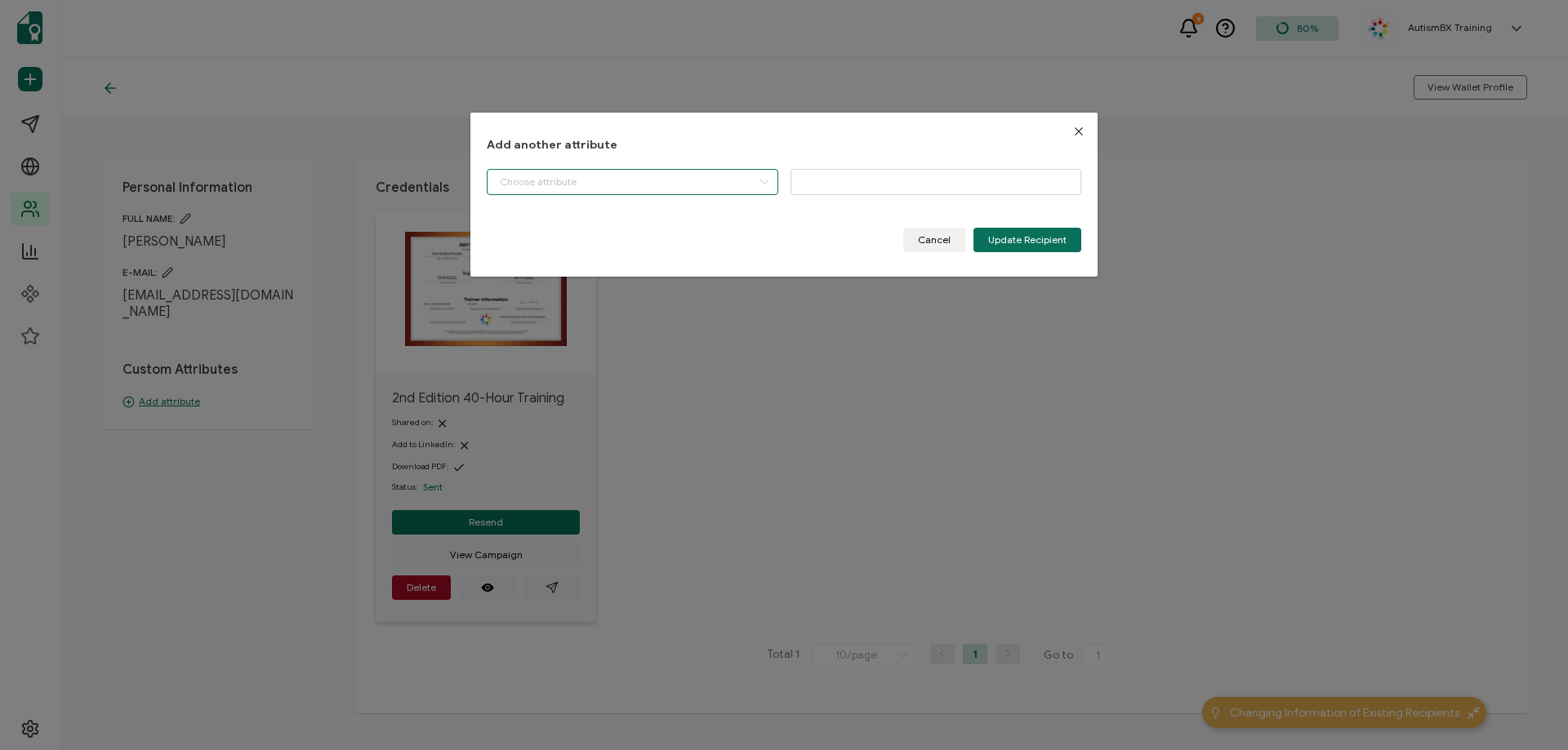
click at [622, 184] on input "dialog" at bounding box center [632, 181] width 291 height 26
click at [611, 226] on li "Start Date" at bounding box center [634, 223] width 302 height 28
type input "Start Date"
click at [1037, 186] on input "dialog" at bounding box center [936, 181] width 291 height 26
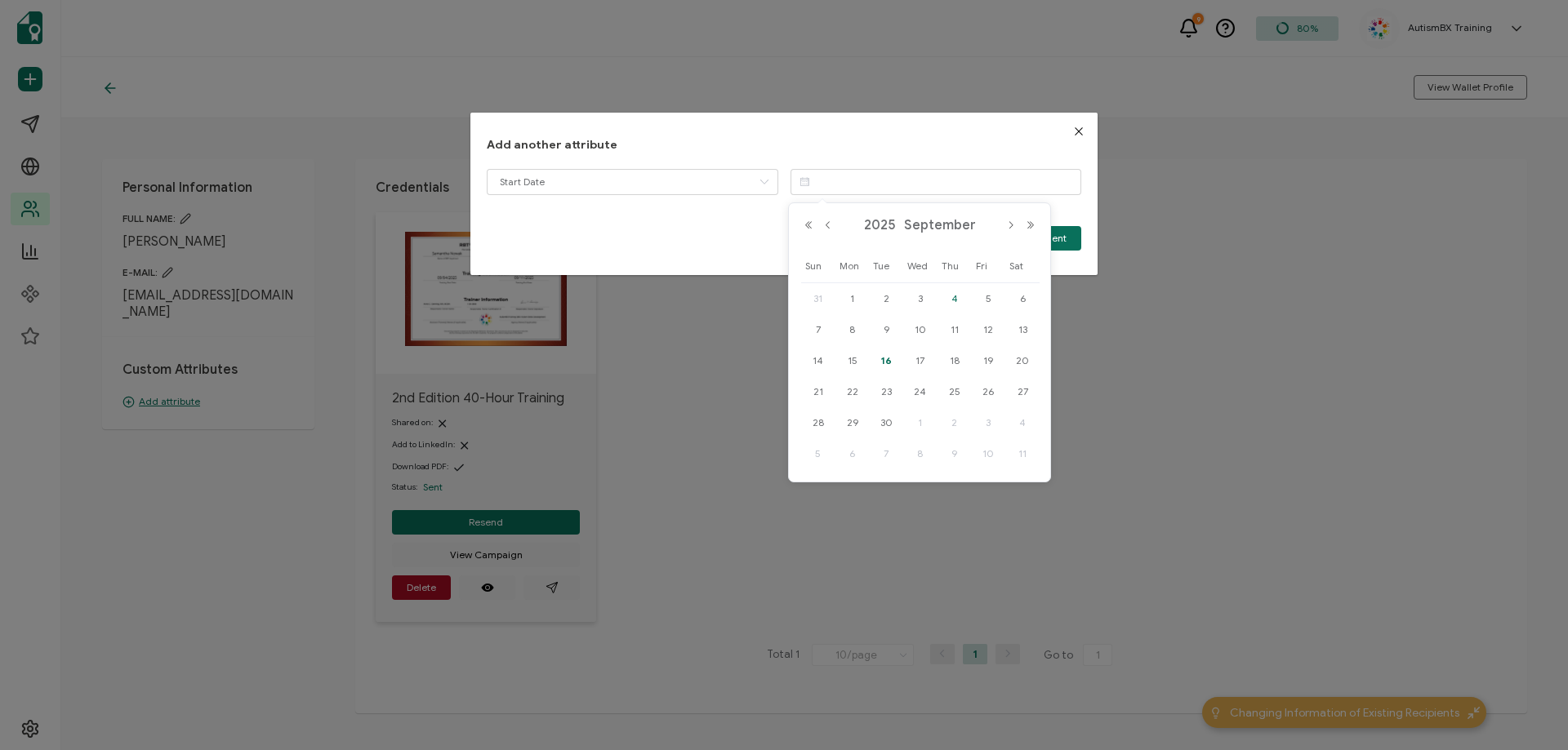
click at [956, 293] on span "4" at bounding box center [954, 299] width 19 height 19
type input "[DATE]"
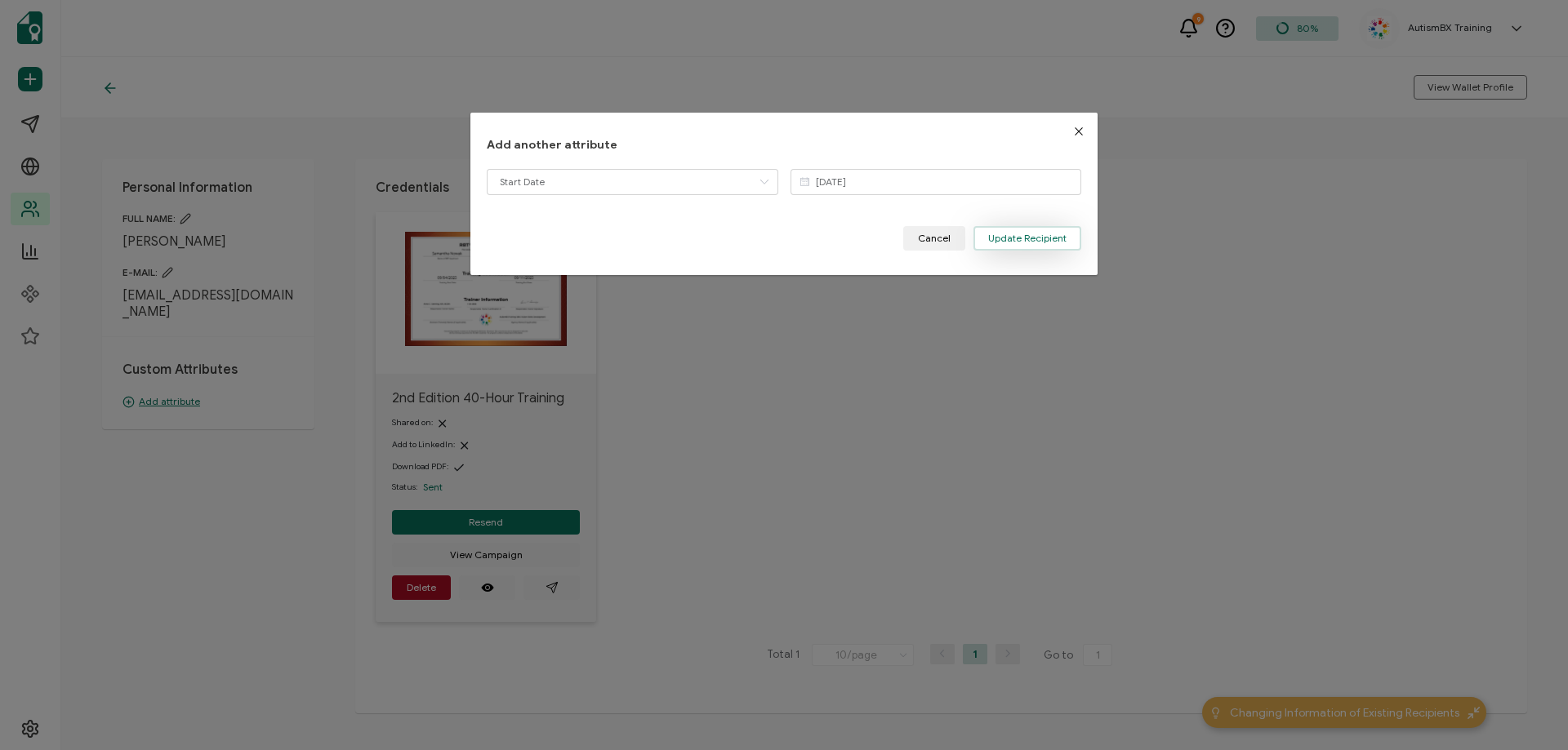
click at [1006, 244] on button "Update Recipient" at bounding box center [1027, 237] width 108 height 24
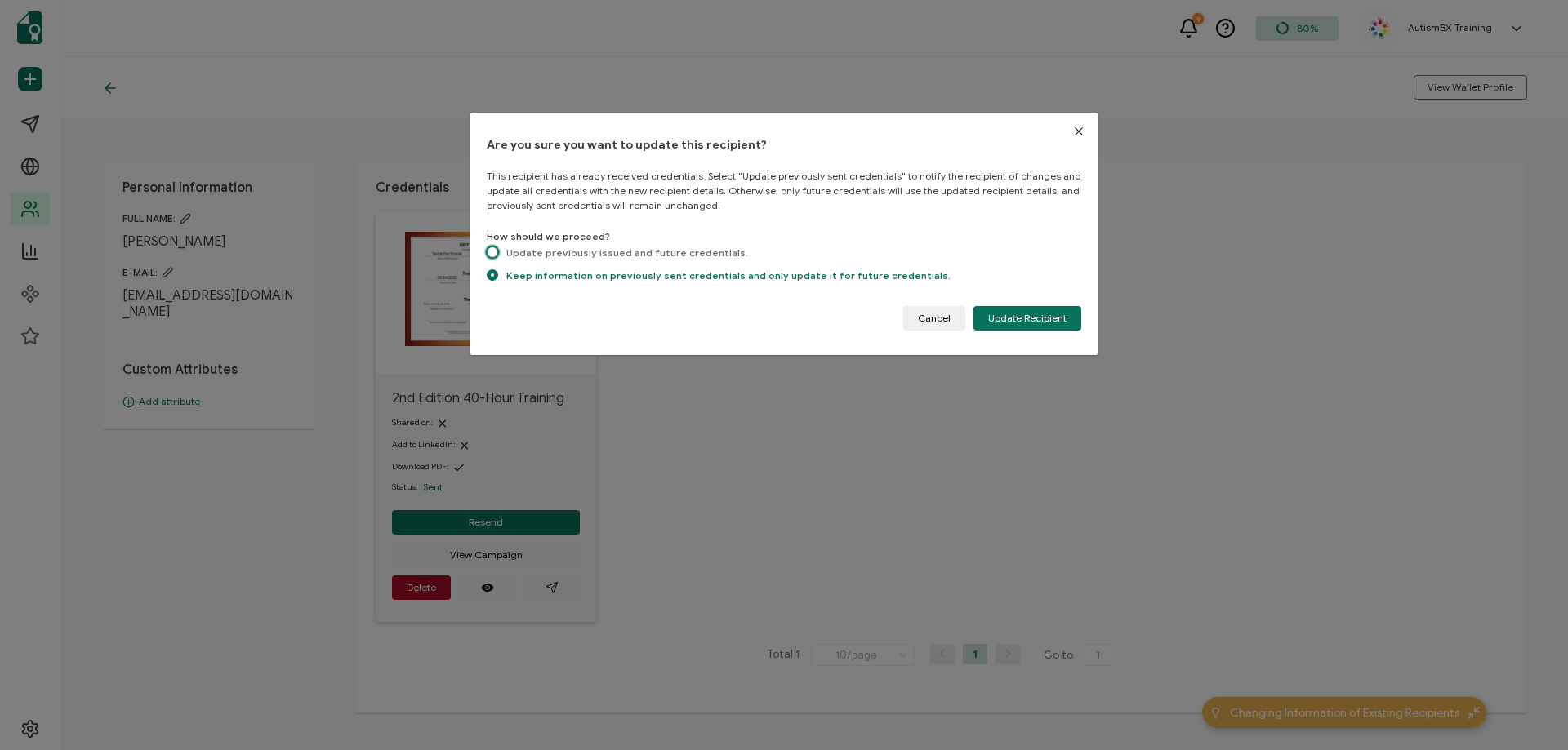
click at [494, 256] on span "dialog" at bounding box center [493, 253] width 12 height 12
click at [494, 256] on input "Update previously issued and future credentials." at bounding box center [493, 254] width 12 height 13
radio input "true"
radio input "false"
click at [1035, 314] on span "Update Recipient" at bounding box center [1027, 318] width 79 height 10
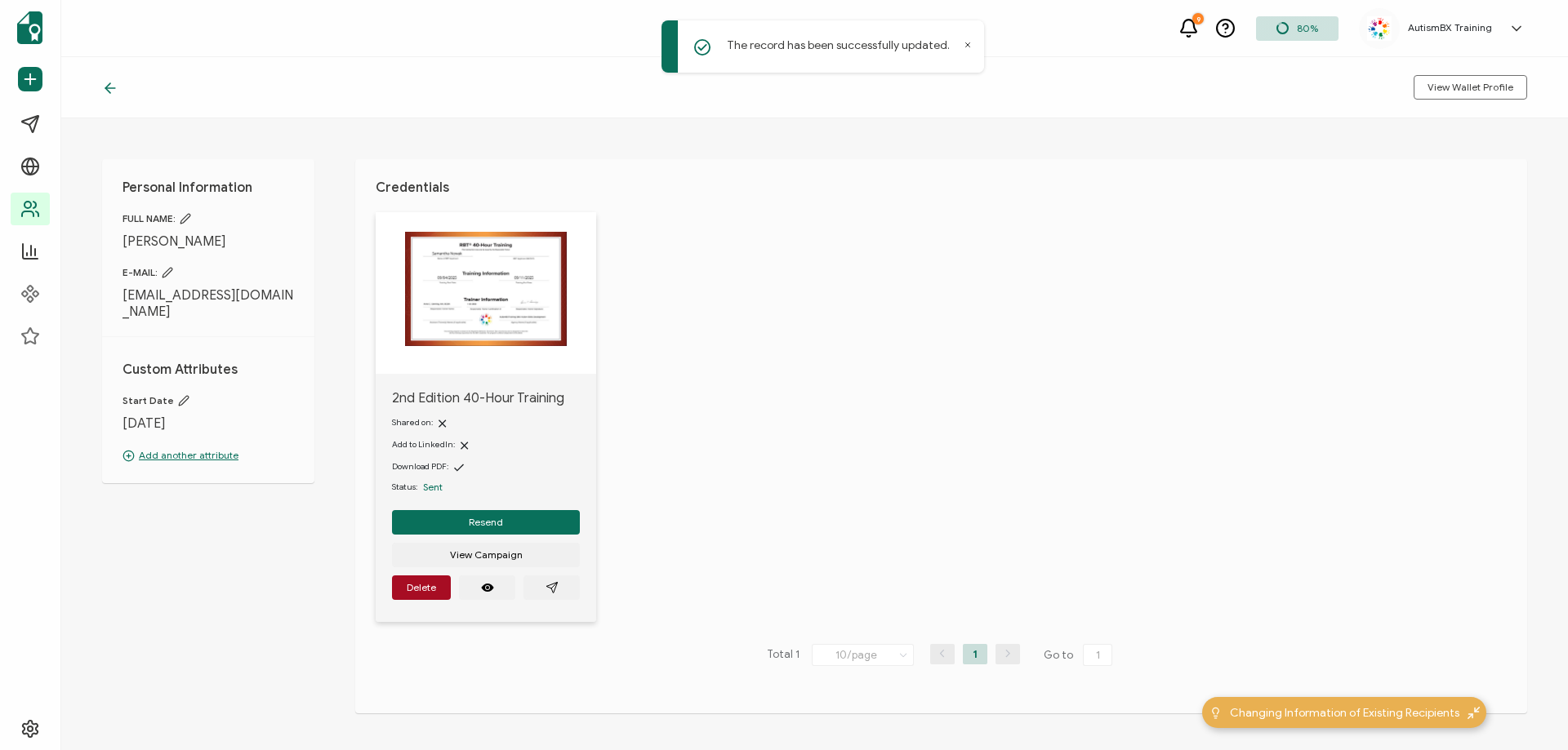
click at [108, 87] on icon at bounding box center [110, 87] width 16 height 16
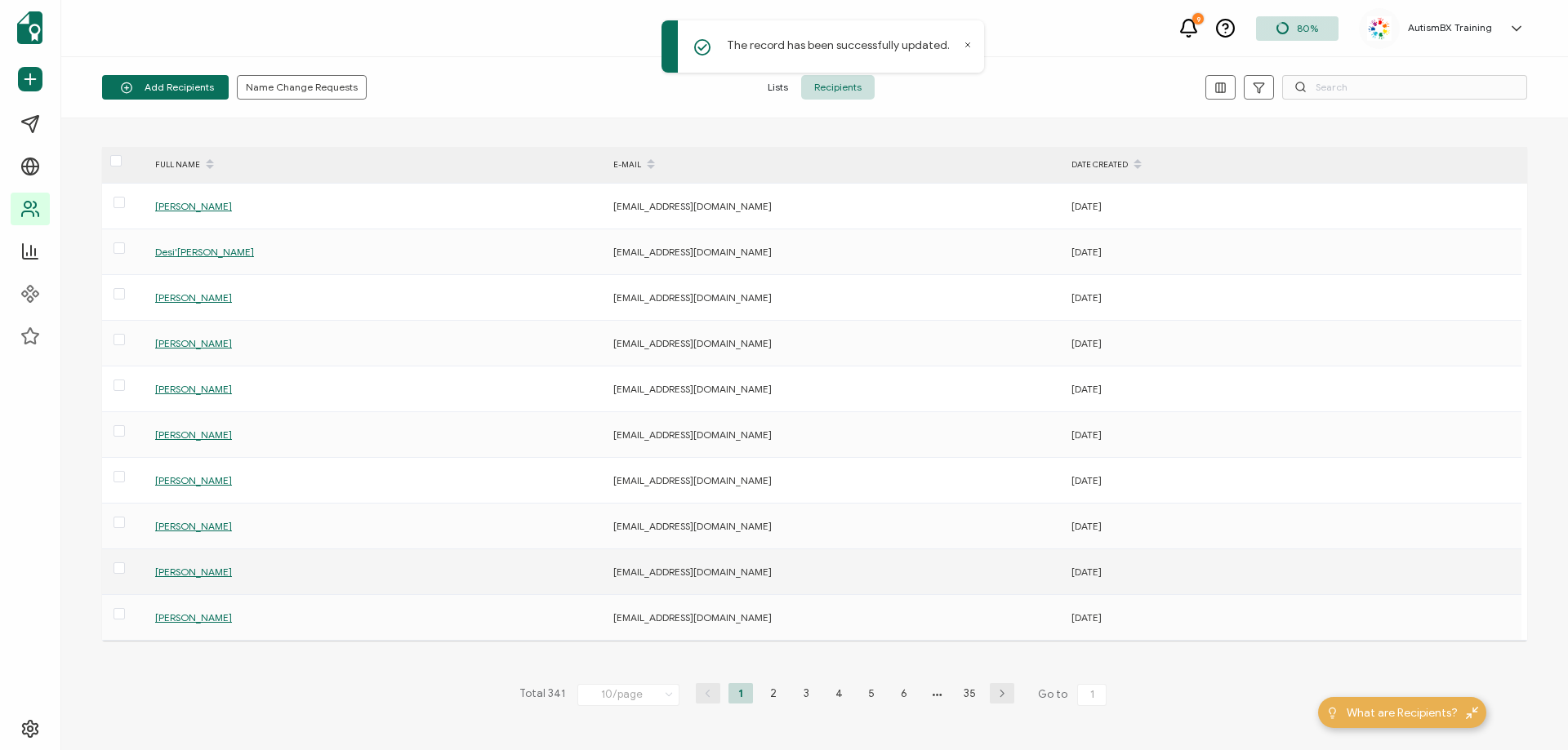
click at [199, 570] on span "[PERSON_NAME]" at bounding box center [193, 571] width 77 height 12
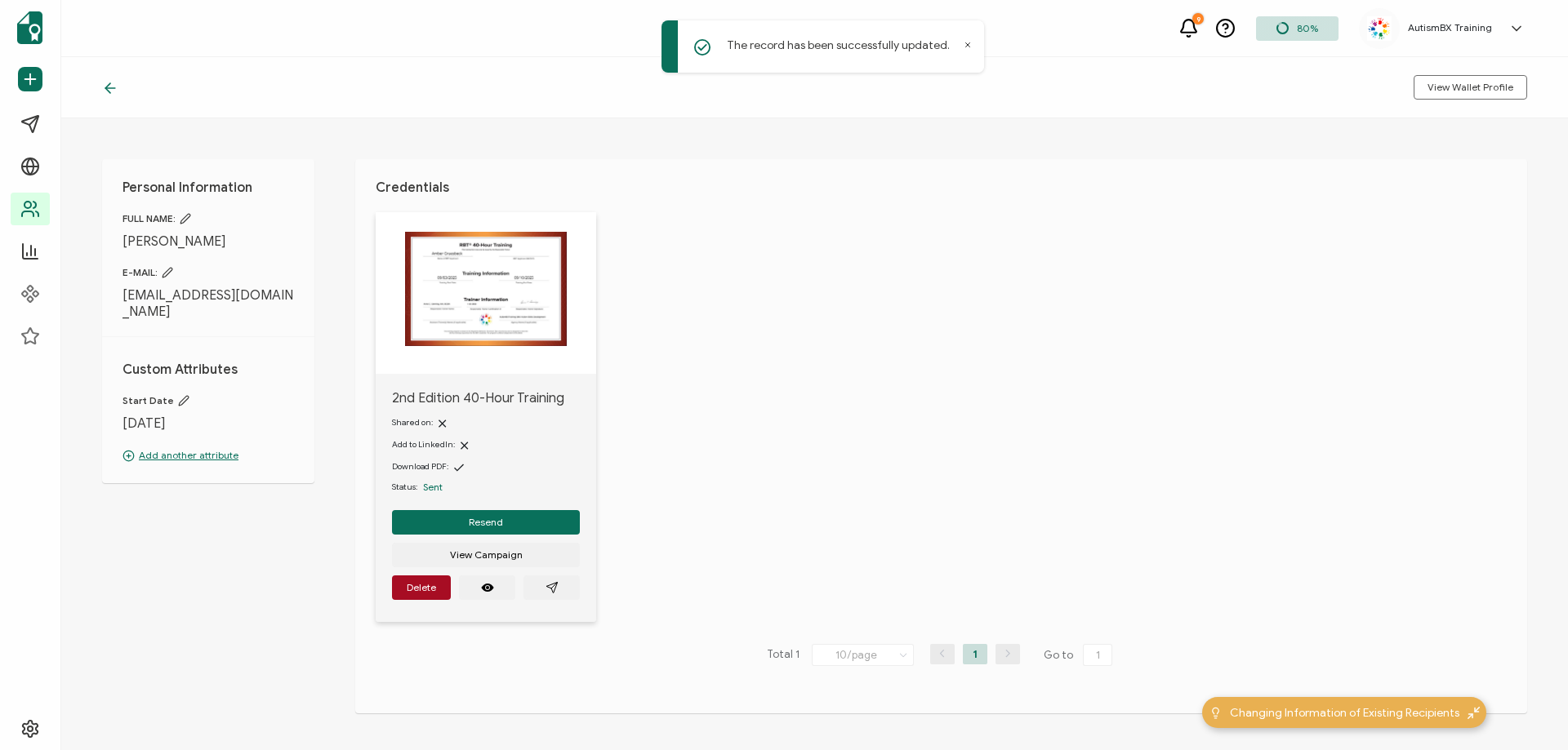
click at [111, 81] on icon at bounding box center [110, 87] width 16 height 16
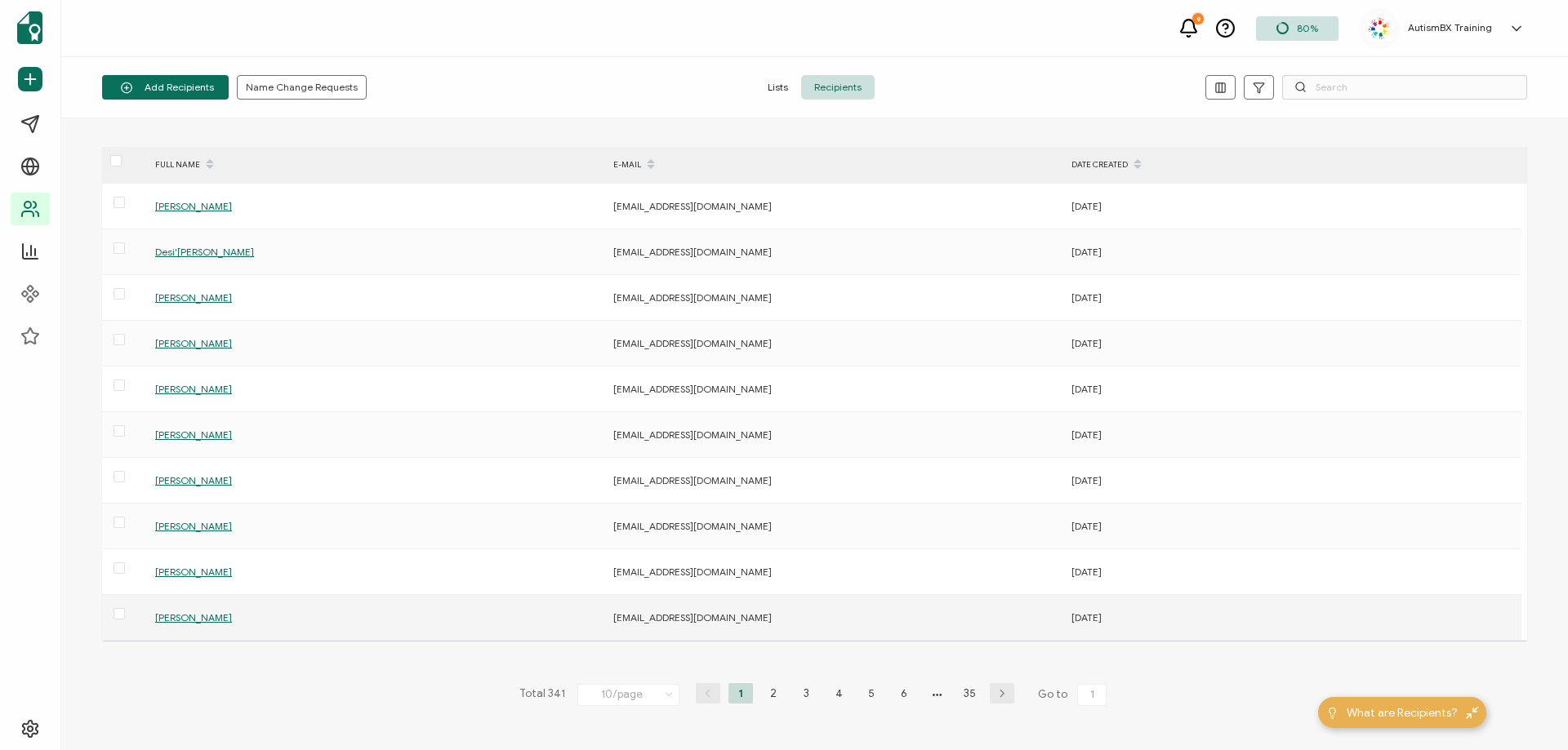
click at [208, 617] on span "[PERSON_NAME]" at bounding box center [193, 617] width 77 height 12
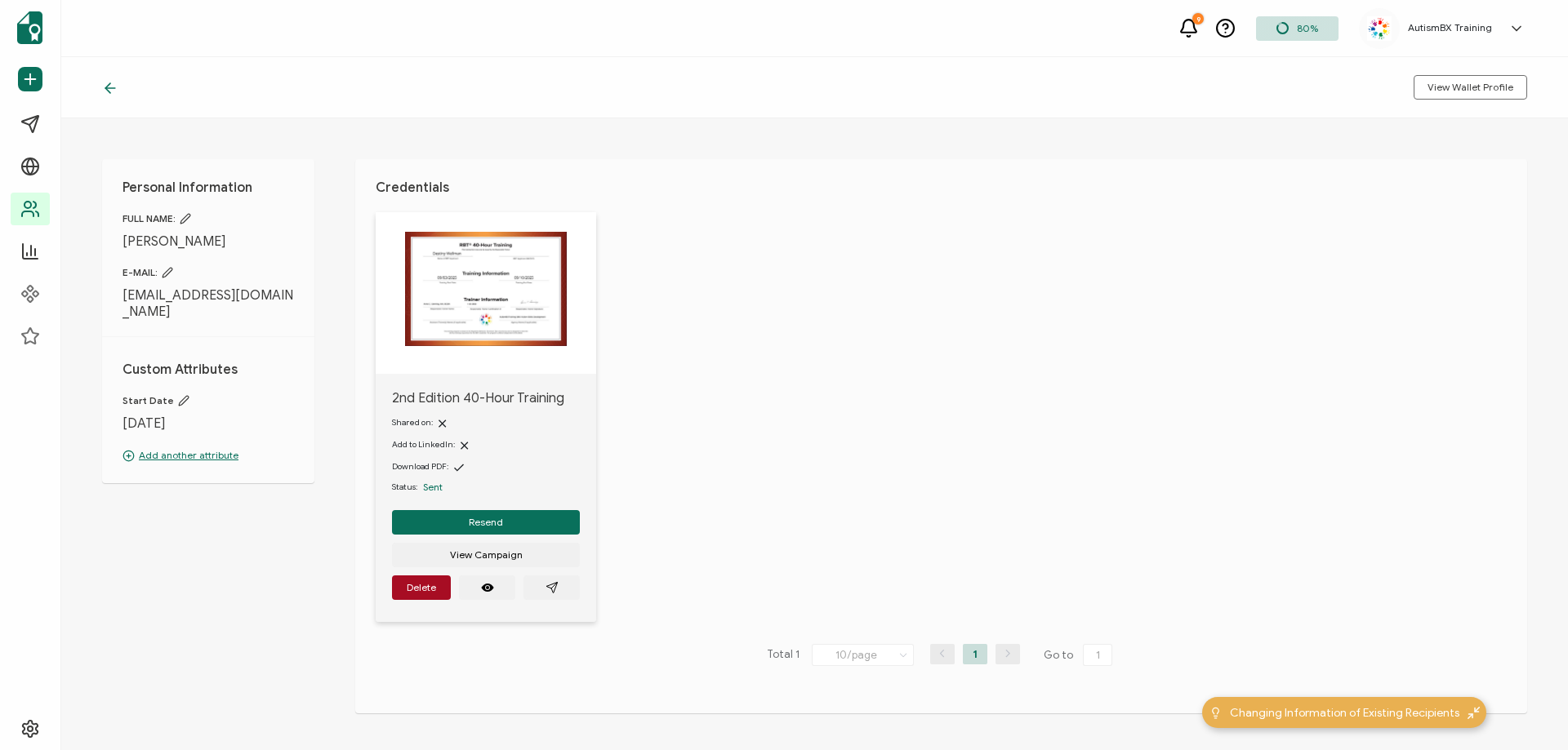
click at [117, 89] on icon at bounding box center [110, 87] width 16 height 16
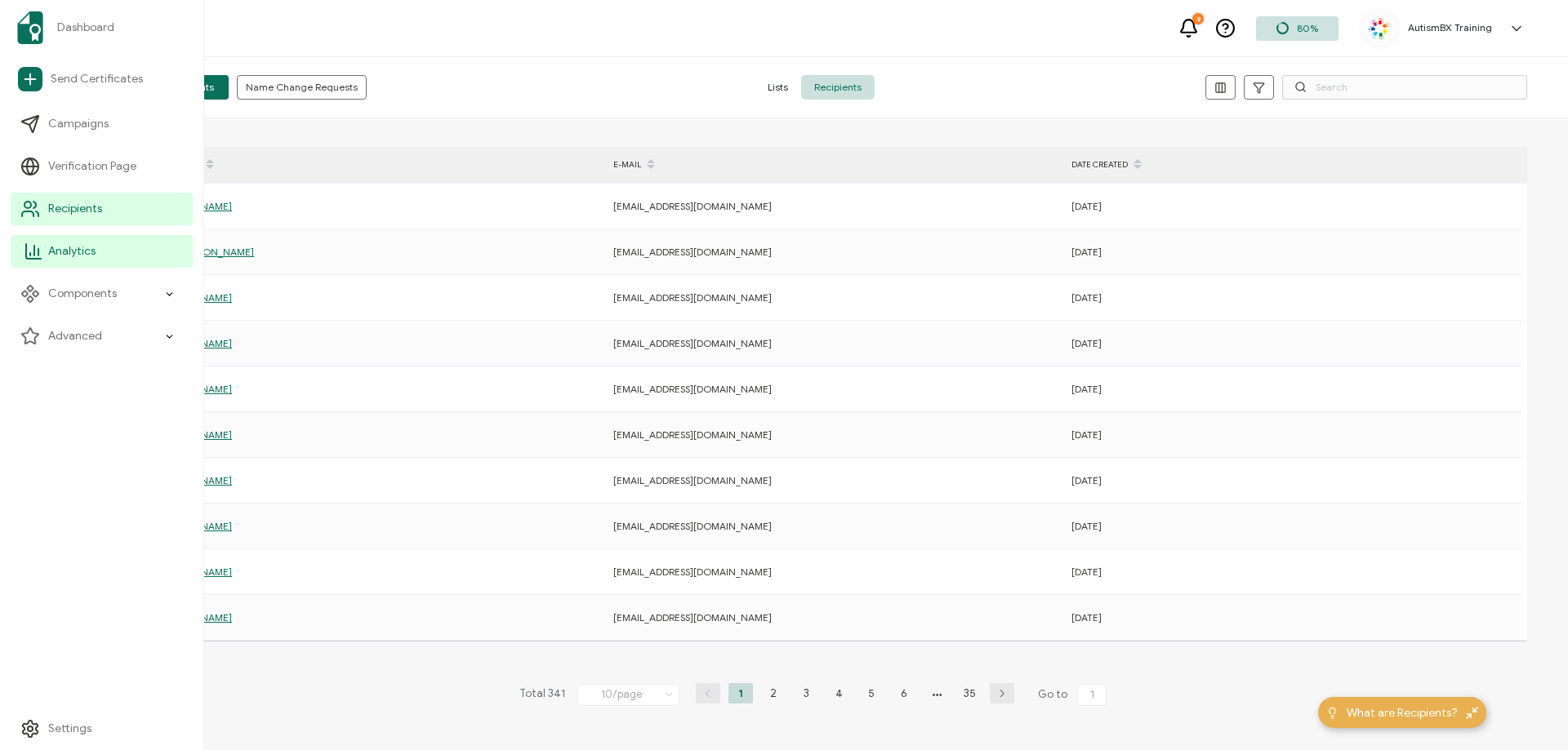
click at [96, 254] on link "Analytics" at bounding box center [102, 252] width 183 height 33
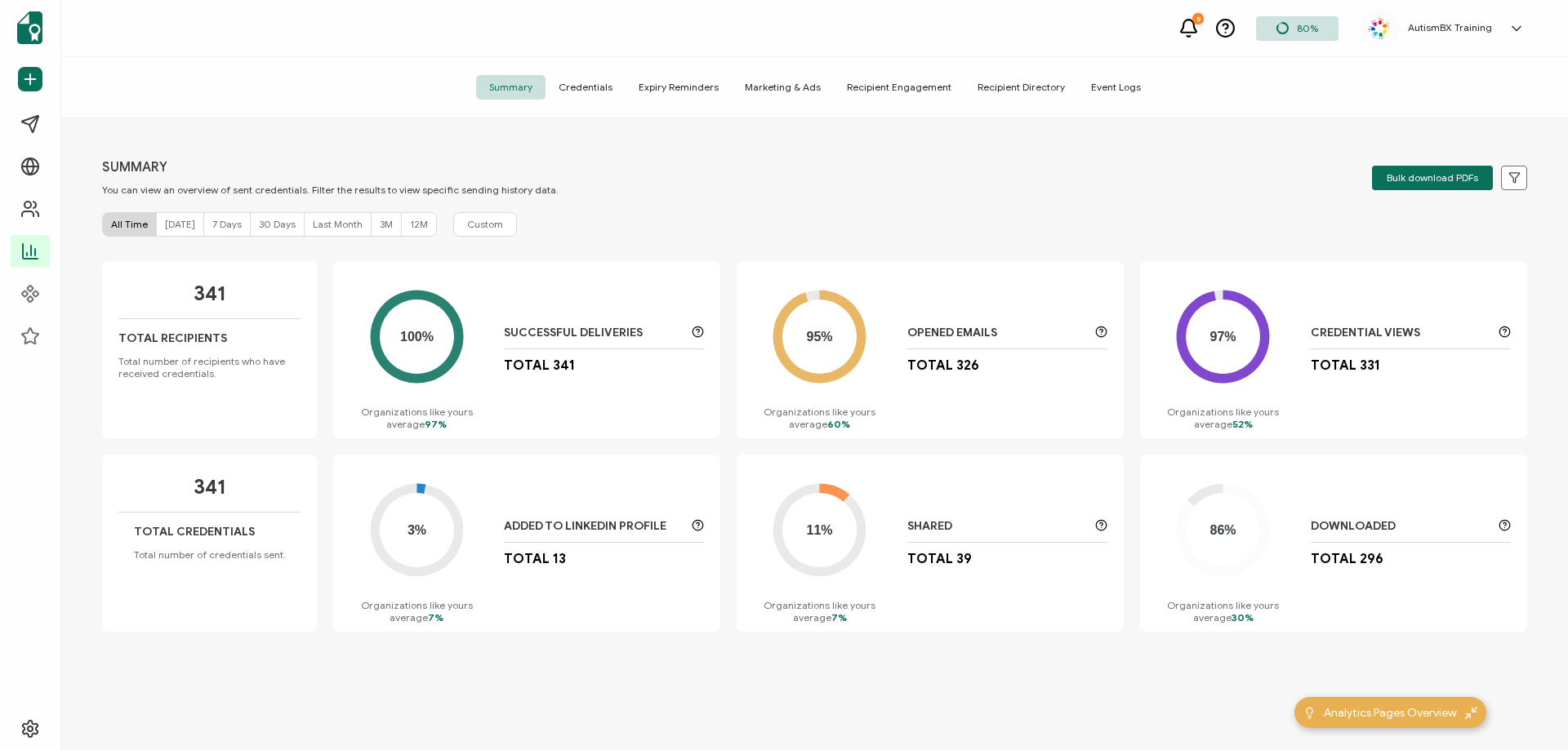
click at [1496, 33] on div "AutismBX Training" at bounding box center [1450, 28] width 101 height 12
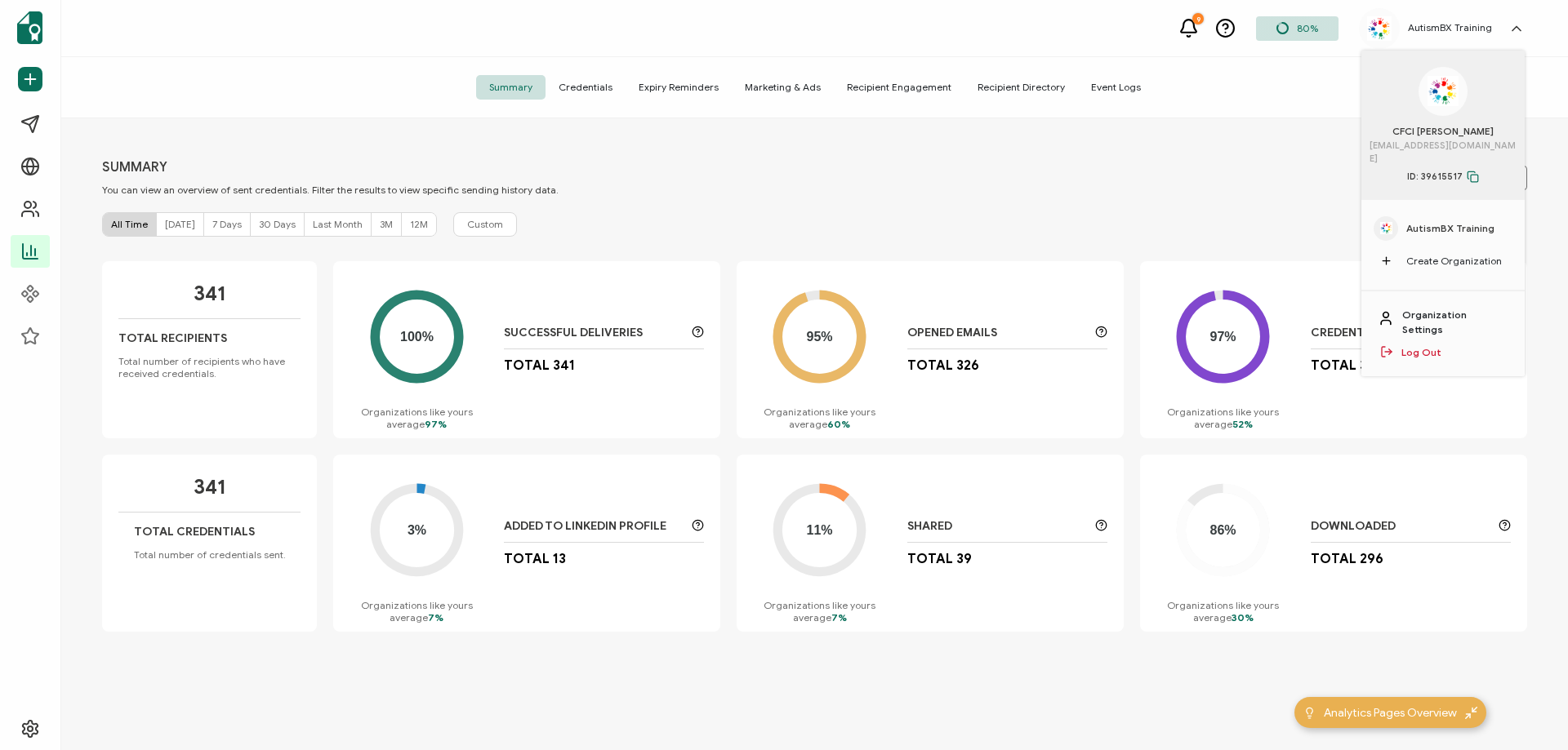
click at [1460, 307] on link "Organization Settings" at bounding box center [1455, 322] width 106 height 30
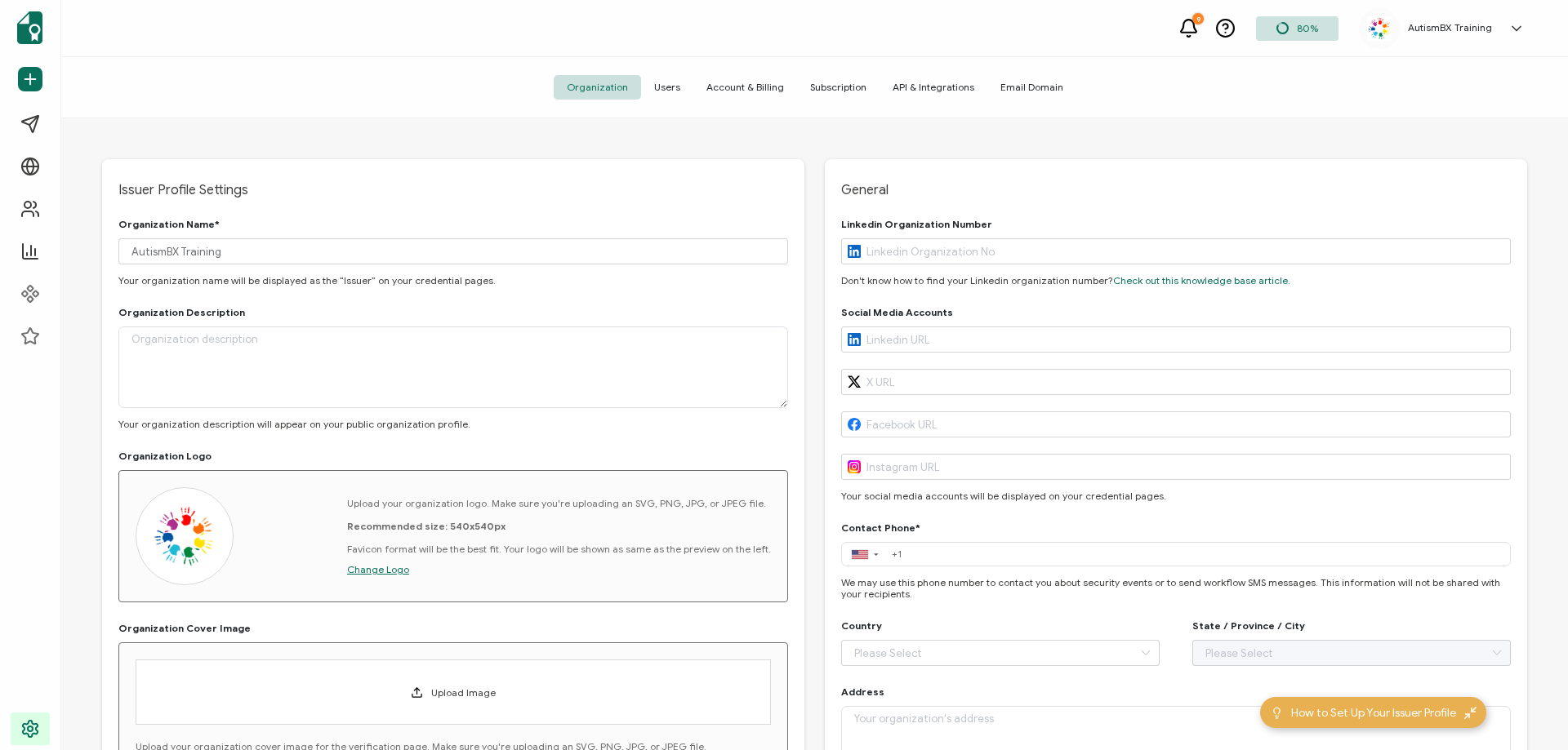
click at [739, 89] on span "Account & Billing" at bounding box center [746, 86] width 104 height 24
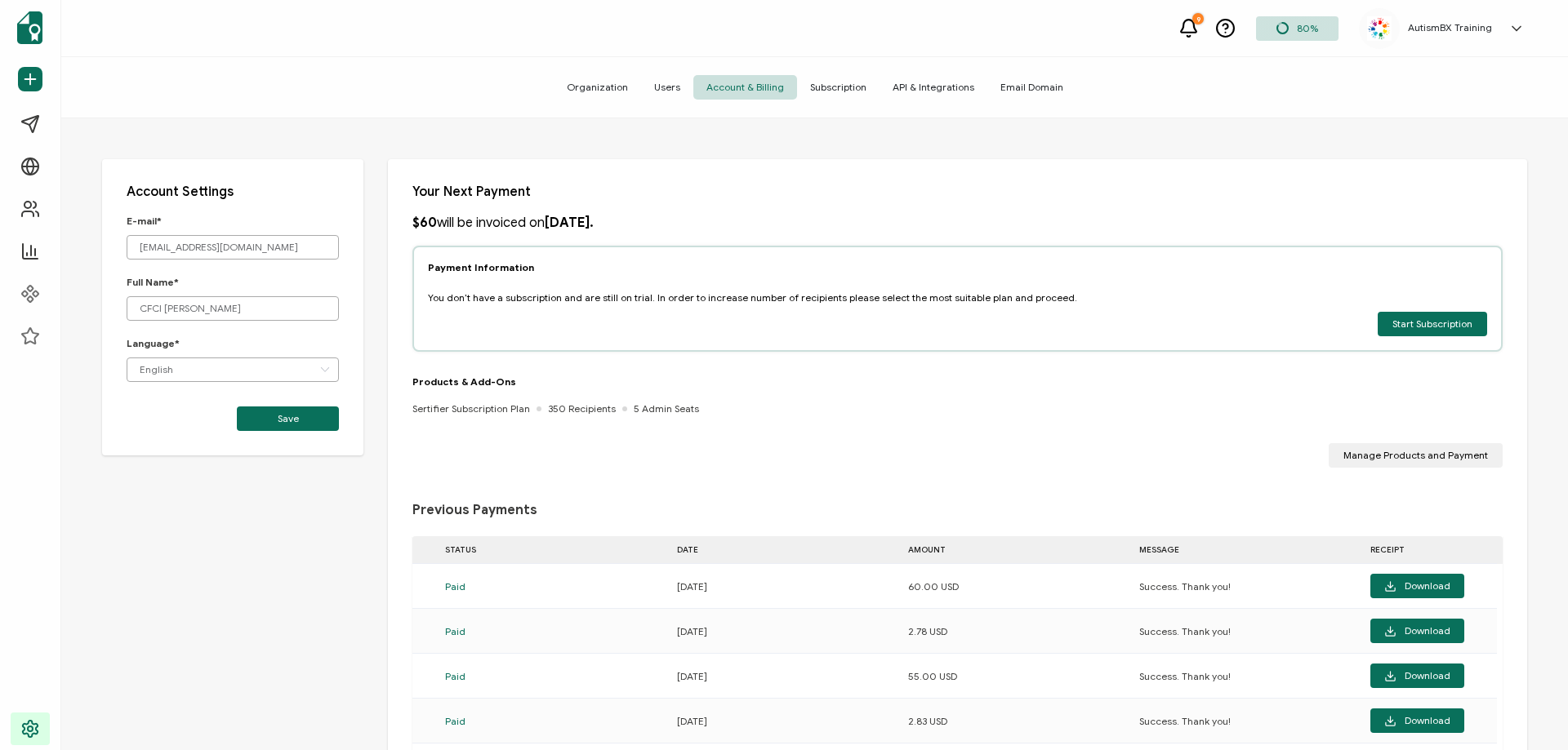
click at [861, 93] on span "Subscription" at bounding box center [839, 86] width 83 height 24
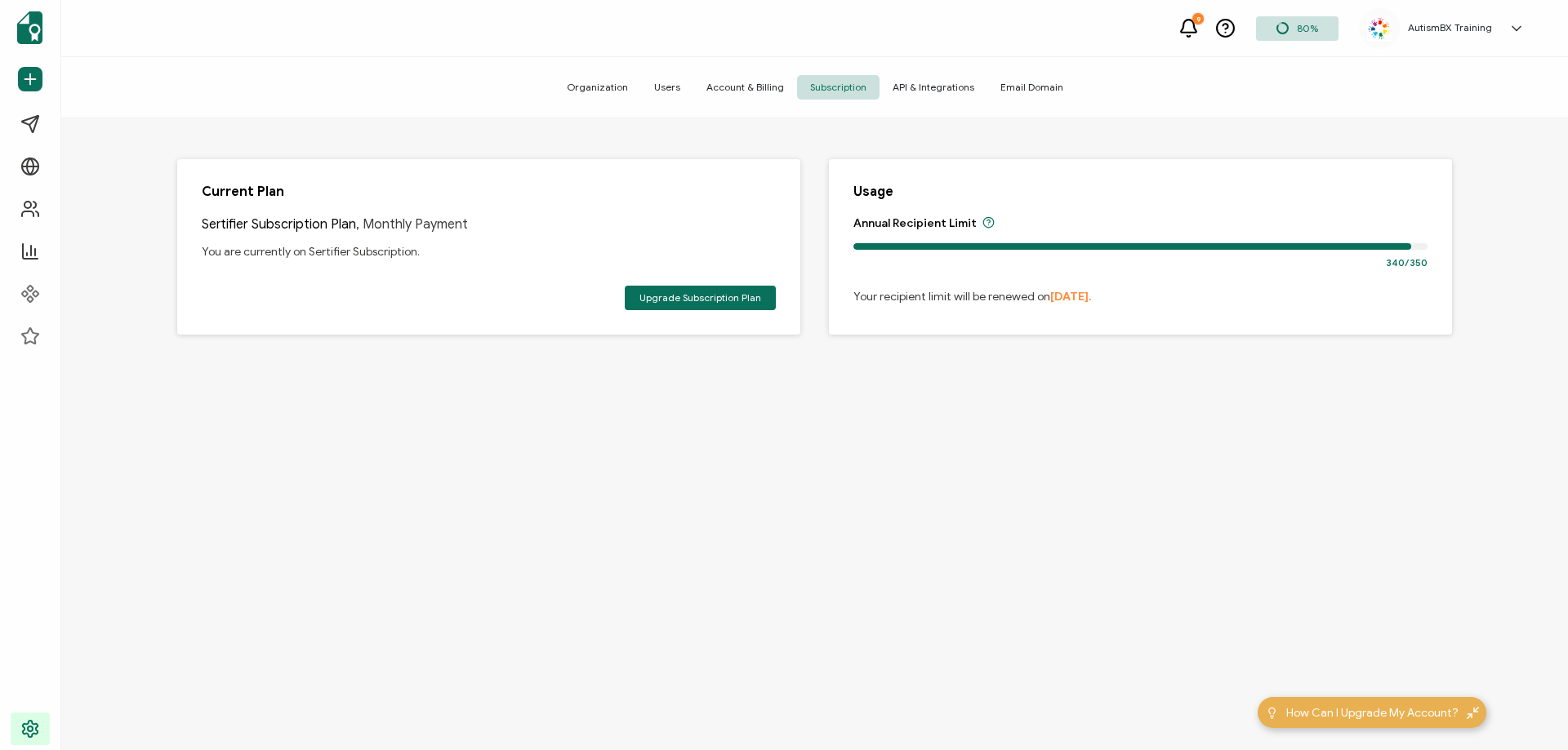
click at [691, 123] on div "Current Plan Sertifier Subscription Plan , Monthly Payment You are currently on…" at bounding box center [815, 277] width 1357 height 318
click at [734, 302] on span "Upgrade Subscription Plan" at bounding box center [700, 298] width 122 height 10
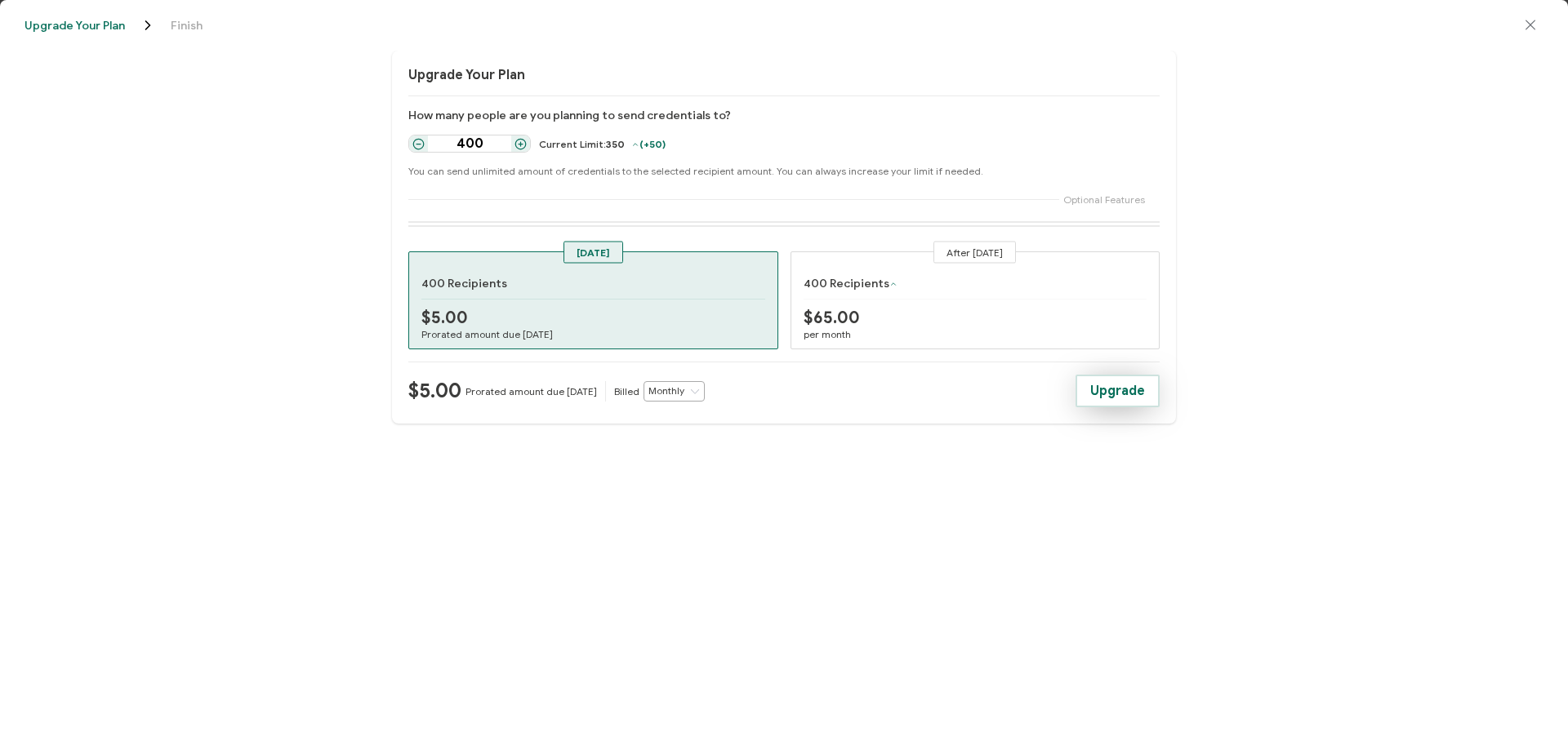
click at [1114, 395] on span "Upgrade" at bounding box center [1117, 391] width 55 height 13
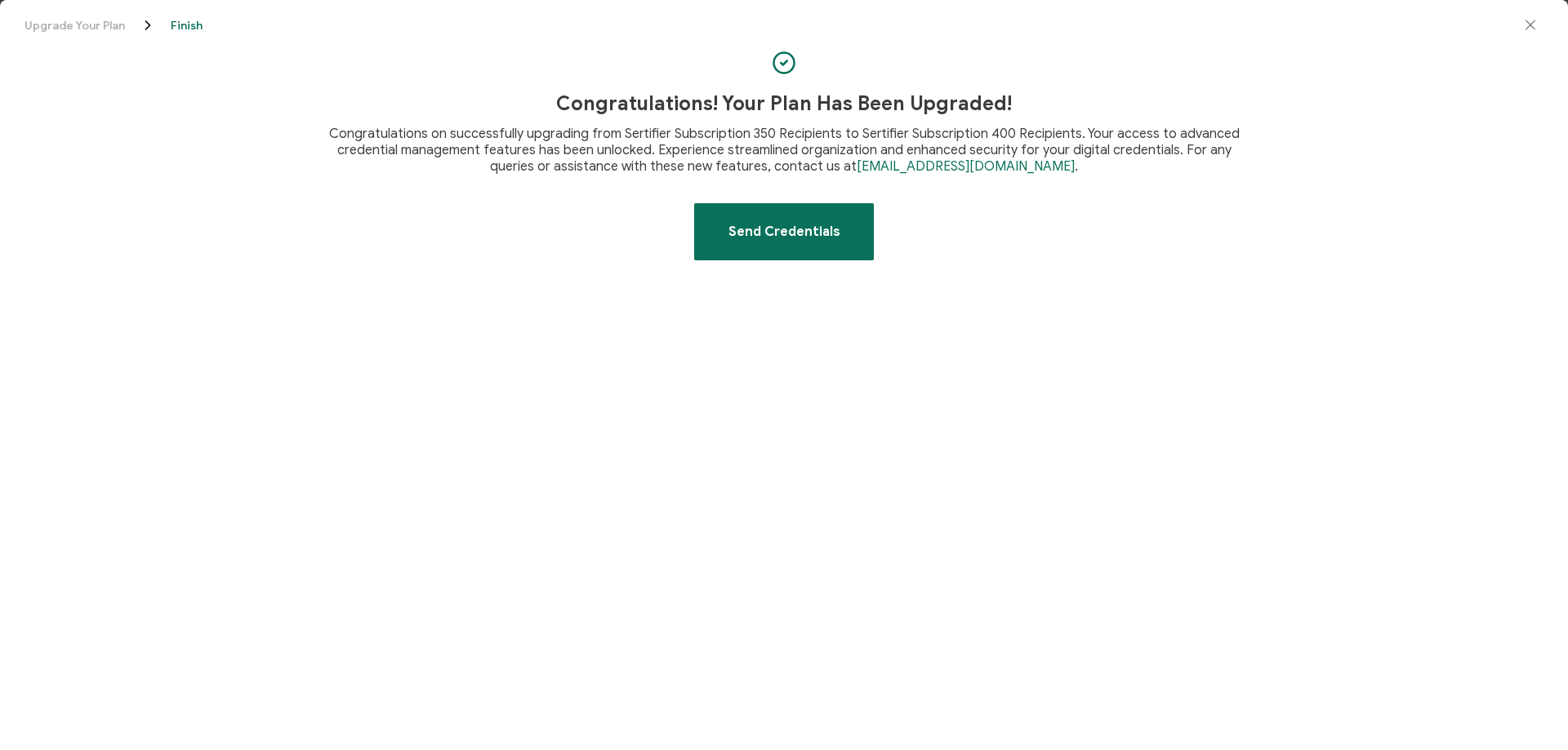
click at [1531, 24] on icon "close drawer" at bounding box center [1530, 25] width 16 height 16
